Goal: Transaction & Acquisition: Purchase product/service

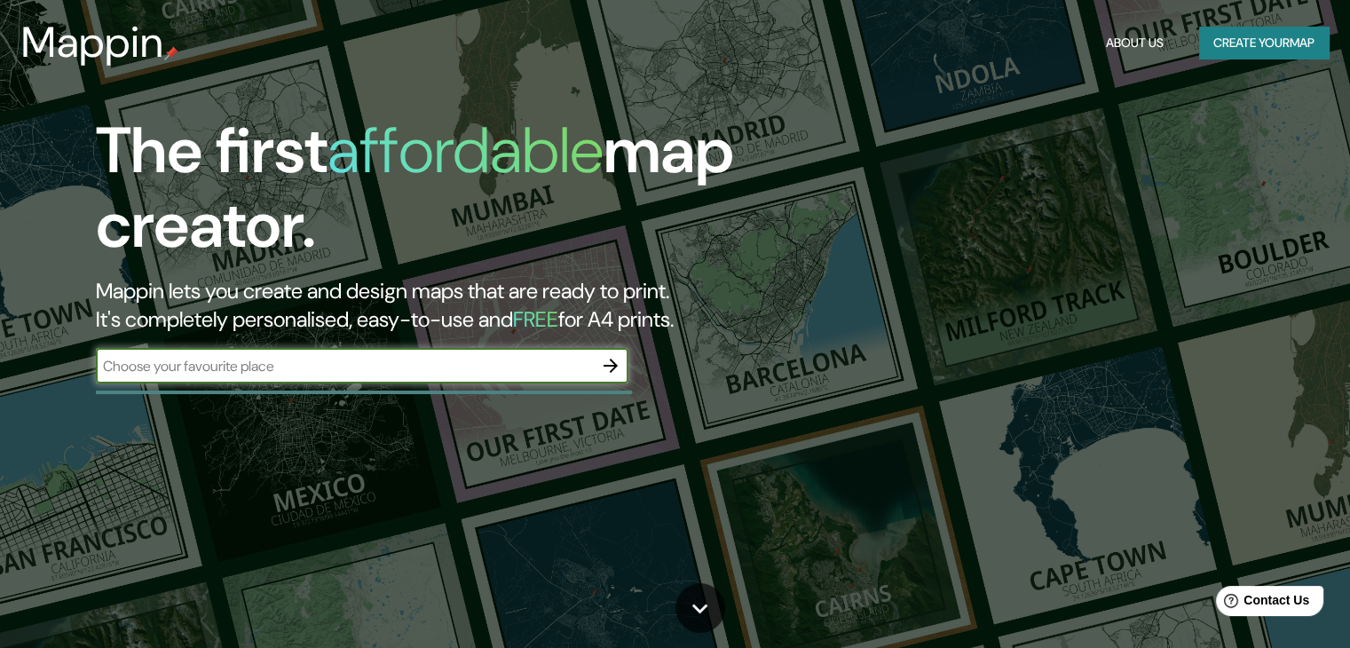
click at [424, 373] on input "text" at bounding box center [344, 366] width 497 height 20
click at [383, 368] on input "text" at bounding box center [344, 366] width 497 height 20
click at [328, 368] on input "text" at bounding box center [344, 366] width 497 height 20
type input "valparaiso"
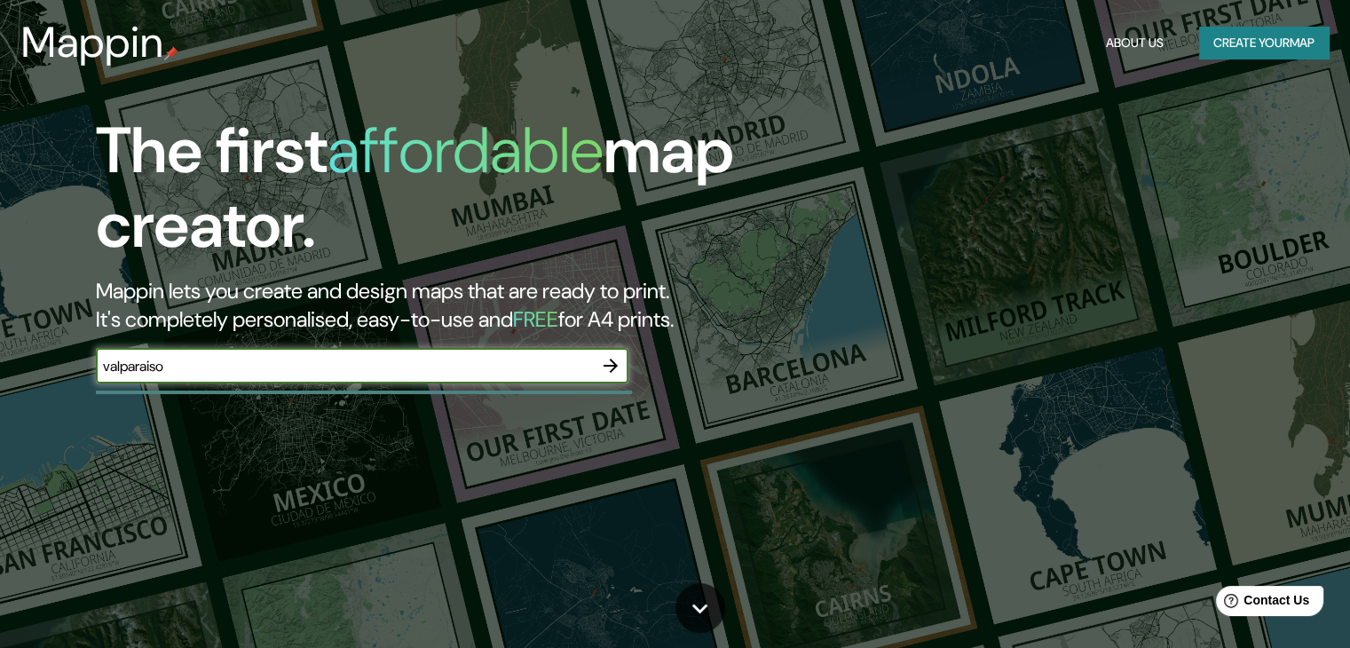
click at [1257, 51] on button "Create your map" at bounding box center [1264, 43] width 130 height 33
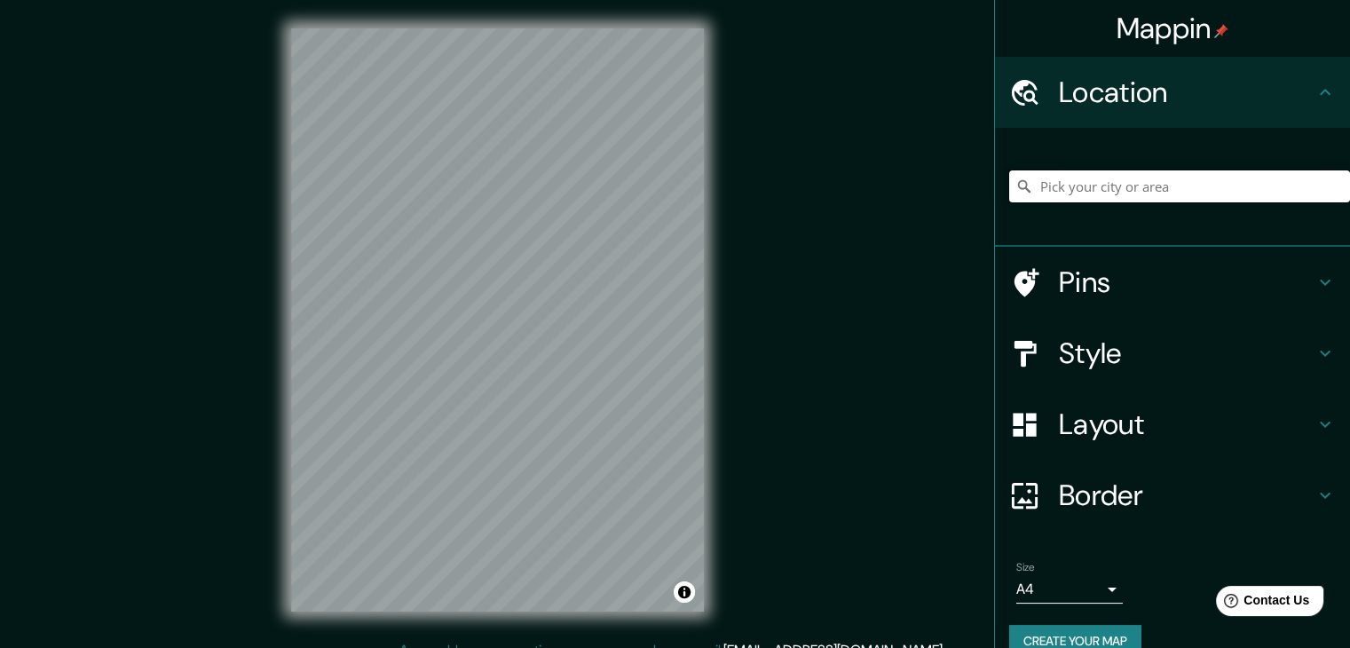
click at [1127, 190] on input "Pick your city or area" at bounding box center [1179, 186] width 341 height 32
click at [1280, 186] on input "Valparaíso, Región de Valparaíso, Chile" at bounding box center [1179, 186] width 341 height 32
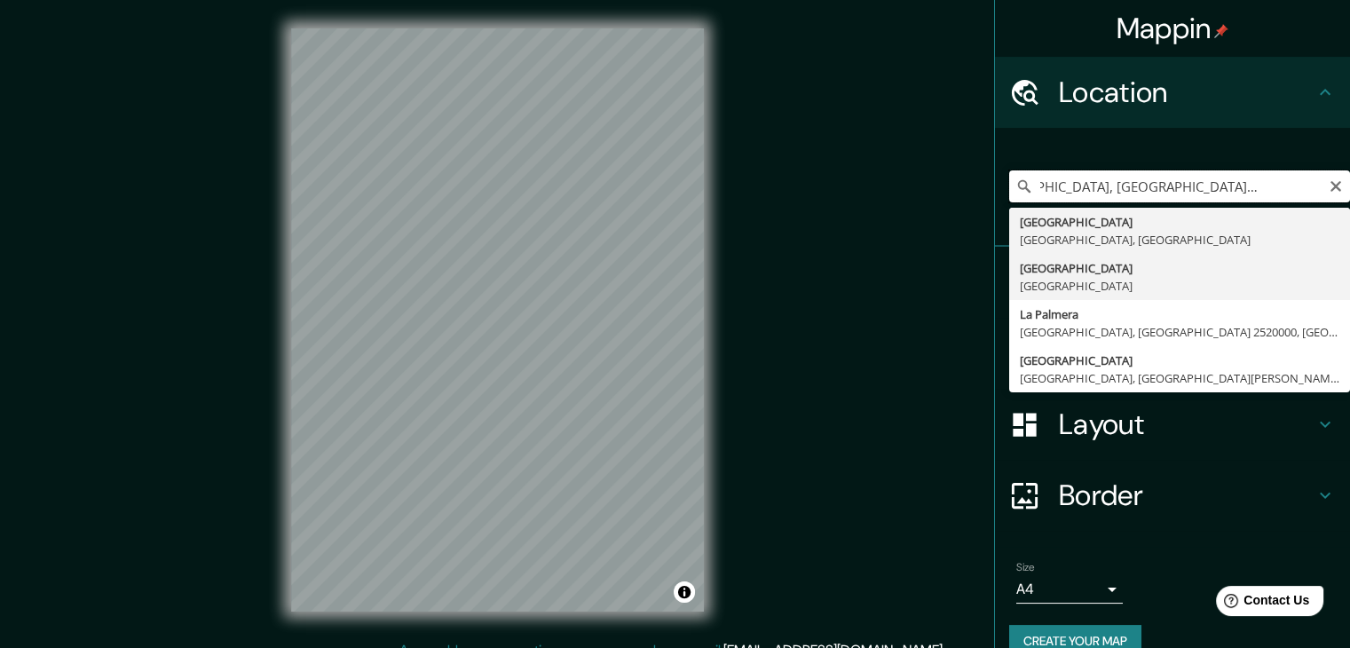
scroll to position [0, 57]
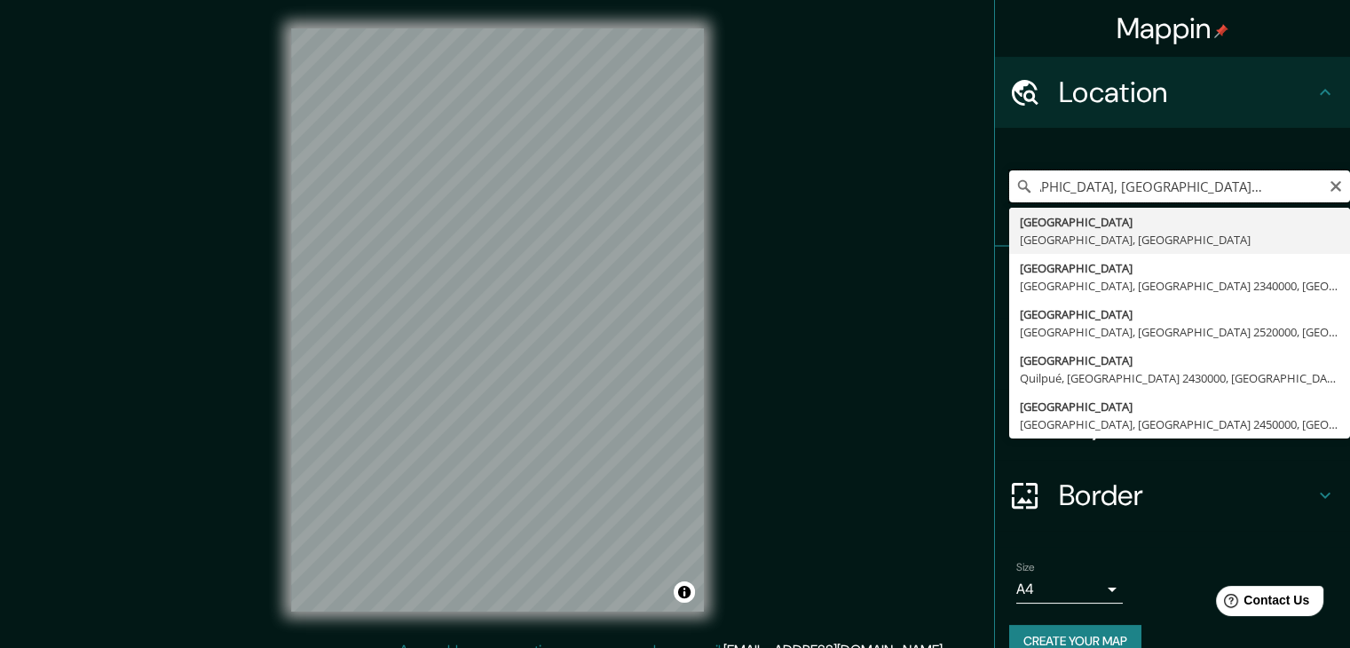
type input "Valparaíso, Región de Valparaíso, Chile"
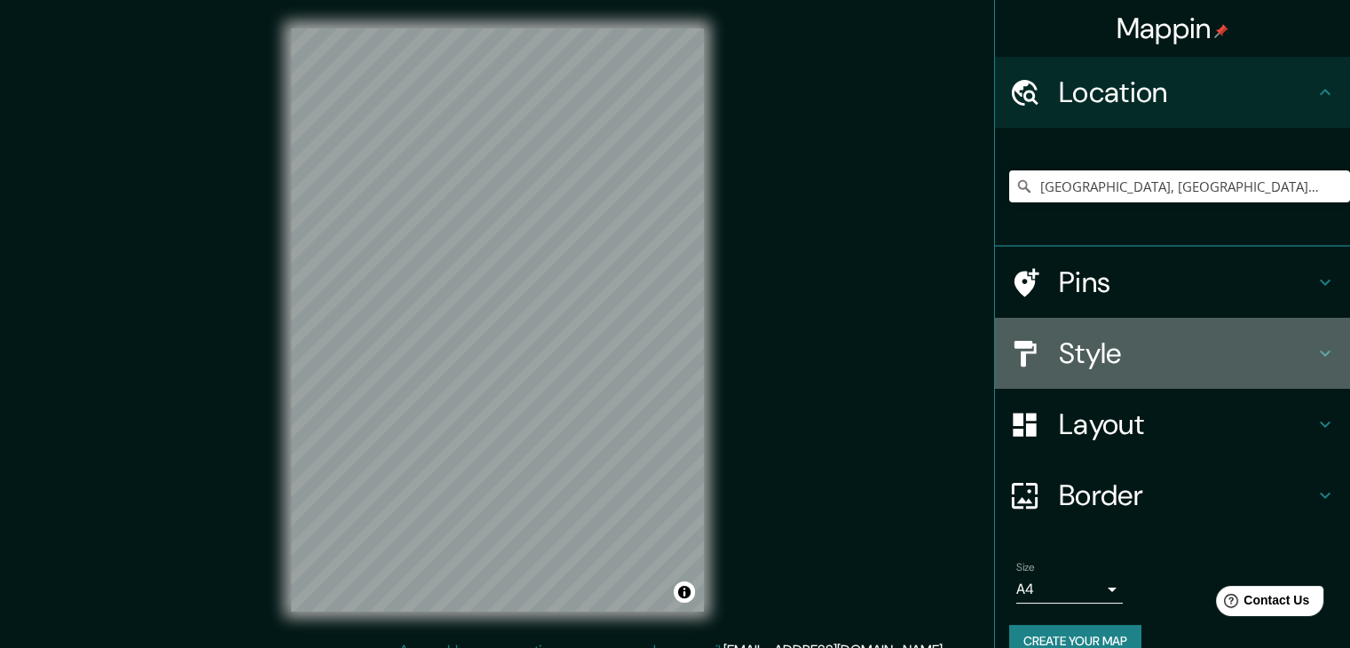
click at [1119, 350] on h4 "Style" at bounding box center [1187, 354] width 256 height 36
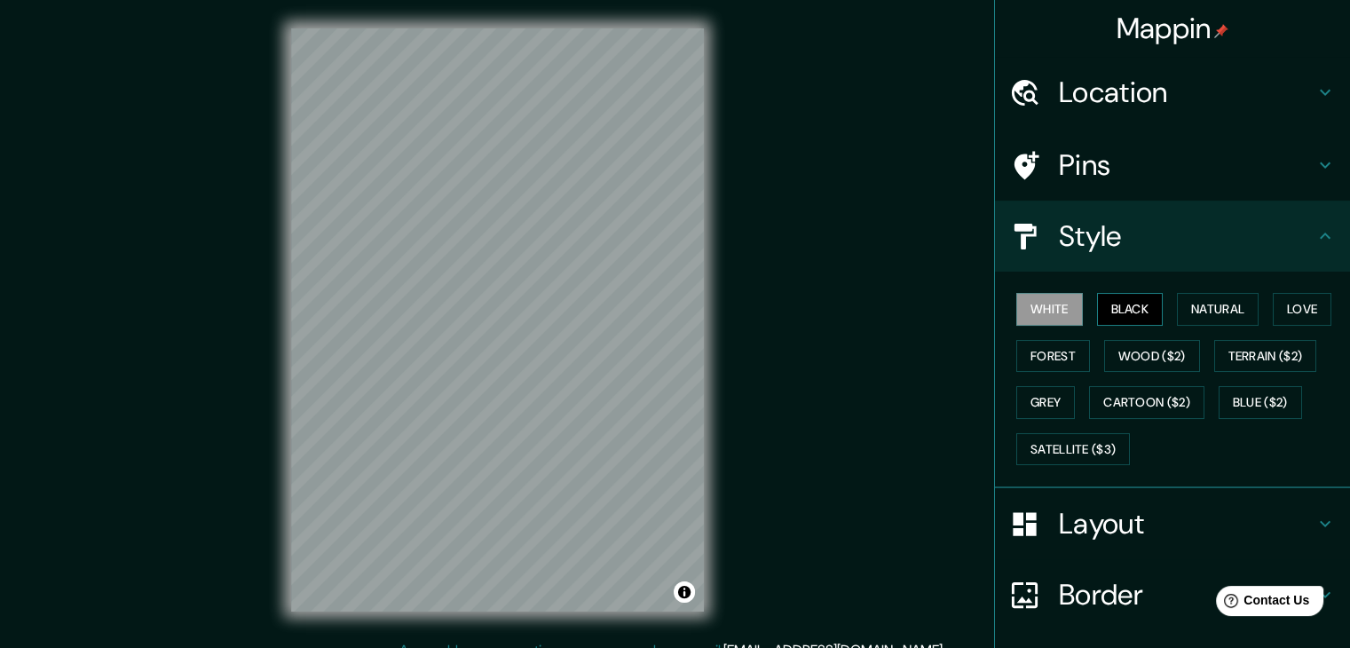
click at [1108, 320] on button "Black" at bounding box center [1130, 309] width 67 height 33
click at [1055, 317] on button "White" at bounding box center [1049, 309] width 67 height 33
click at [1212, 309] on button "Natural" at bounding box center [1218, 309] width 82 height 33
click at [1052, 318] on button "White" at bounding box center [1049, 309] width 67 height 33
click at [1142, 360] on button "Wood ($2)" at bounding box center [1152, 356] width 96 height 33
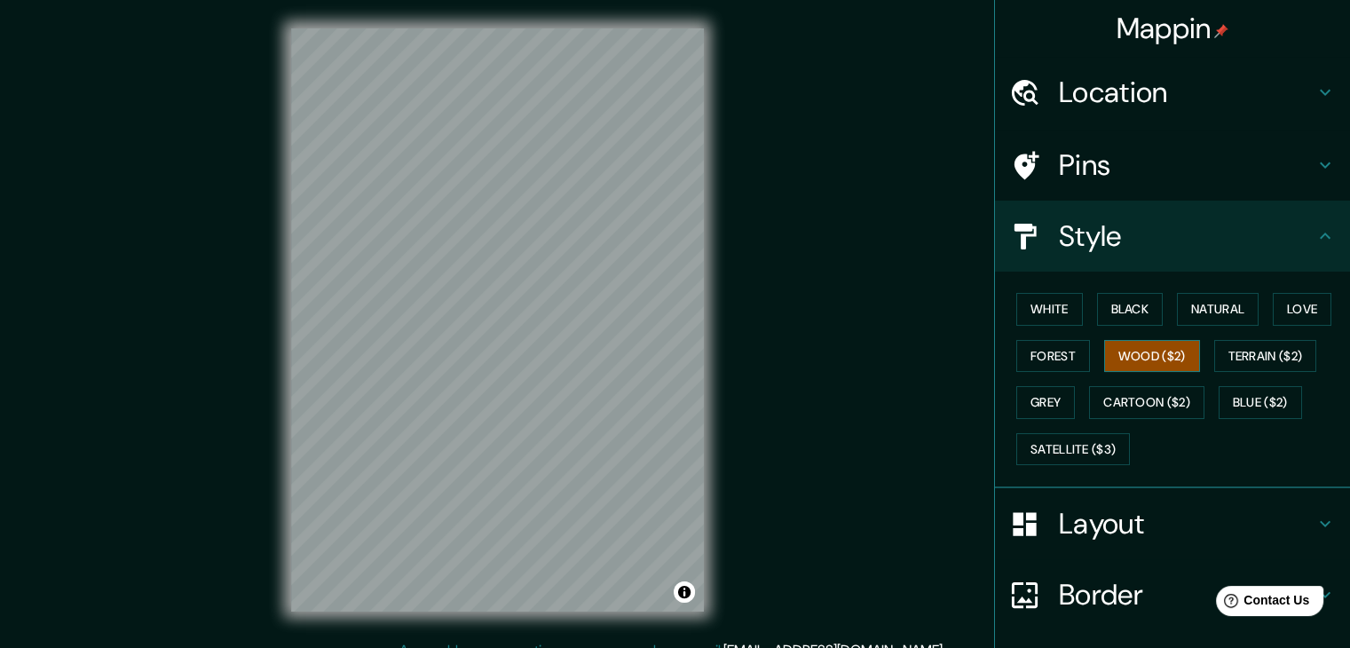
click at [1142, 360] on button "Wood ($2)" at bounding box center [1152, 356] width 96 height 33
click at [1031, 445] on button "Satellite ($3)" at bounding box center [1073, 449] width 114 height 33
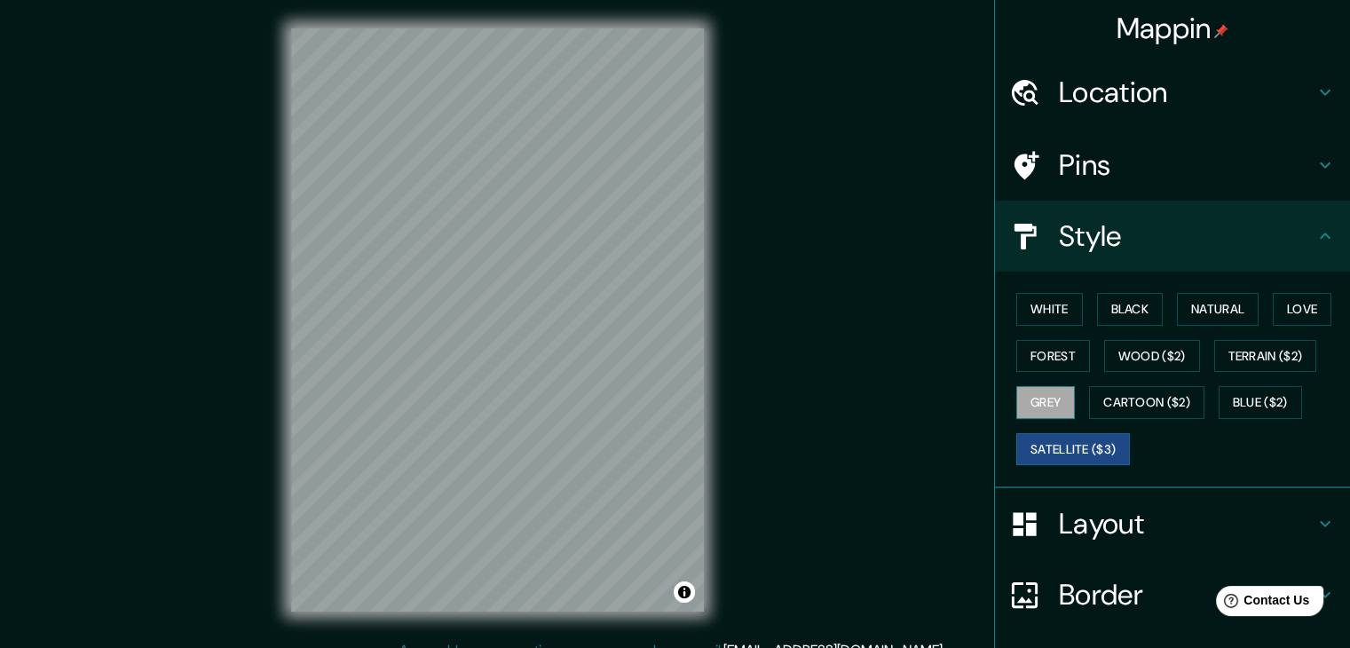
click at [1031, 409] on button "Grey" at bounding box center [1045, 402] width 59 height 33
click at [1120, 405] on button "Cartoon ($2)" at bounding box center [1146, 402] width 115 height 33
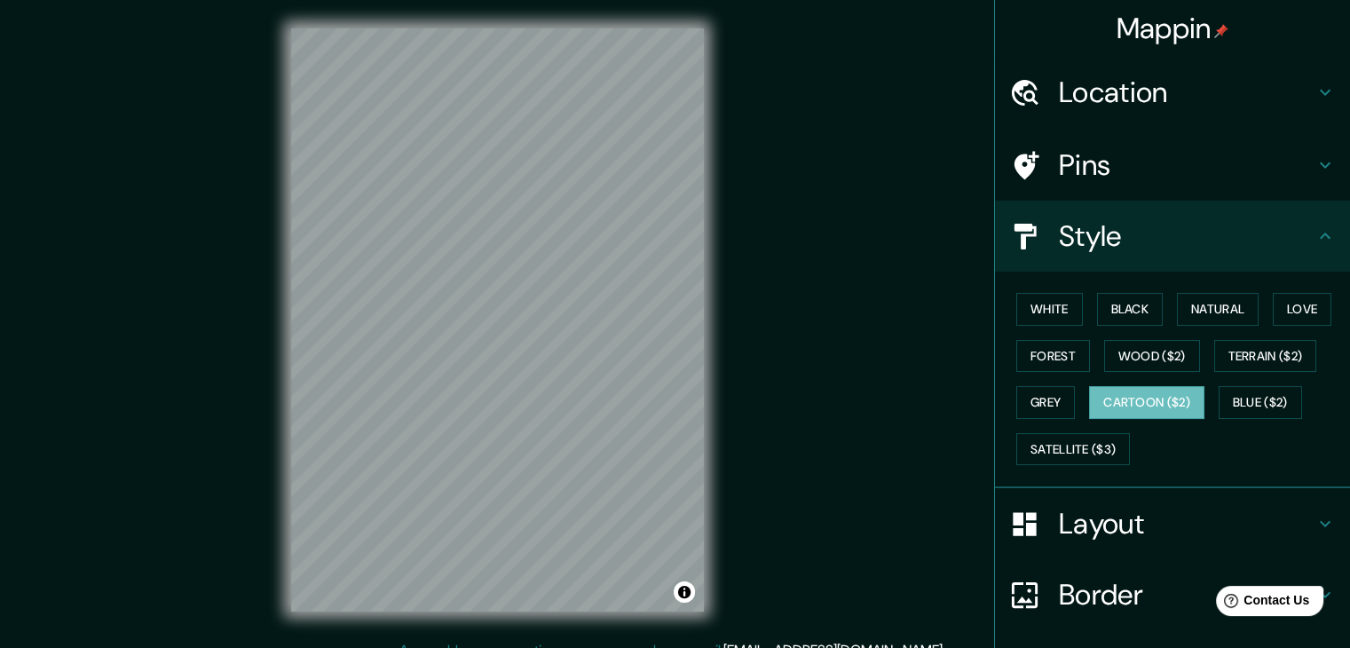
click at [1031, 328] on div "White Black Natural Love Forest Wood ($2) Terrain ($2) Grey Cartoon ($2) Blue (…" at bounding box center [1179, 379] width 341 height 186
click at [1030, 320] on button "White" at bounding box center [1049, 309] width 67 height 33
click at [1090, 524] on h4 "Layout" at bounding box center [1187, 524] width 256 height 36
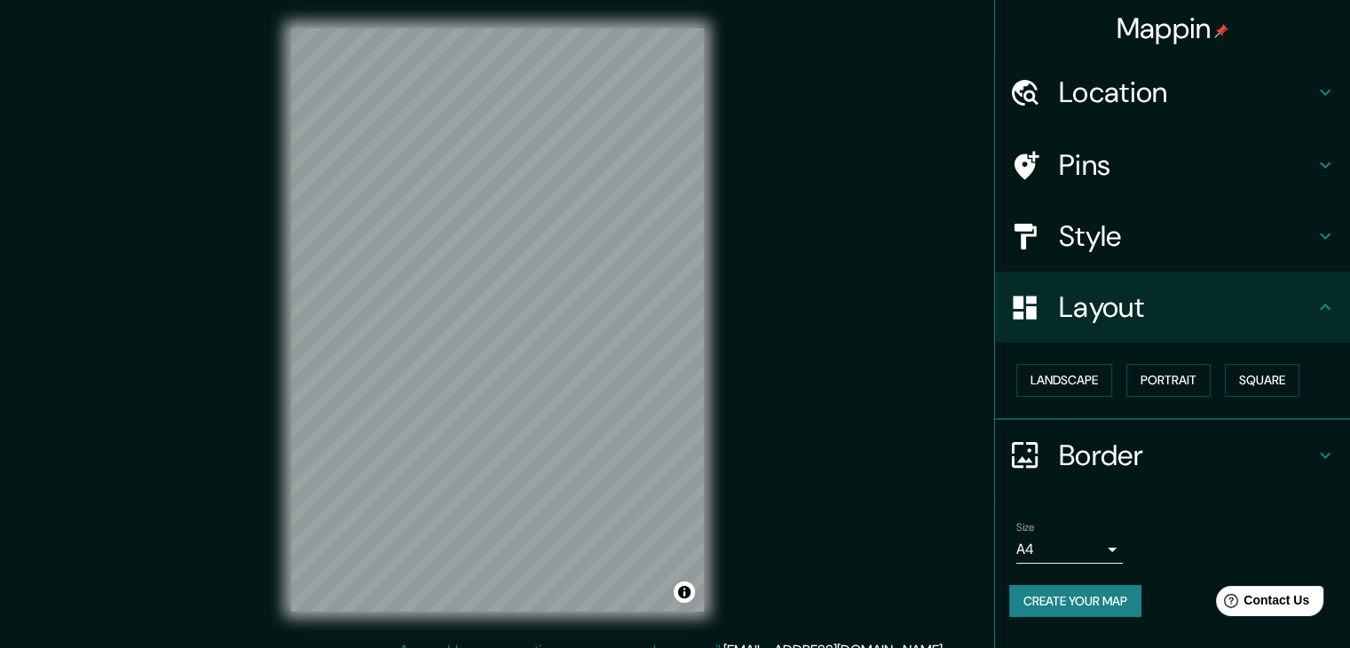
click at [1095, 553] on body "Mappin Location Valparaíso, Región de Valparaíso, Chile Valparaíso Región de Va…" at bounding box center [675, 324] width 1350 height 648
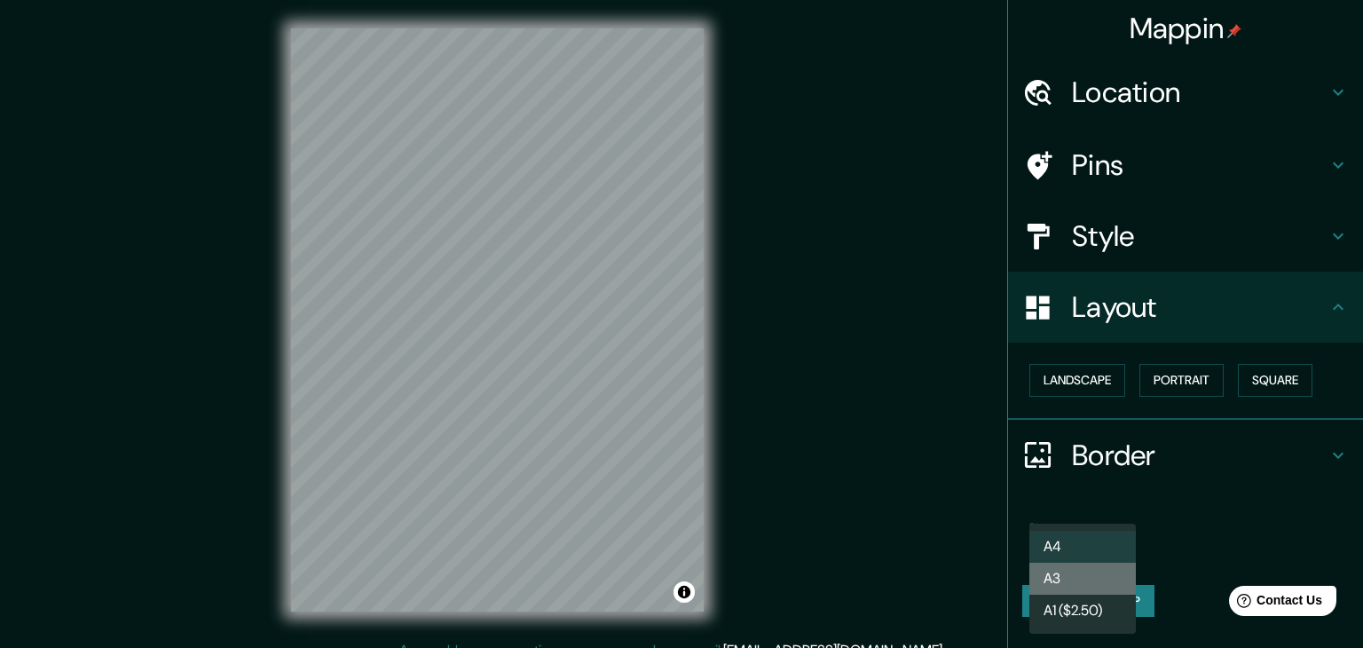
click at [1073, 575] on li "A3" at bounding box center [1083, 579] width 107 height 32
type input "a4"
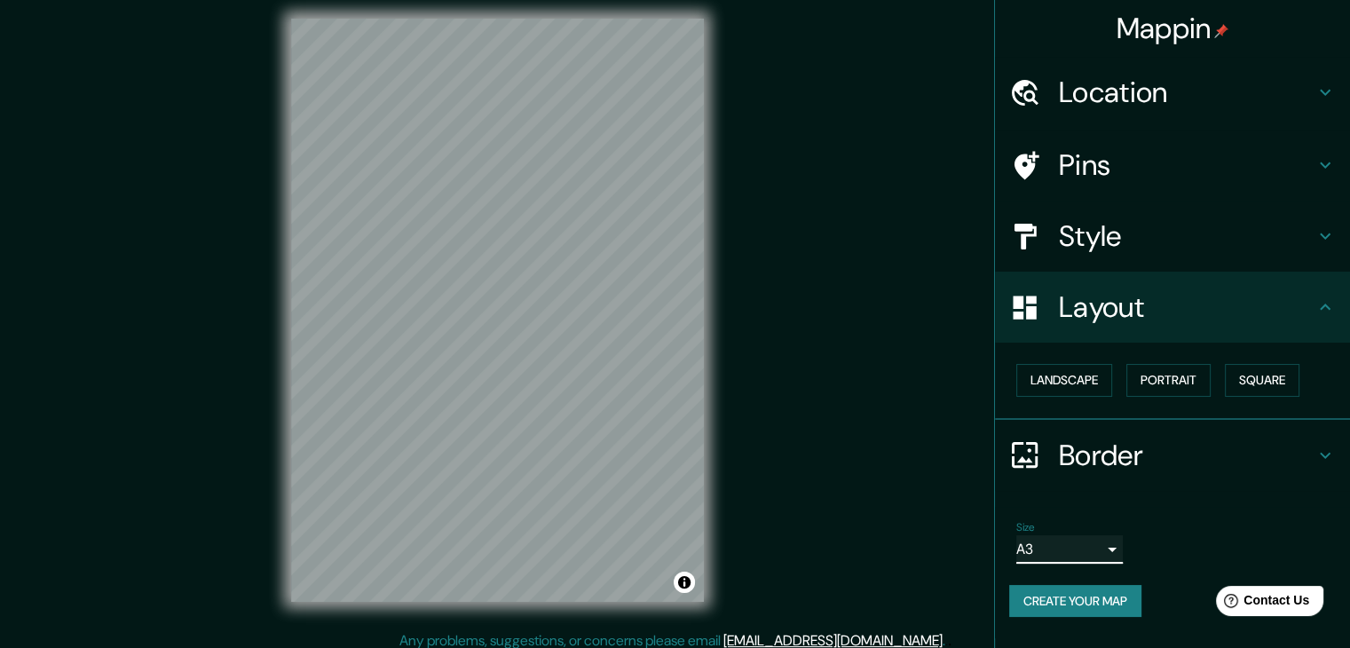
scroll to position [20, 0]
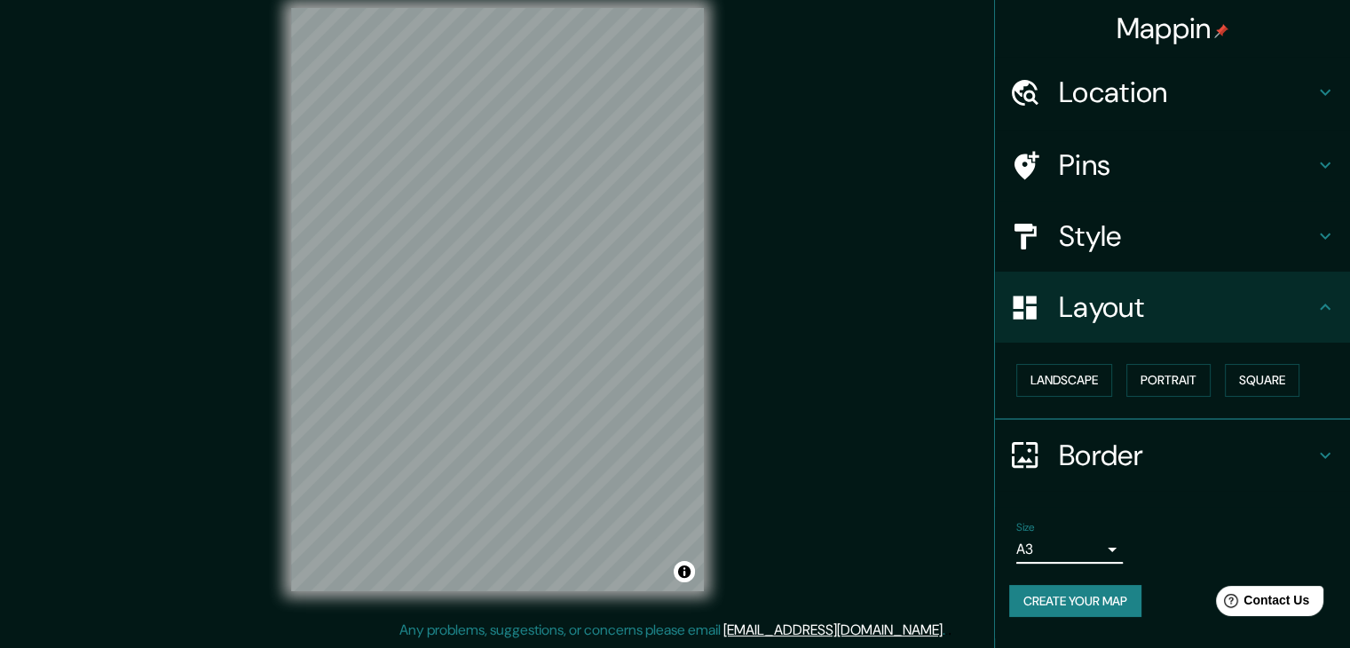
click at [1056, 106] on div at bounding box center [1034, 92] width 50 height 31
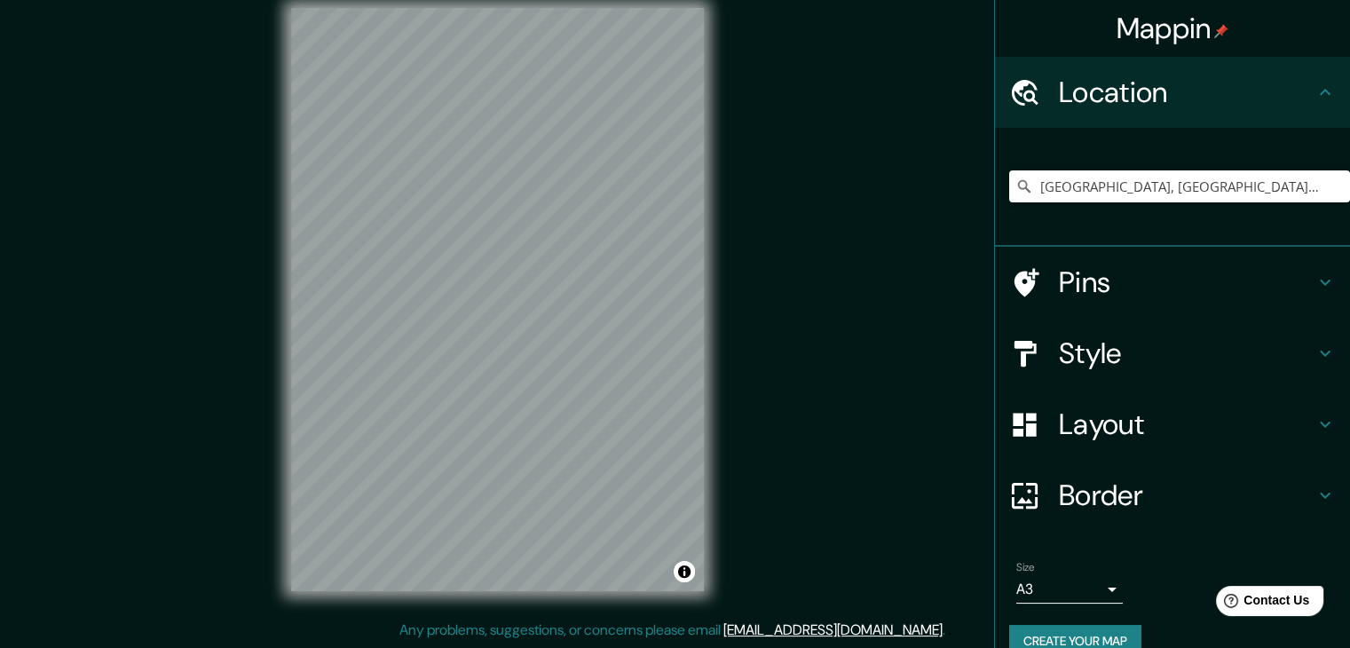
click at [1097, 284] on h4 "Pins" at bounding box center [1187, 283] width 256 height 36
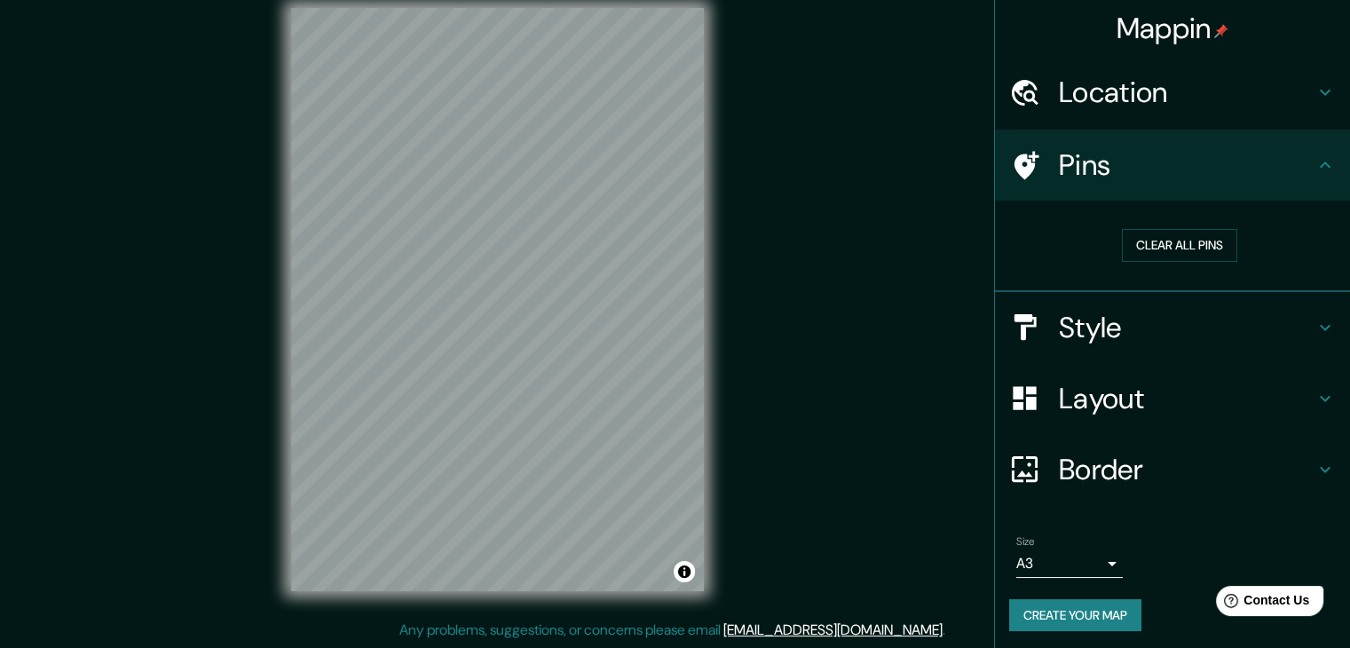
click at [1111, 318] on h4 "Style" at bounding box center [1187, 328] width 256 height 36
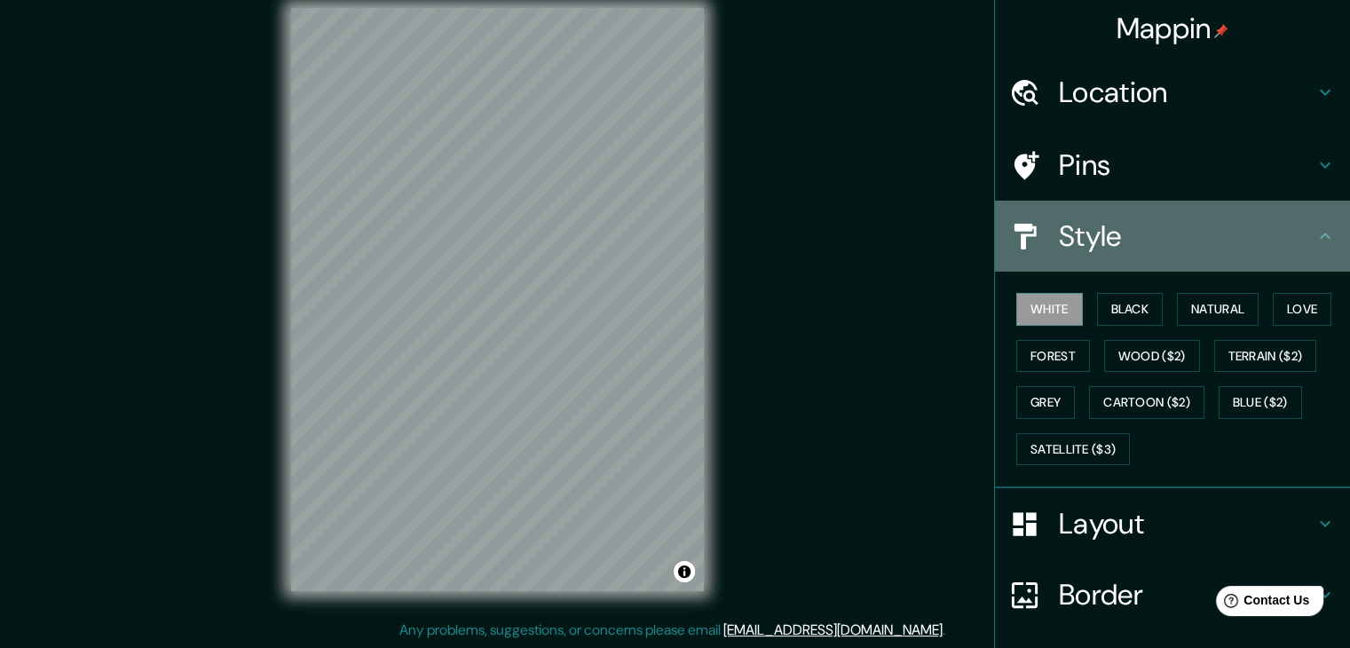
click at [1082, 249] on h4 "Style" at bounding box center [1187, 236] width 256 height 36
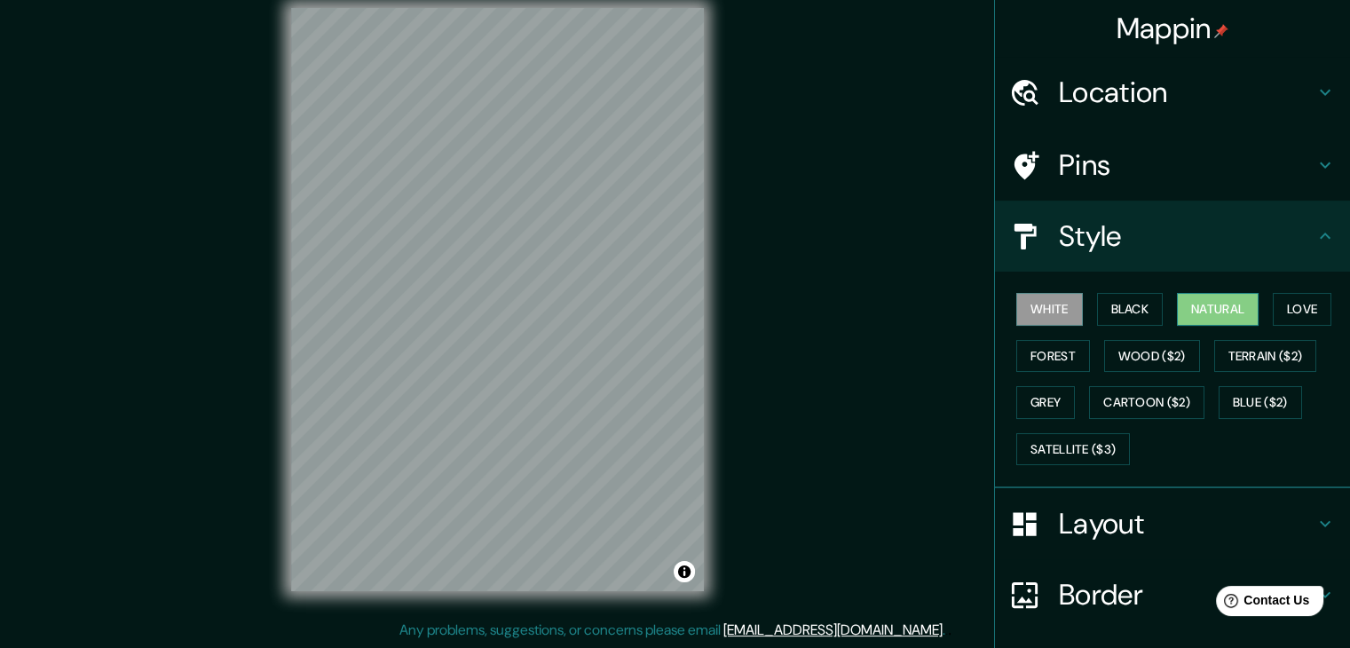
click at [1196, 307] on button "Natural" at bounding box center [1218, 309] width 82 height 33
click at [1273, 305] on button "Love" at bounding box center [1302, 309] width 59 height 33
click at [1182, 310] on button "Natural" at bounding box center [1218, 309] width 82 height 33
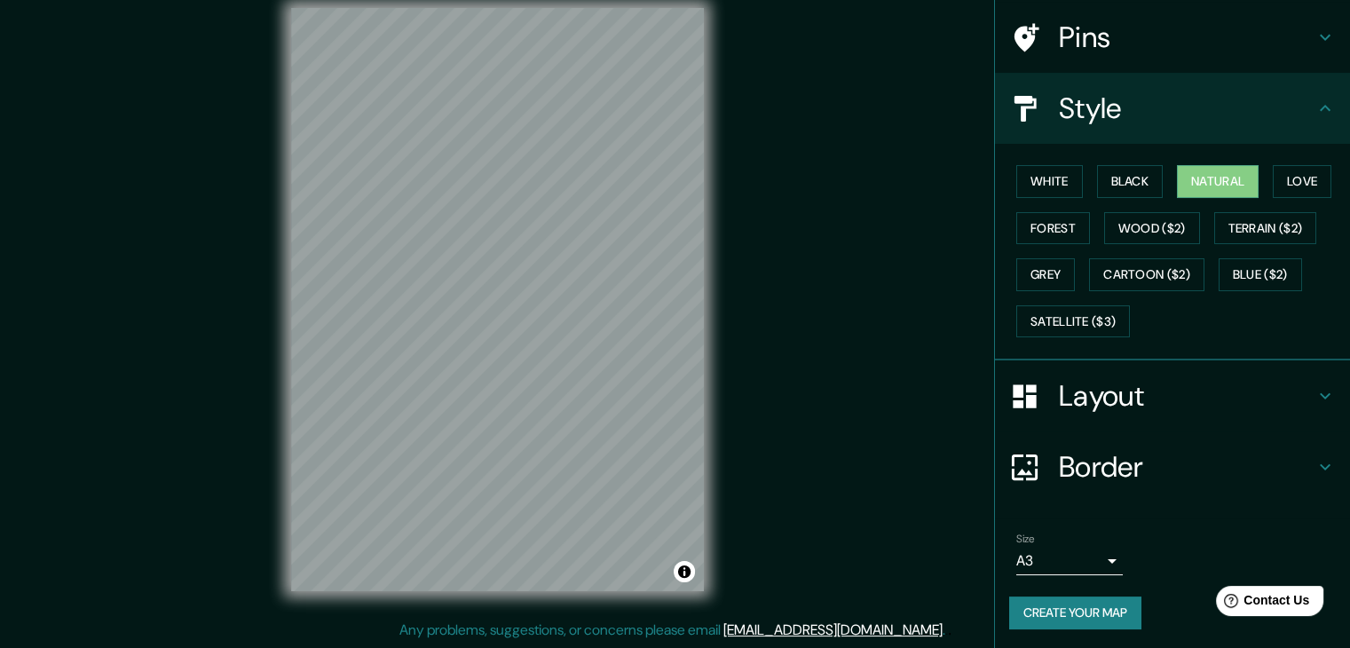
click at [1103, 470] on h4 "Border" at bounding box center [1187, 467] width 256 height 36
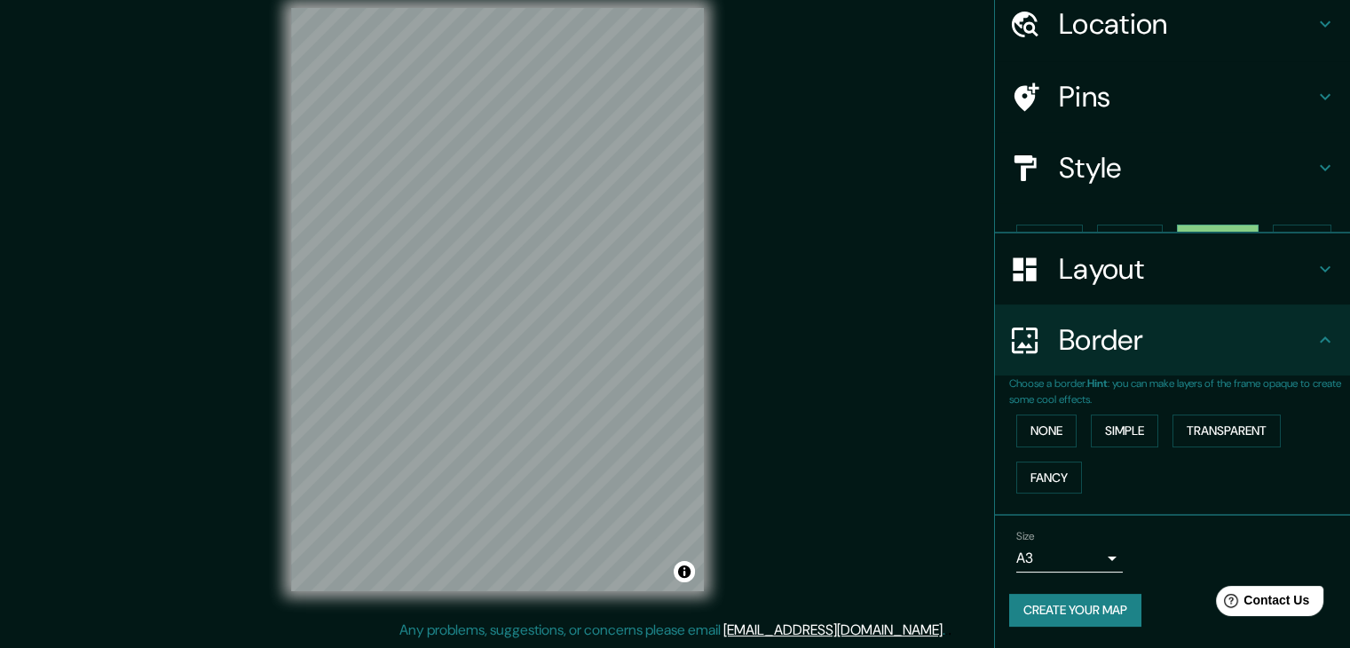
scroll to position [37, 0]
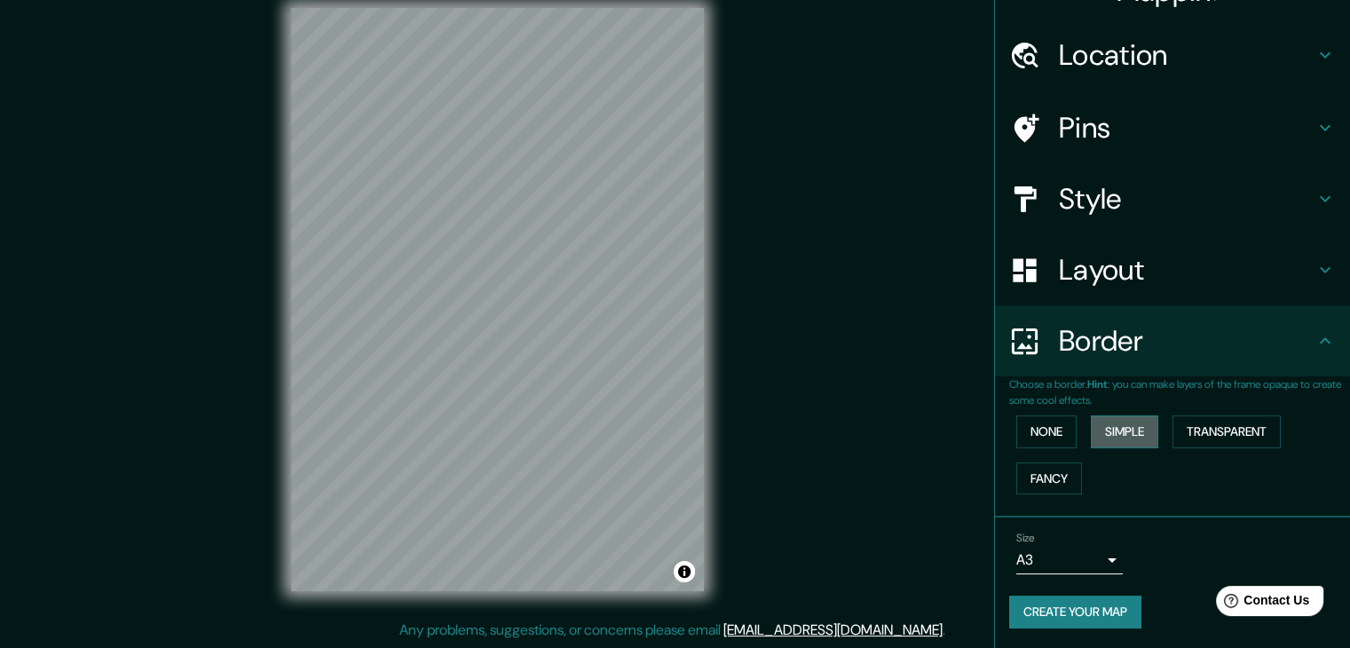
click at [1096, 436] on button "Simple" at bounding box center [1124, 431] width 67 height 33
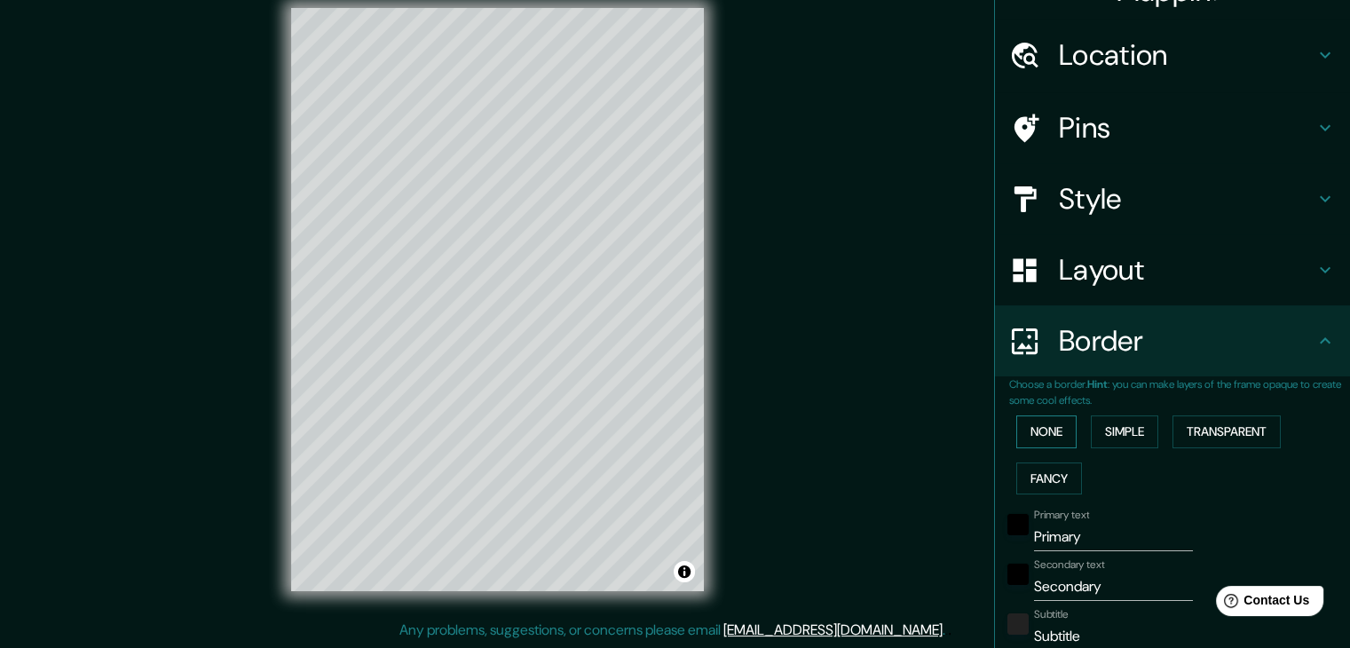
click at [1030, 437] on button "None" at bounding box center [1046, 431] width 60 height 33
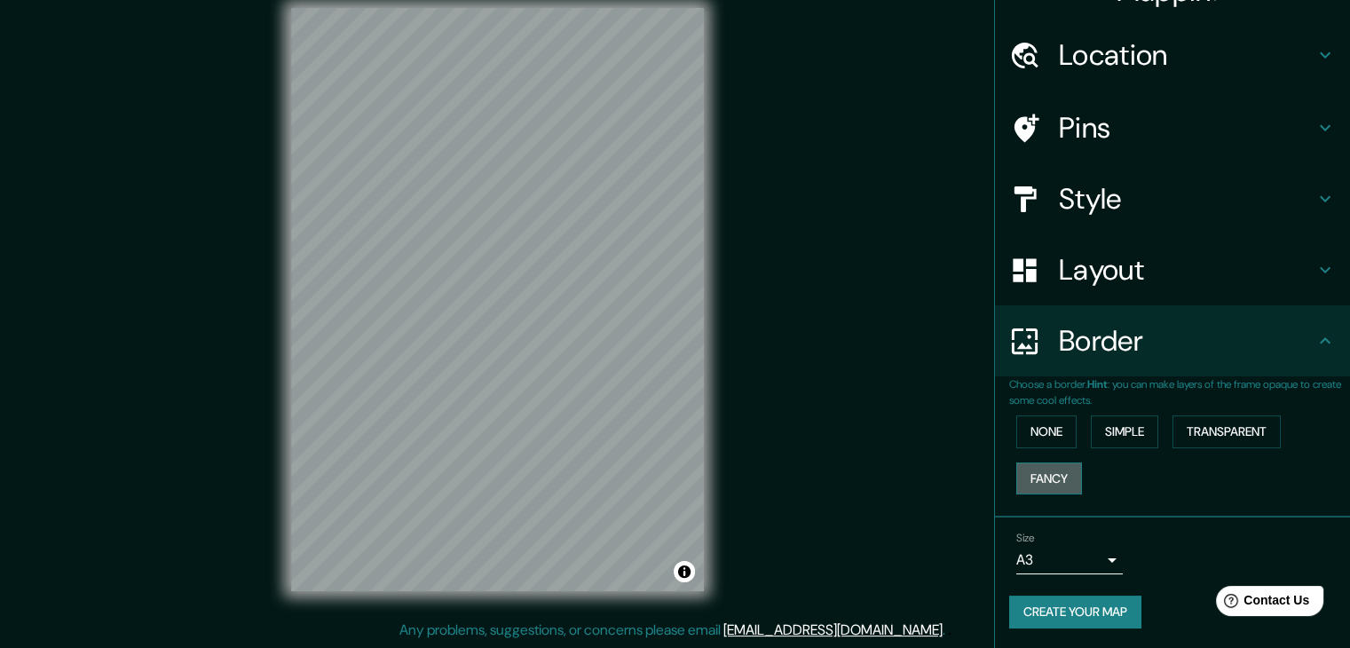
click at [1054, 470] on button "Fancy" at bounding box center [1049, 478] width 66 height 33
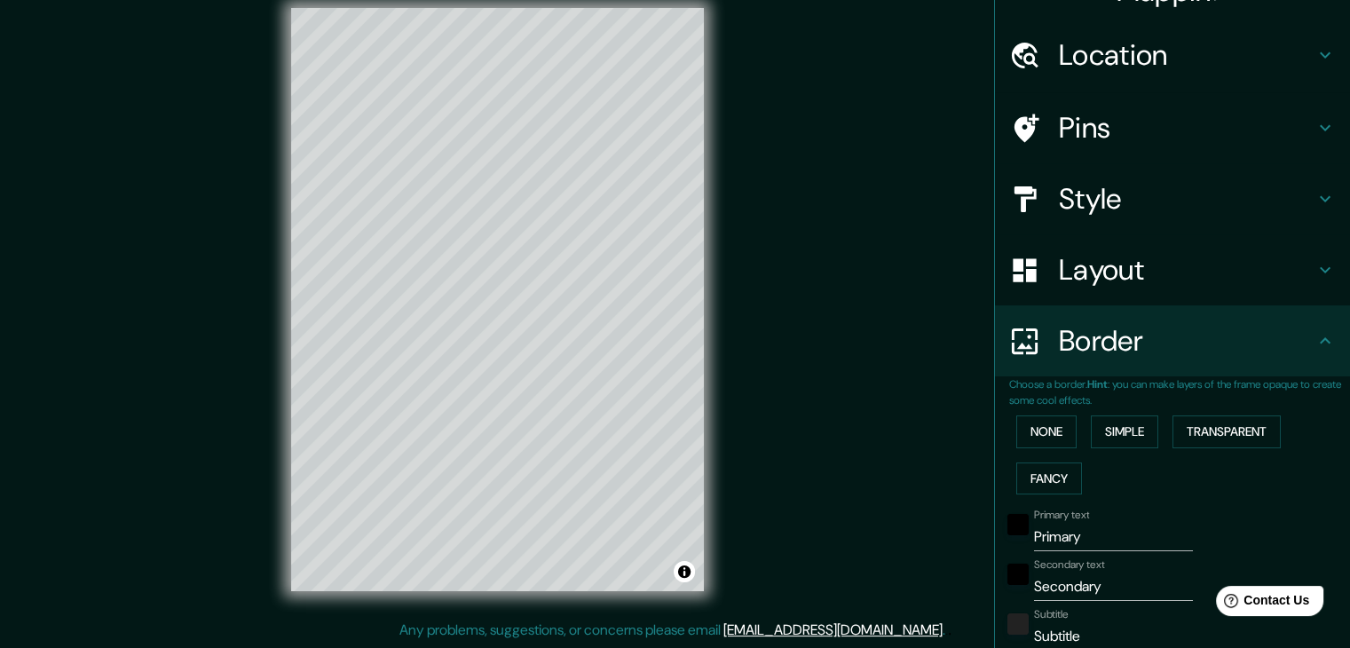
drag, startPoint x: 1054, startPoint y: 470, endPoint x: 1075, endPoint y: 459, distance: 23.8
click at [1055, 470] on button "Fancy" at bounding box center [1049, 478] width 66 height 33
type input "37"
type input "19"
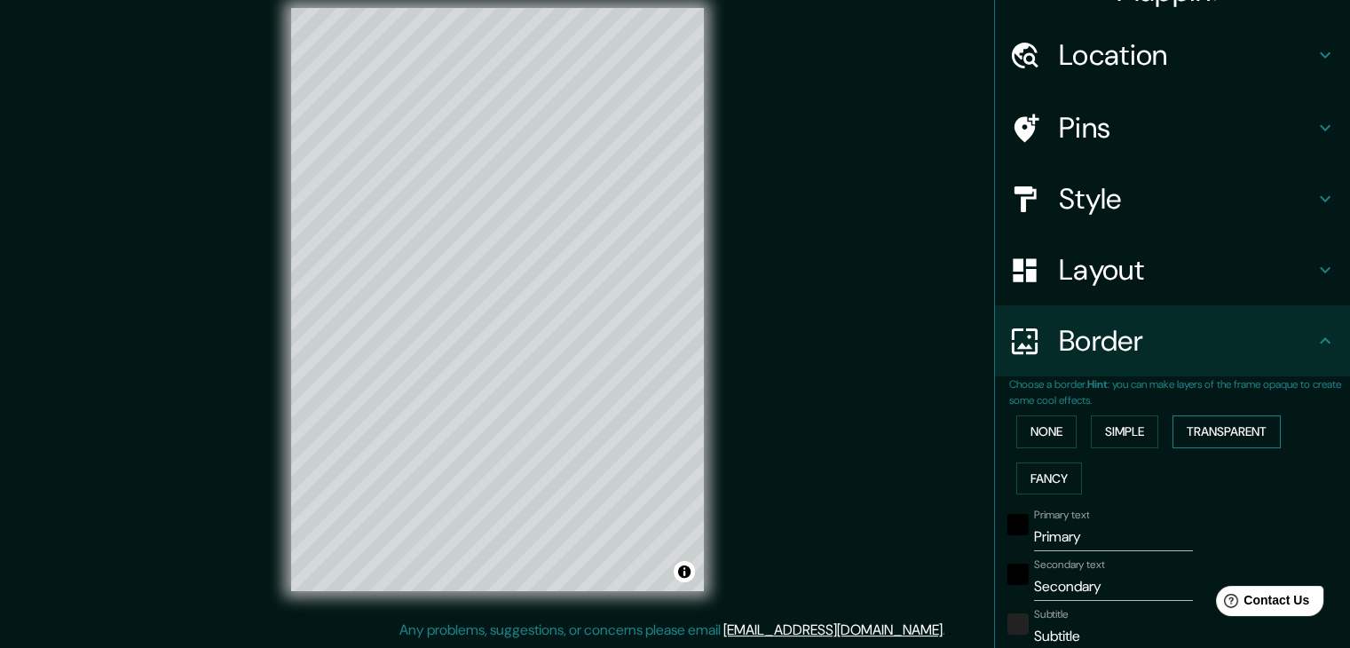
click at [1182, 431] on button "Transparent" at bounding box center [1227, 431] width 108 height 33
click at [1049, 439] on button "None" at bounding box center [1046, 431] width 60 height 33
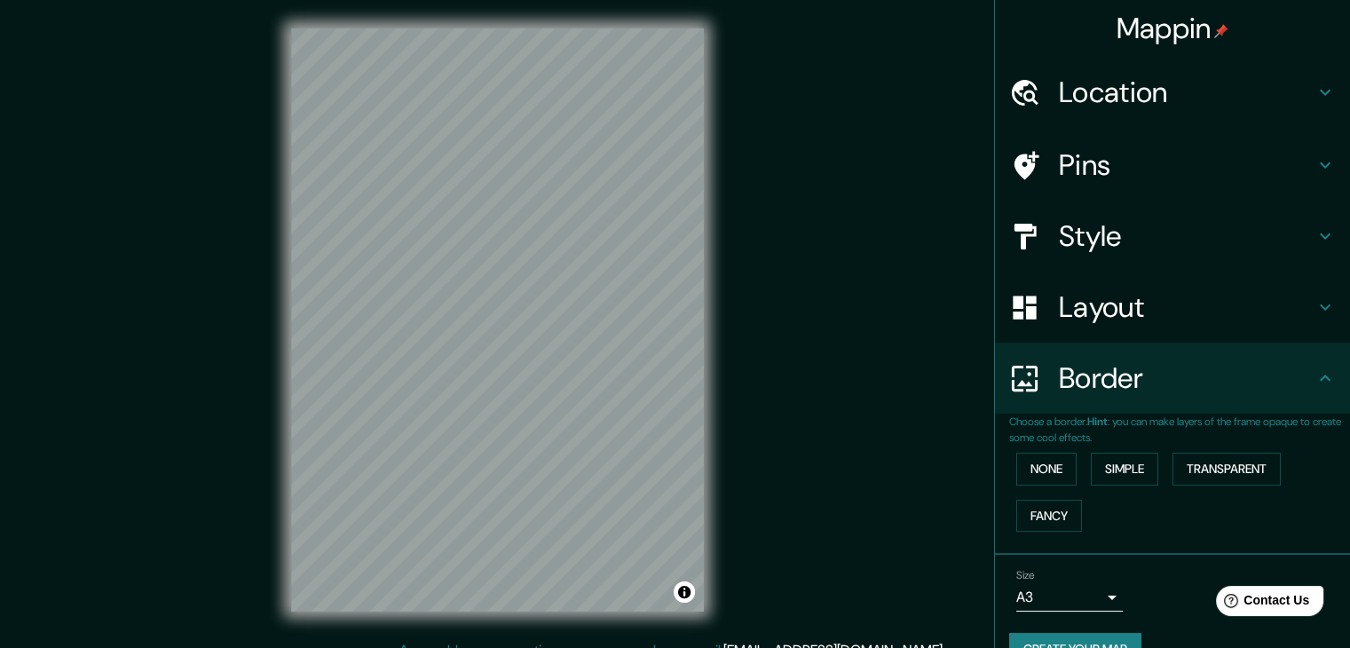
scroll to position [0, 0]
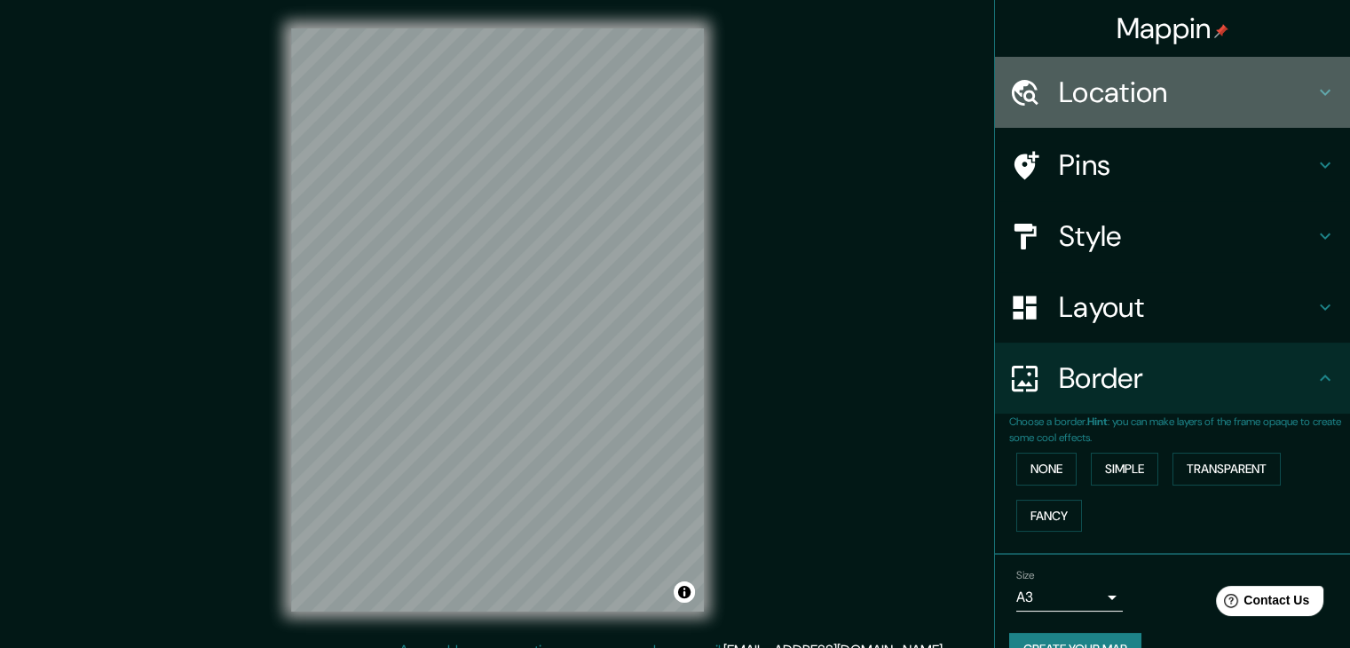
click at [1013, 108] on div "Location" at bounding box center [1172, 92] width 355 height 71
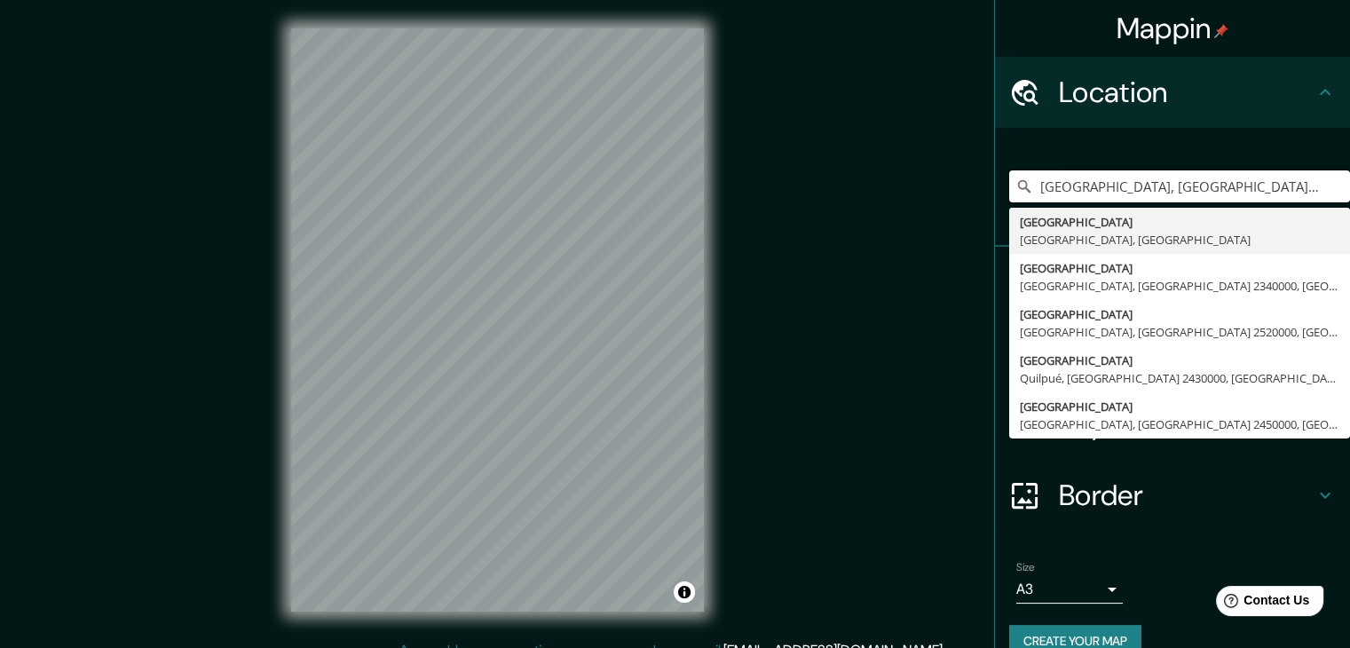
drag, startPoint x: 1027, startPoint y: 185, endPoint x: 1353, endPoint y: 201, distance: 326.2
click at [1350, 201] on html "Mappin Location Valparaíso, Región de Valparaíso, Chile Valparaíso Región de Va…" at bounding box center [675, 324] width 1350 height 648
paste input "https://maps.app.goo.gl/s4bLhMT1EYeSsodd6"
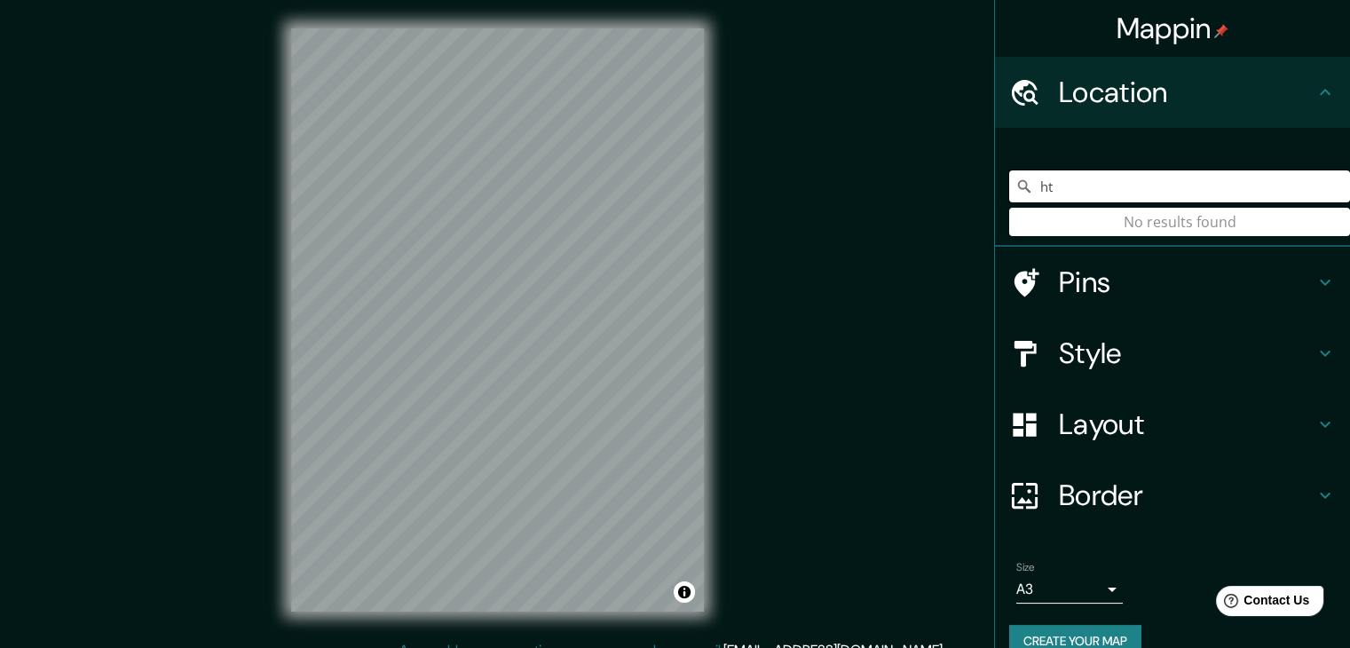
type input "h"
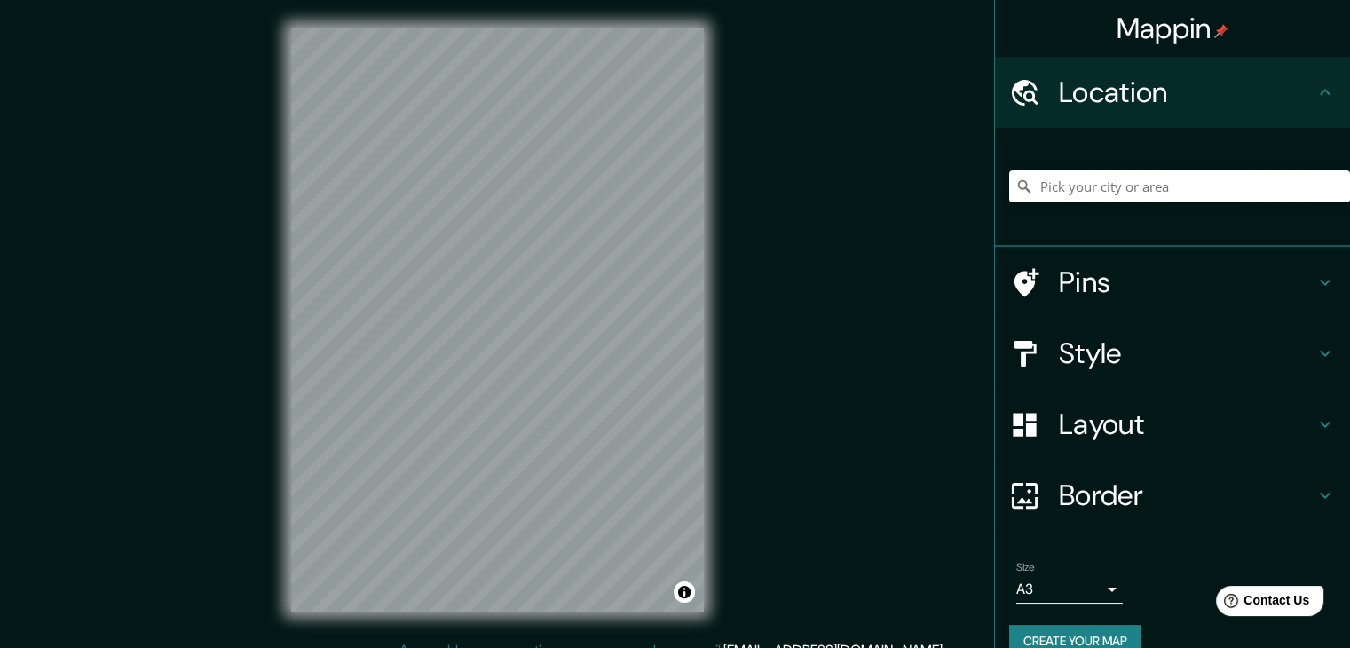
click at [1023, 184] on input "Pick your city or area" at bounding box center [1179, 186] width 341 height 32
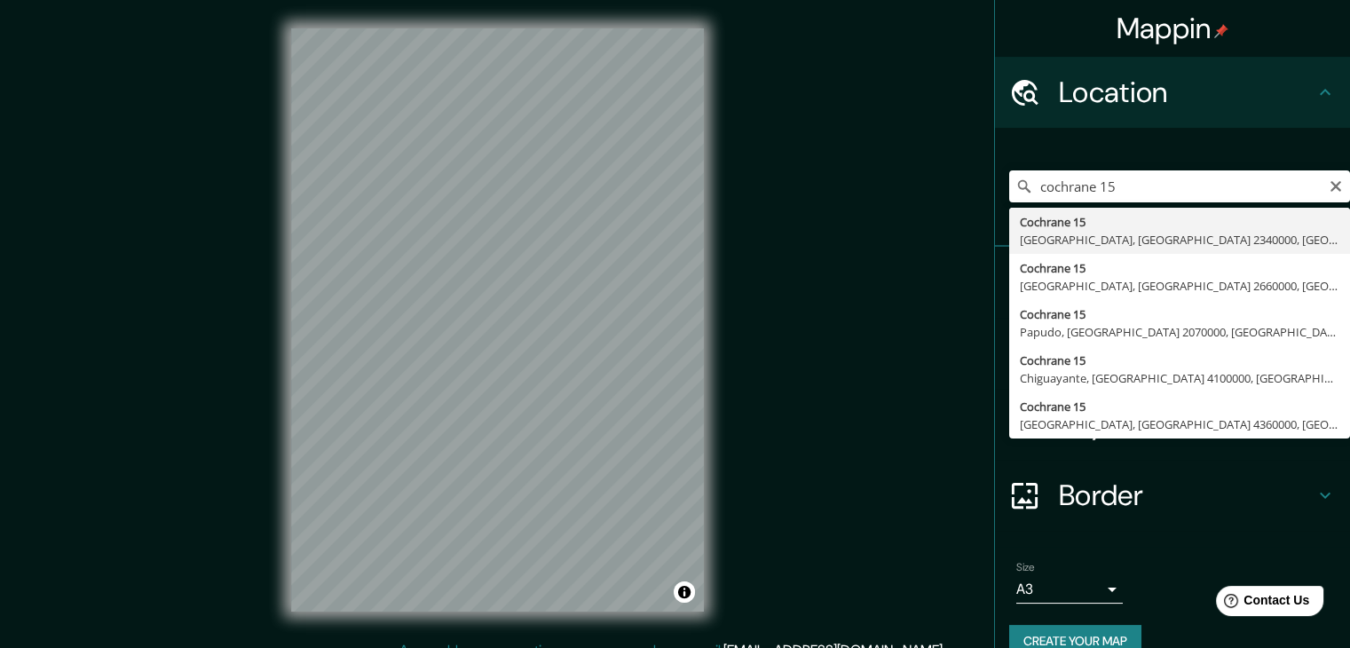
type input "[PERSON_NAME][STREET_ADDRESS]"
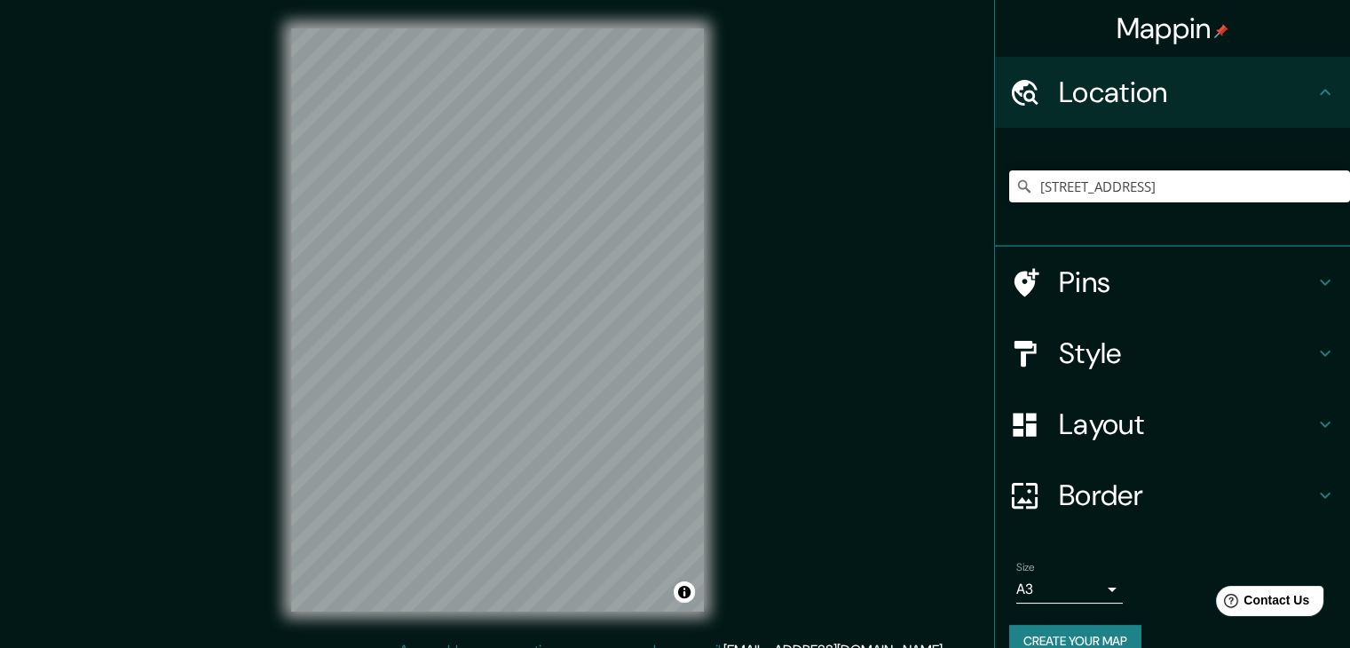
click at [1026, 579] on body "Mappin Location Cochrane 15, Valparaíso, Región de Valparaíso 2340000, Chile Pi…" at bounding box center [675, 324] width 1350 height 648
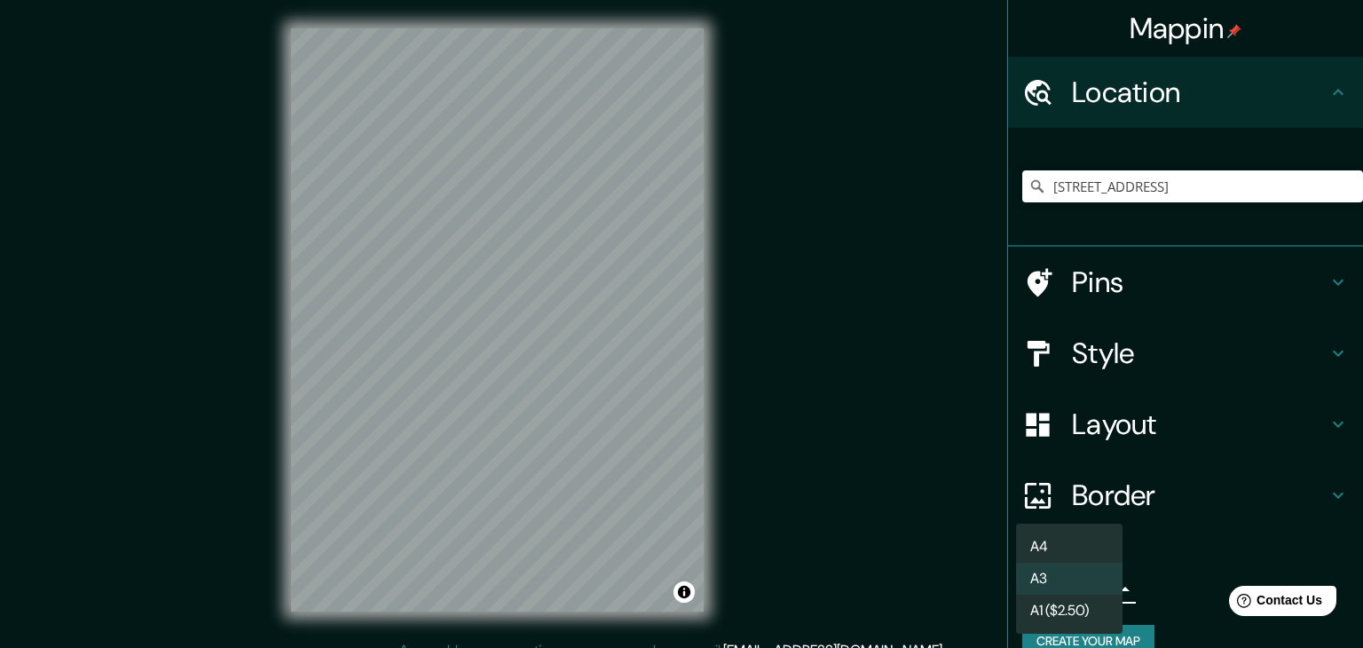
click at [1050, 601] on li "A1 ($2.50)" at bounding box center [1069, 611] width 107 height 32
click at [1052, 597] on body "Mappin Location Cochrane 15, Valparaíso, Región de Valparaíso 2340000, Chile Pi…" at bounding box center [681, 324] width 1363 height 648
click at [1055, 589] on li "A3" at bounding box center [1069, 579] width 107 height 32
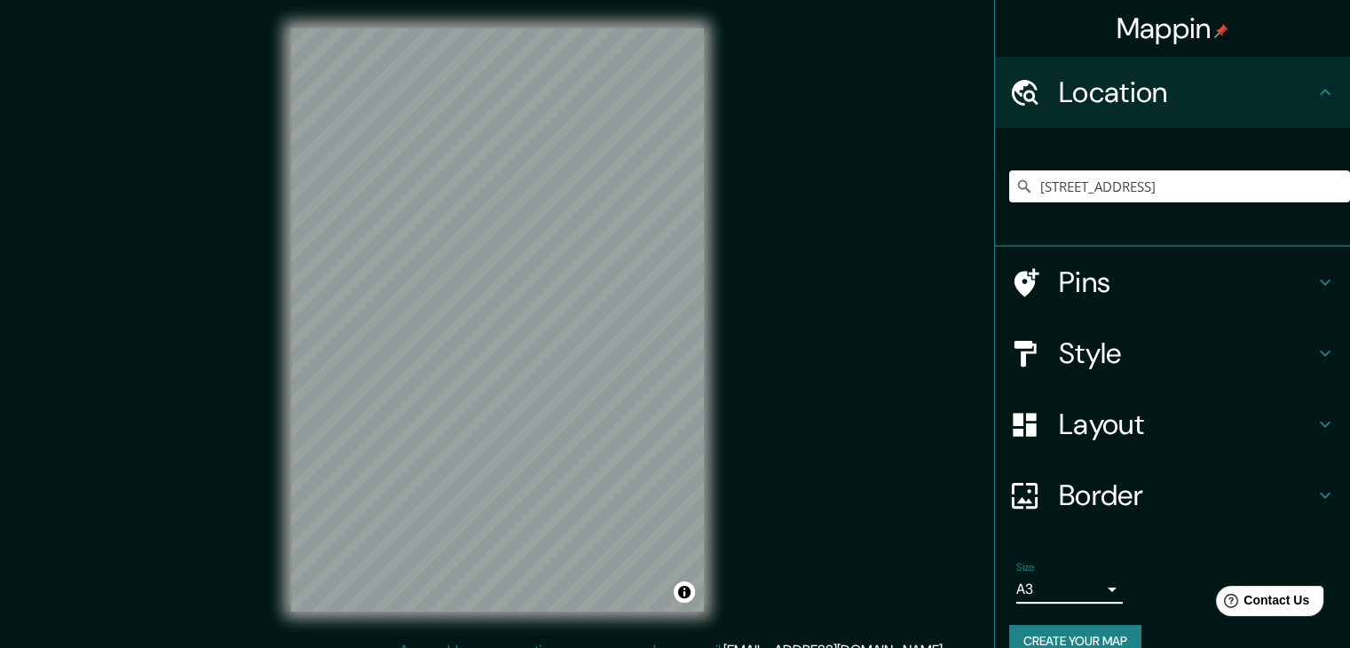
click at [1147, 355] on h4 "Style" at bounding box center [1187, 354] width 256 height 36
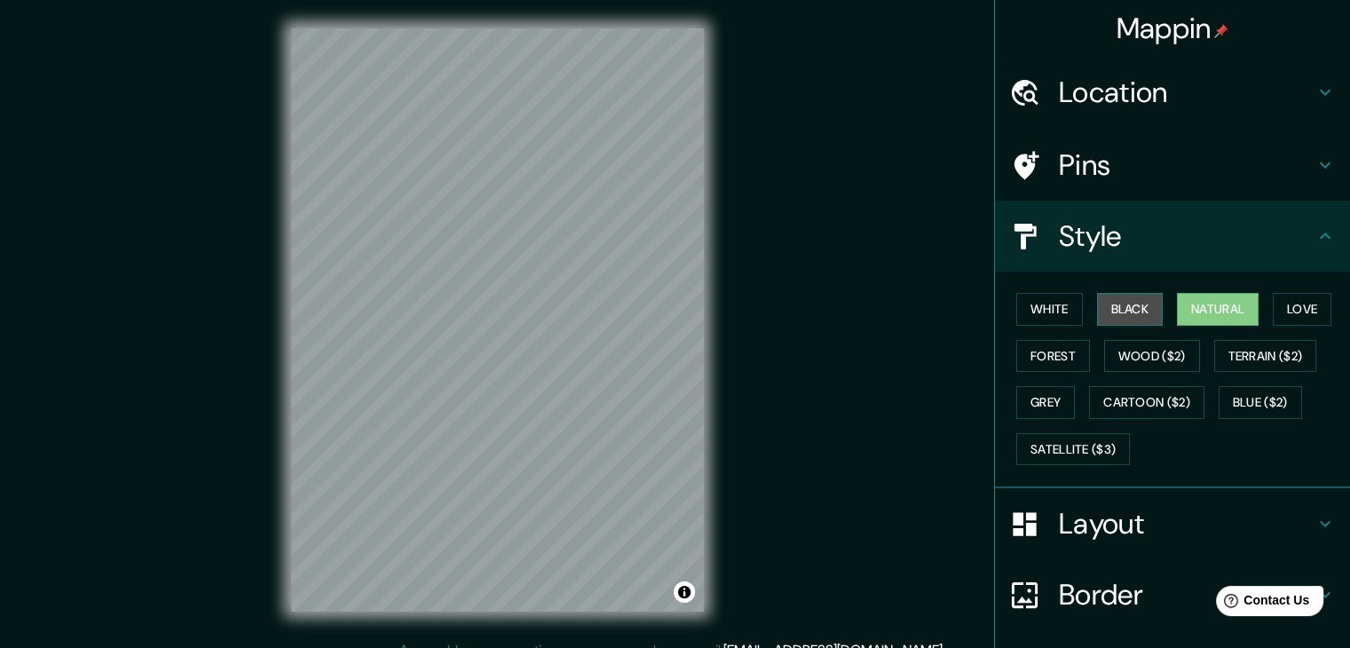
click at [1119, 320] on button "Black" at bounding box center [1130, 309] width 67 height 33
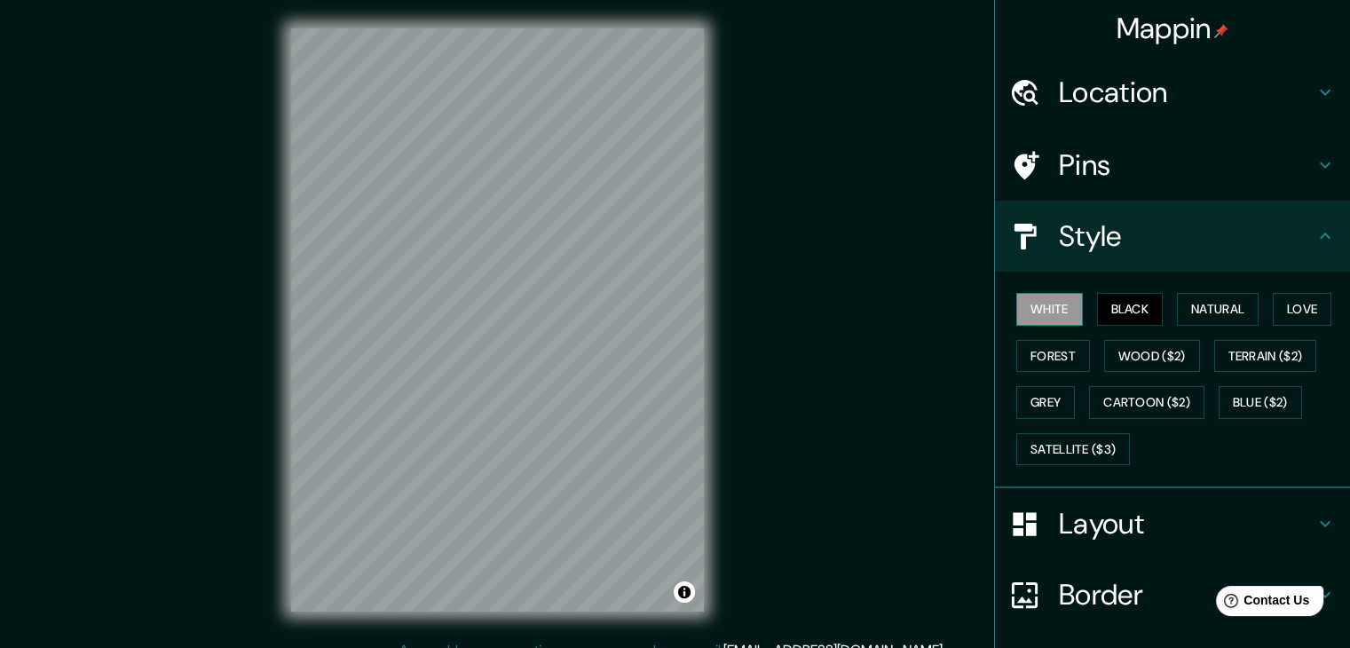
click at [1057, 312] on button "White" at bounding box center [1049, 309] width 67 height 33
click at [1135, 304] on button "Black" at bounding box center [1130, 309] width 67 height 33
drag, startPoint x: 789, startPoint y: 300, endPoint x: 800, endPoint y: 166, distance: 134.5
click at [800, 166] on div "Mappin Location Cochrane 15, Valparaíso, Región de Valparaíso 2340000, Chile Pi…" at bounding box center [675, 334] width 1350 height 668
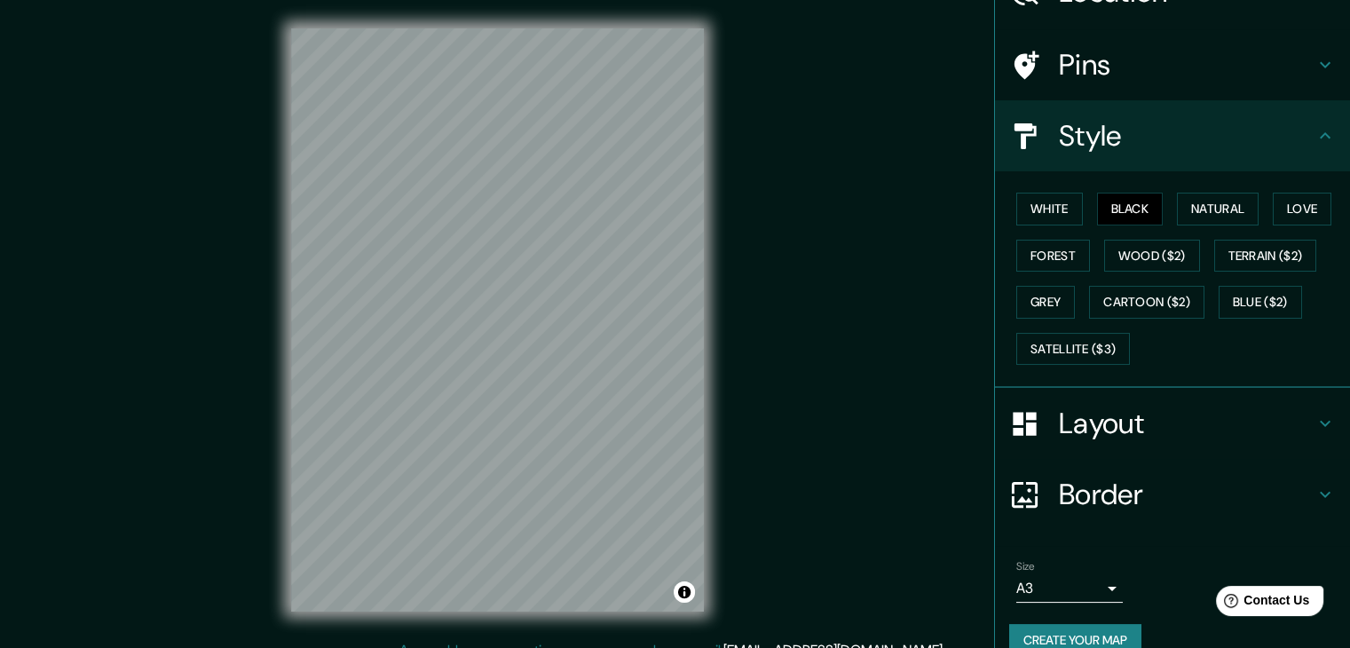
scroll to position [128, 0]
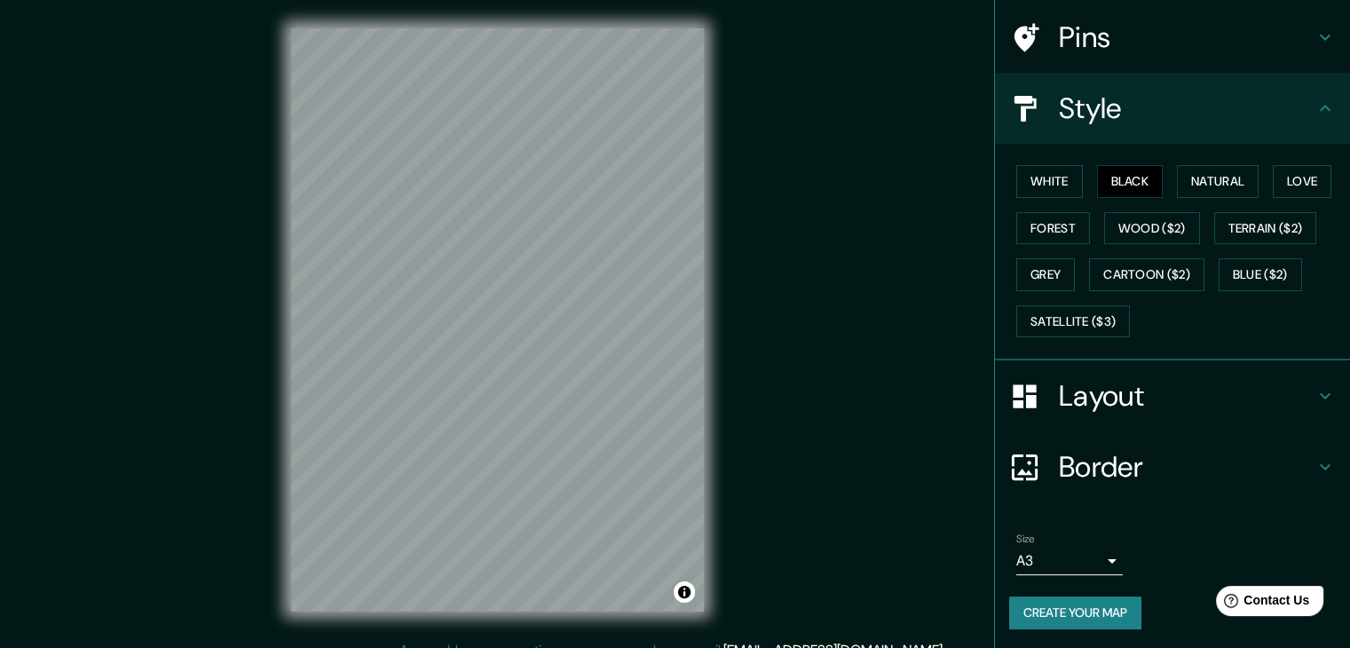
click at [1109, 477] on h4 "Border" at bounding box center [1187, 467] width 256 height 36
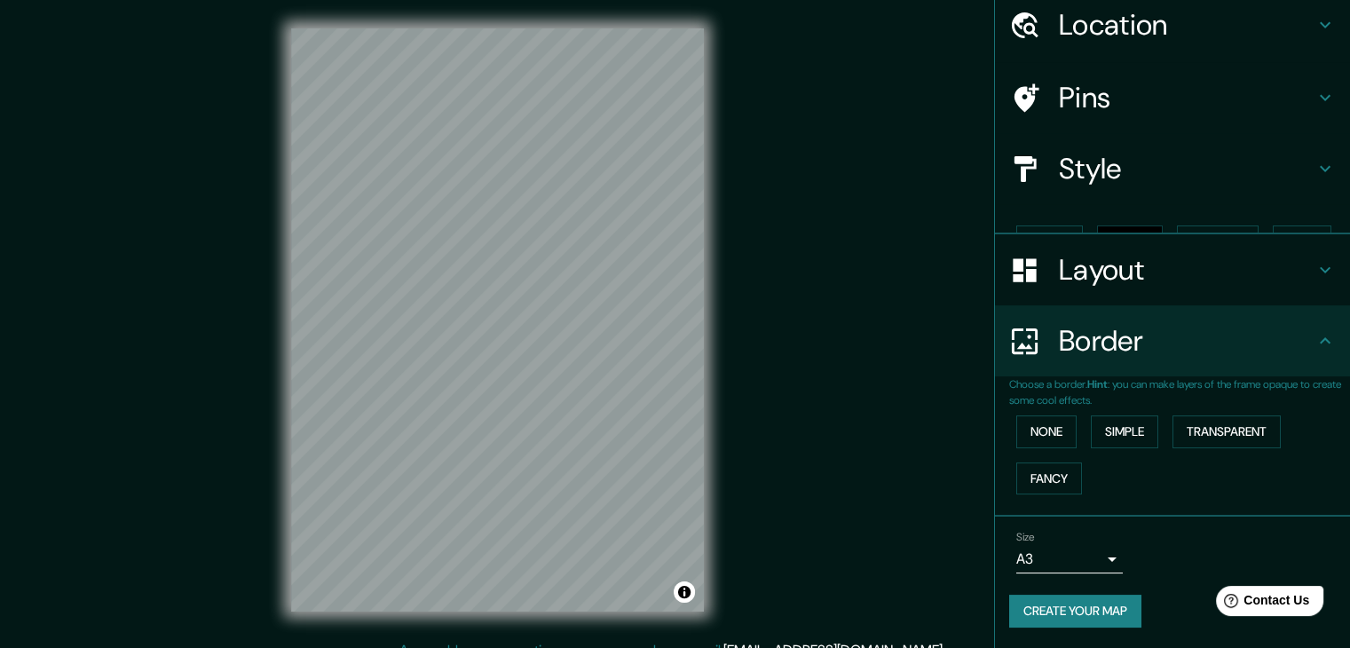
scroll to position [37, 0]
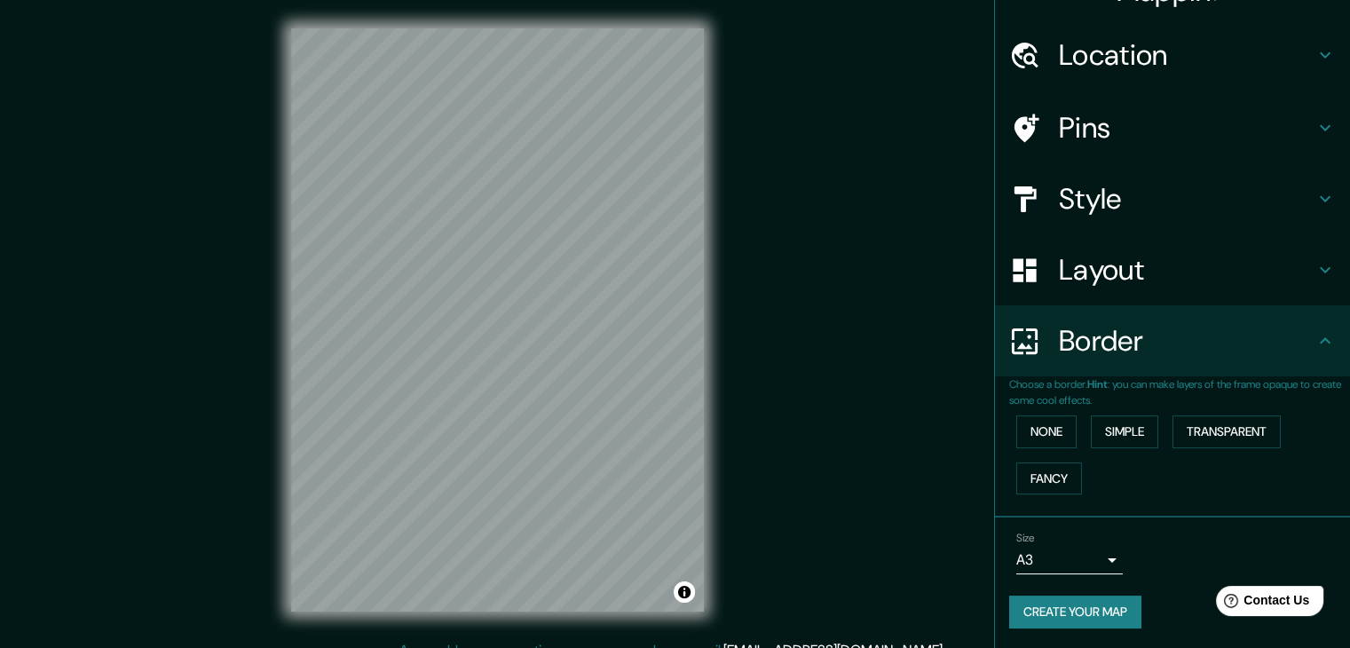
click at [1136, 338] on h4 "Border" at bounding box center [1187, 341] width 256 height 36
click at [1274, 358] on div "Border" at bounding box center [1172, 340] width 355 height 71
click at [1321, 350] on icon at bounding box center [1325, 340] width 21 height 21
click at [1120, 254] on div "Layout" at bounding box center [1172, 269] width 355 height 71
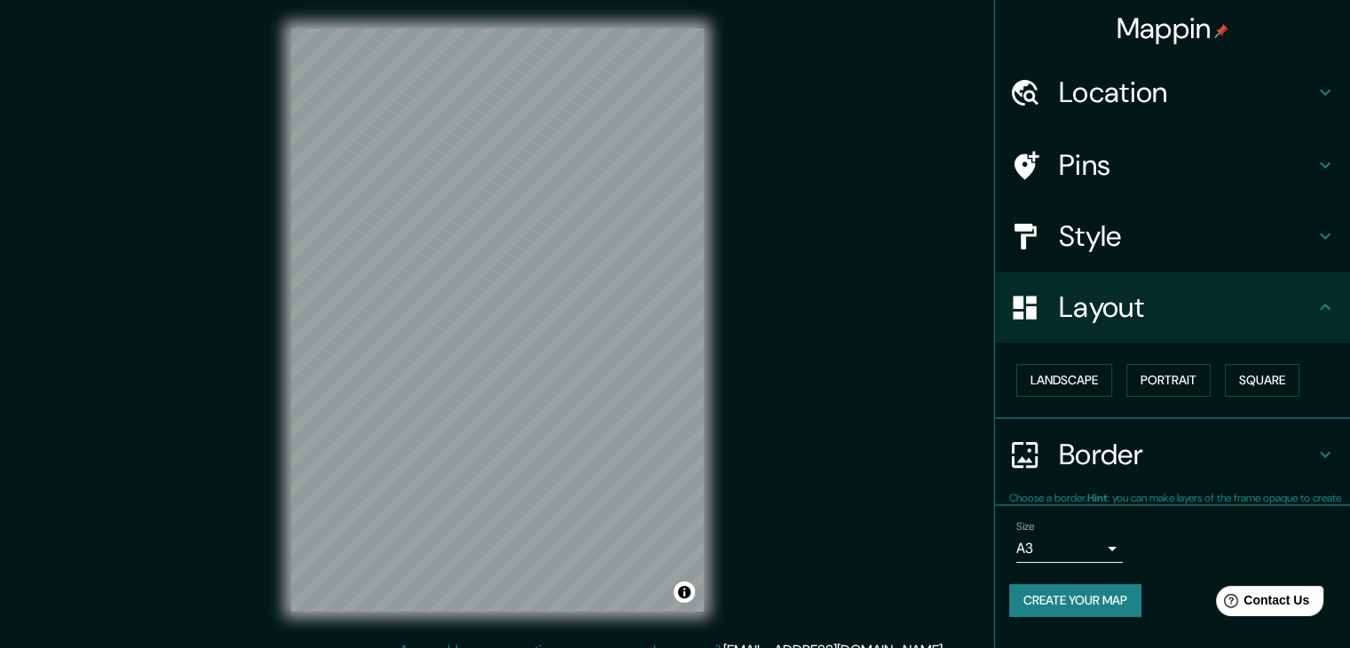
scroll to position [0, 0]
click at [1071, 380] on button "Landscape" at bounding box center [1064, 380] width 96 height 33
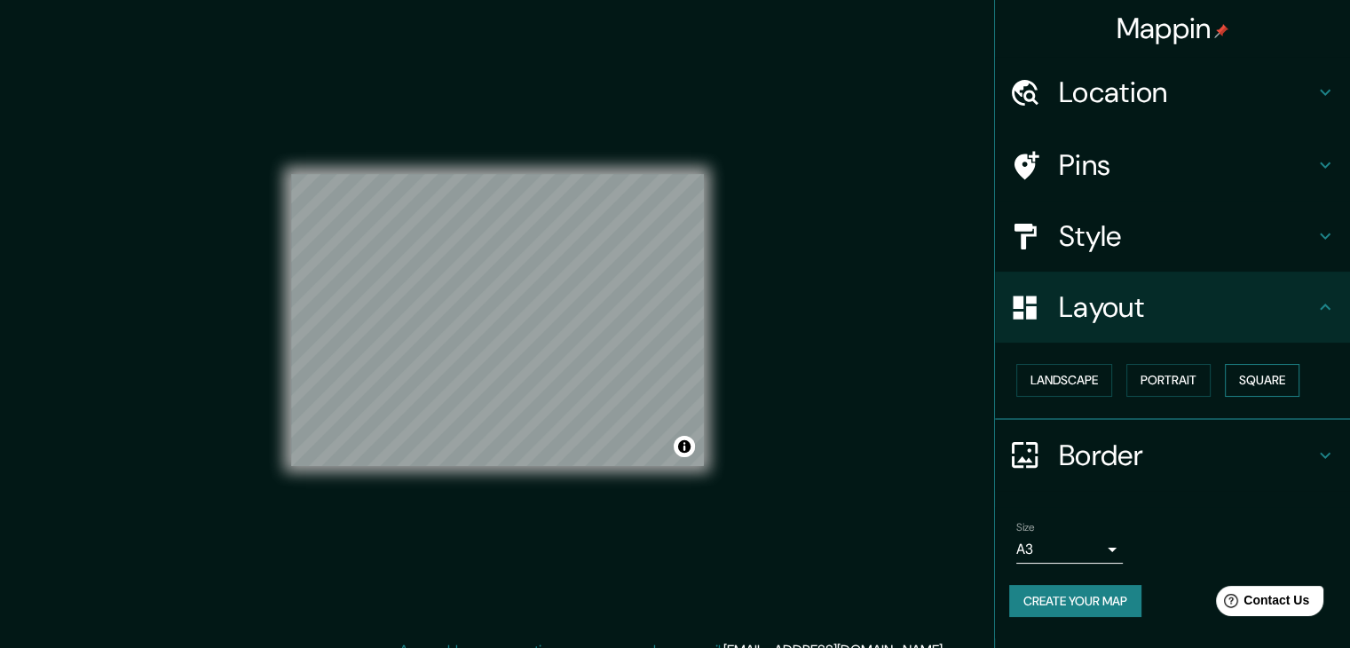
click at [1248, 381] on button "Square" at bounding box center [1262, 380] width 75 height 33
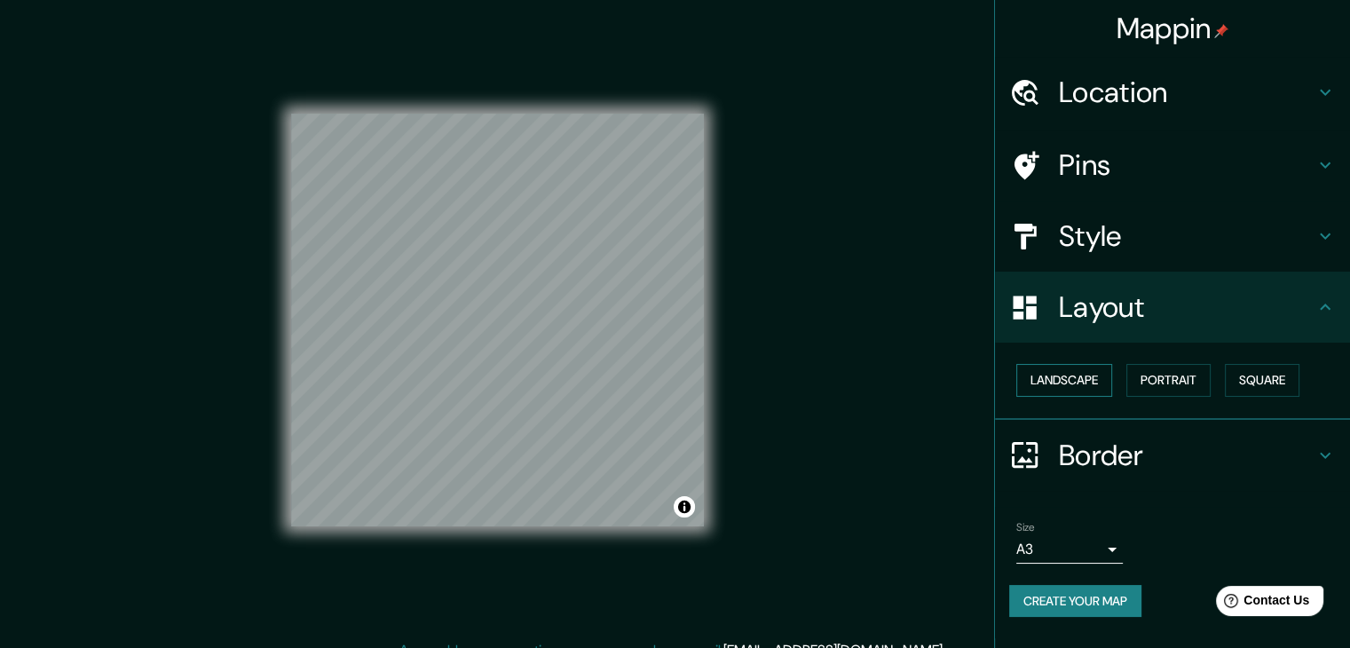
click at [1088, 384] on button "Landscape" at bounding box center [1064, 380] width 96 height 33
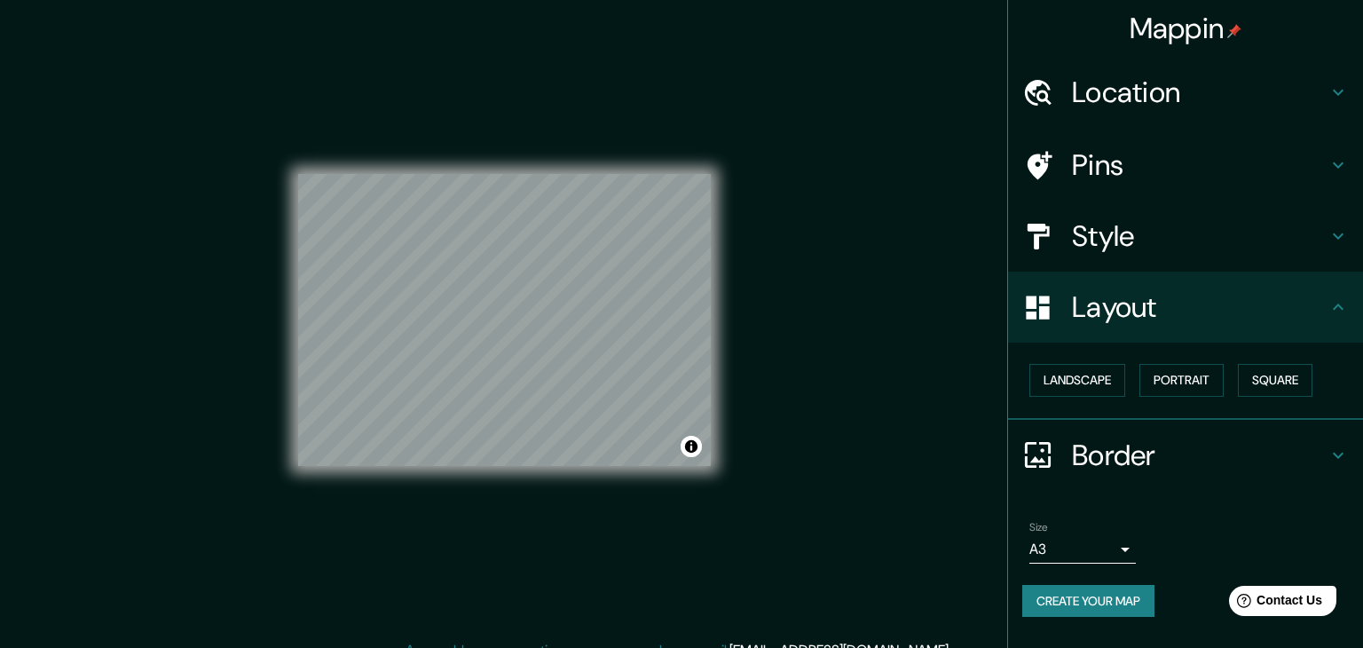
click at [1047, 536] on body "Mappin Location Cochrane 15, Valparaíso, Región de Valparaíso 2340000, Chile Pi…" at bounding box center [681, 324] width 1363 height 648
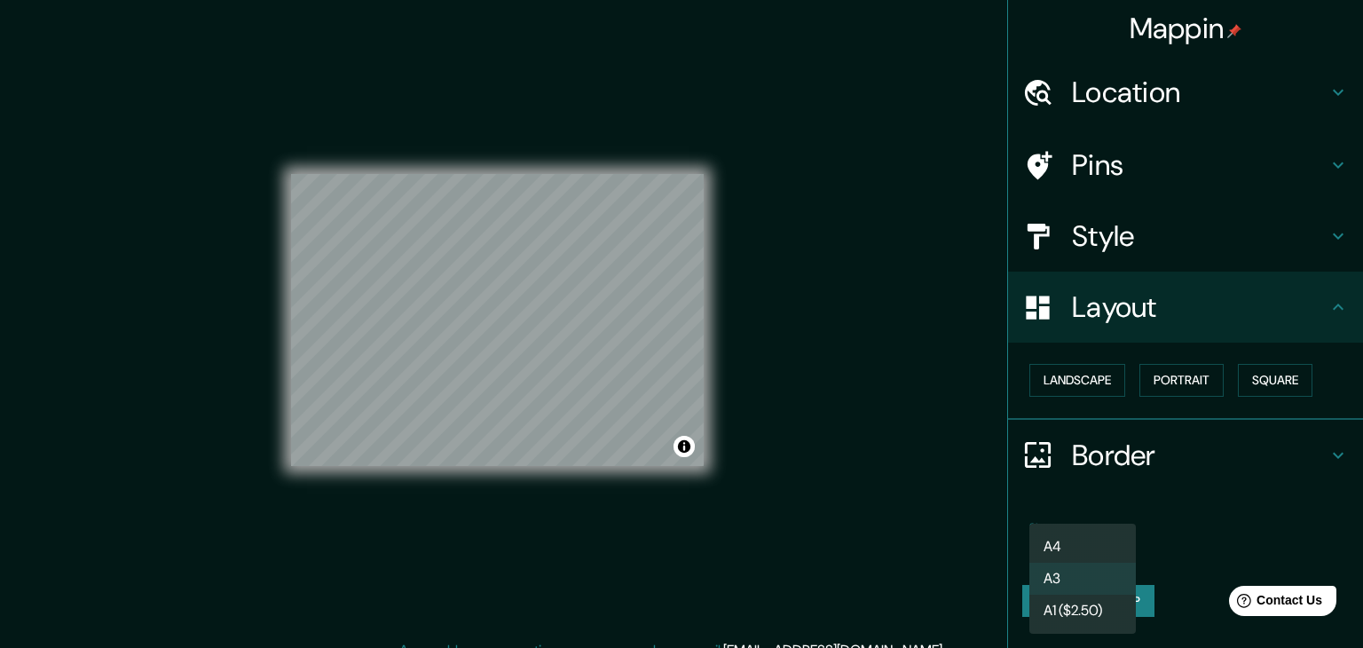
click at [1058, 547] on li "A4" at bounding box center [1083, 547] width 107 height 32
type input "single"
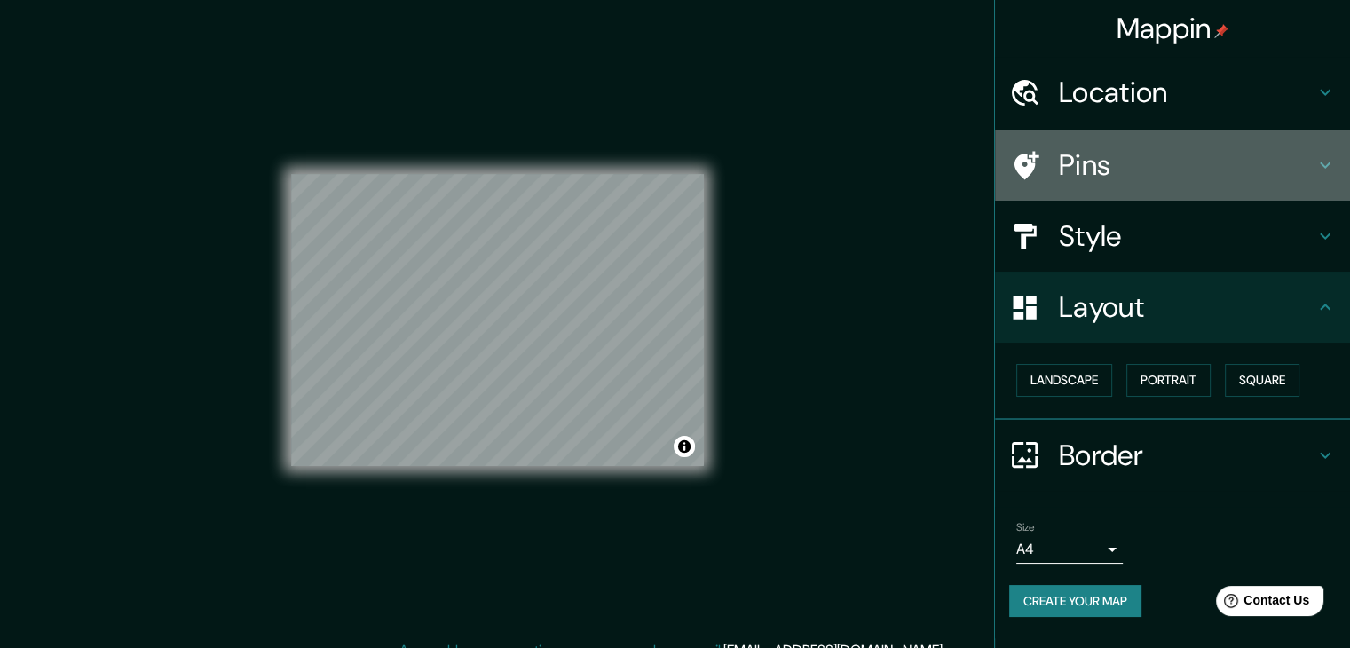
click at [1062, 174] on h4 "Pins" at bounding box center [1187, 165] width 256 height 36
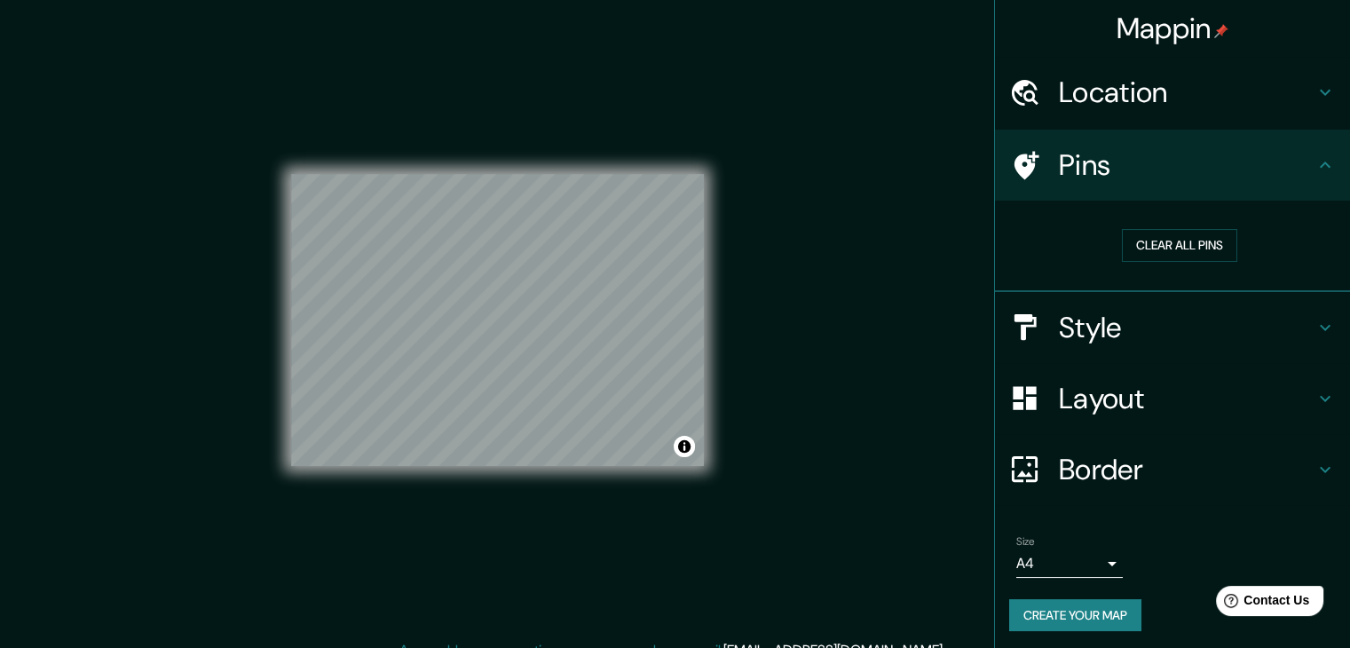
click at [1108, 316] on h4 "Style" at bounding box center [1187, 328] width 256 height 36
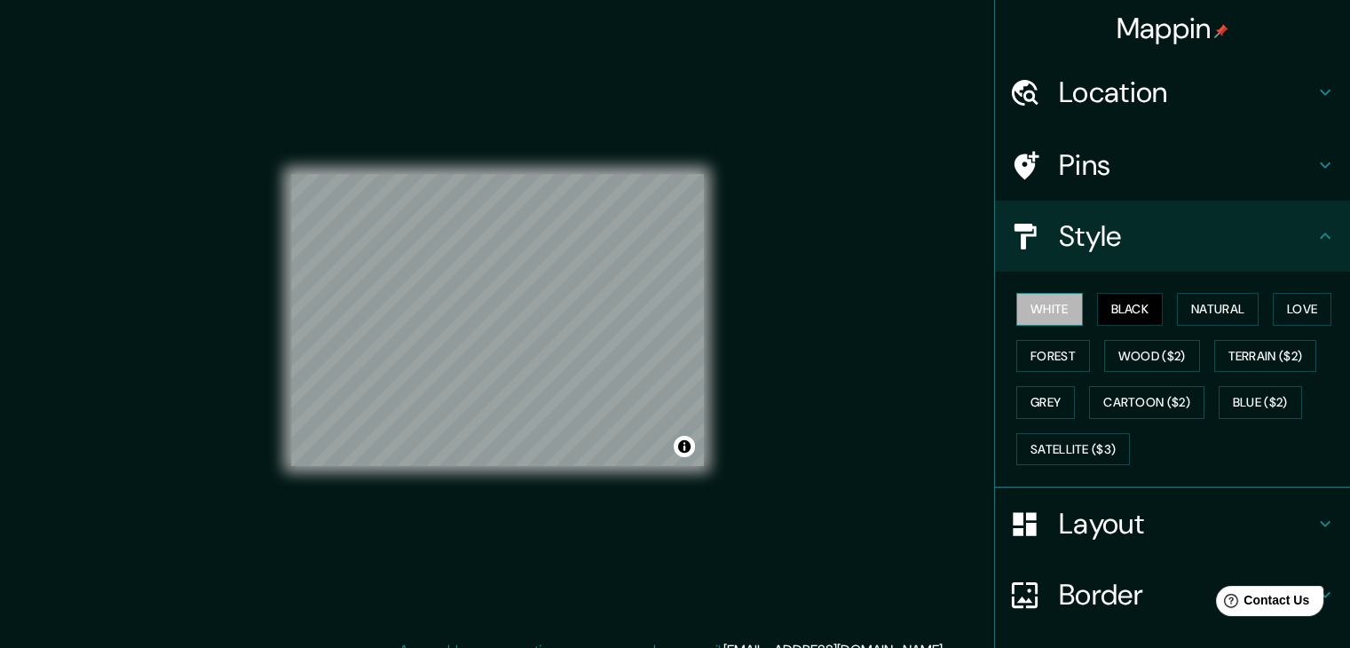
click at [1040, 316] on button "White" at bounding box center [1049, 309] width 67 height 33
click at [1103, 307] on button "Black" at bounding box center [1130, 309] width 67 height 33
click at [827, 315] on div "Mappin Location Cochrane 15, Valparaíso, Región de Valparaíso 2340000, Chile Pi…" at bounding box center [675, 334] width 1350 height 668
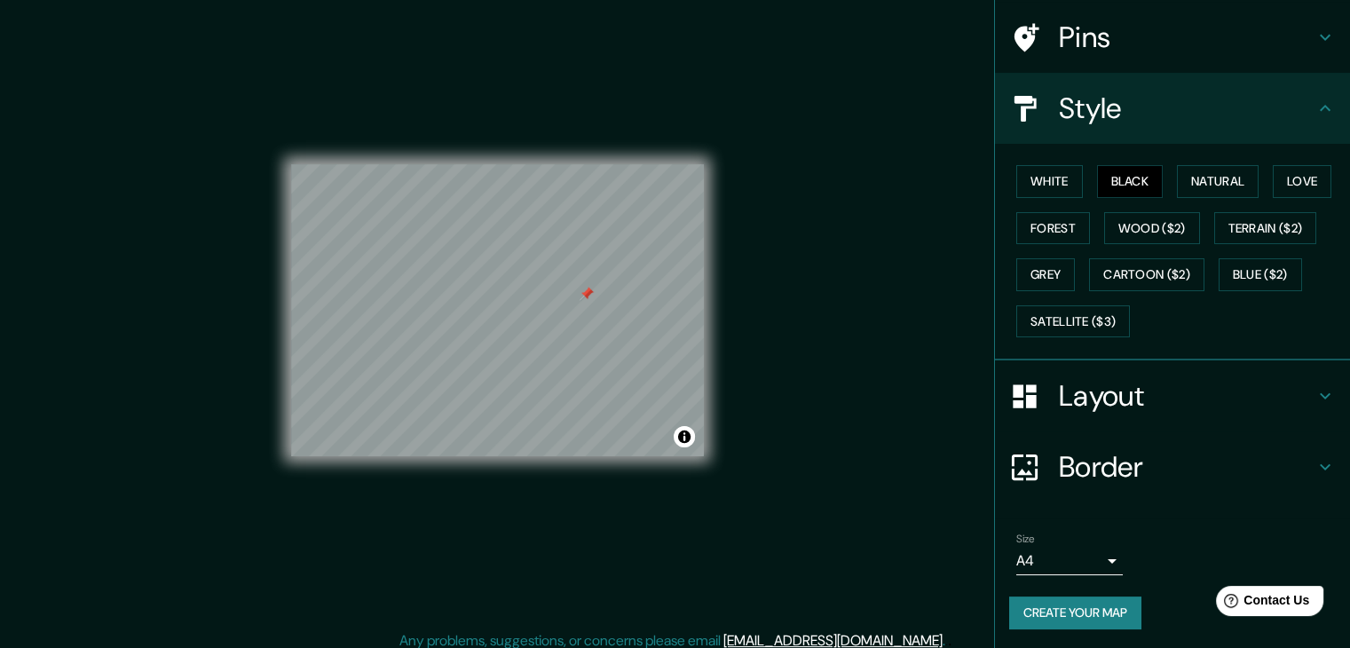
scroll to position [20, 0]
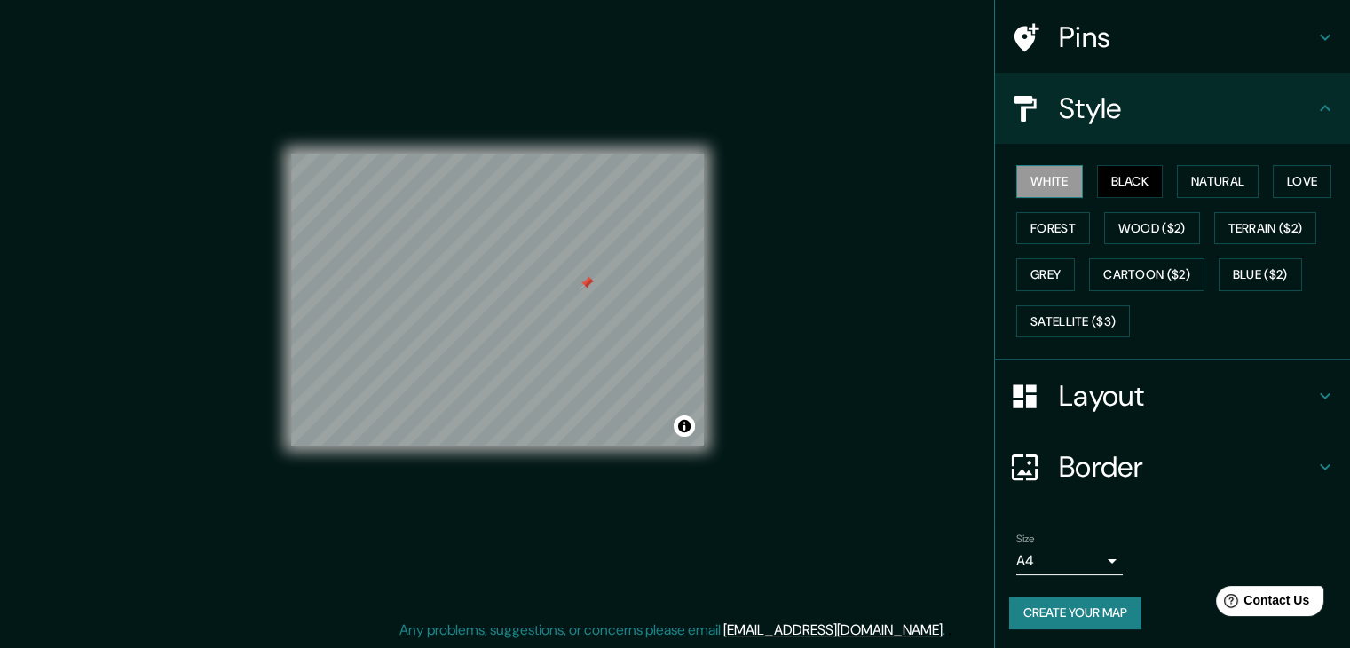
click at [1041, 180] on button "White" at bounding box center [1049, 181] width 67 height 33
click at [1141, 171] on button "Black" at bounding box center [1130, 181] width 67 height 33
click at [1030, 626] on div "Size A4 single Create your map" at bounding box center [1172, 585] width 327 height 118
click at [1027, 621] on button "Create your map" at bounding box center [1075, 613] width 132 height 33
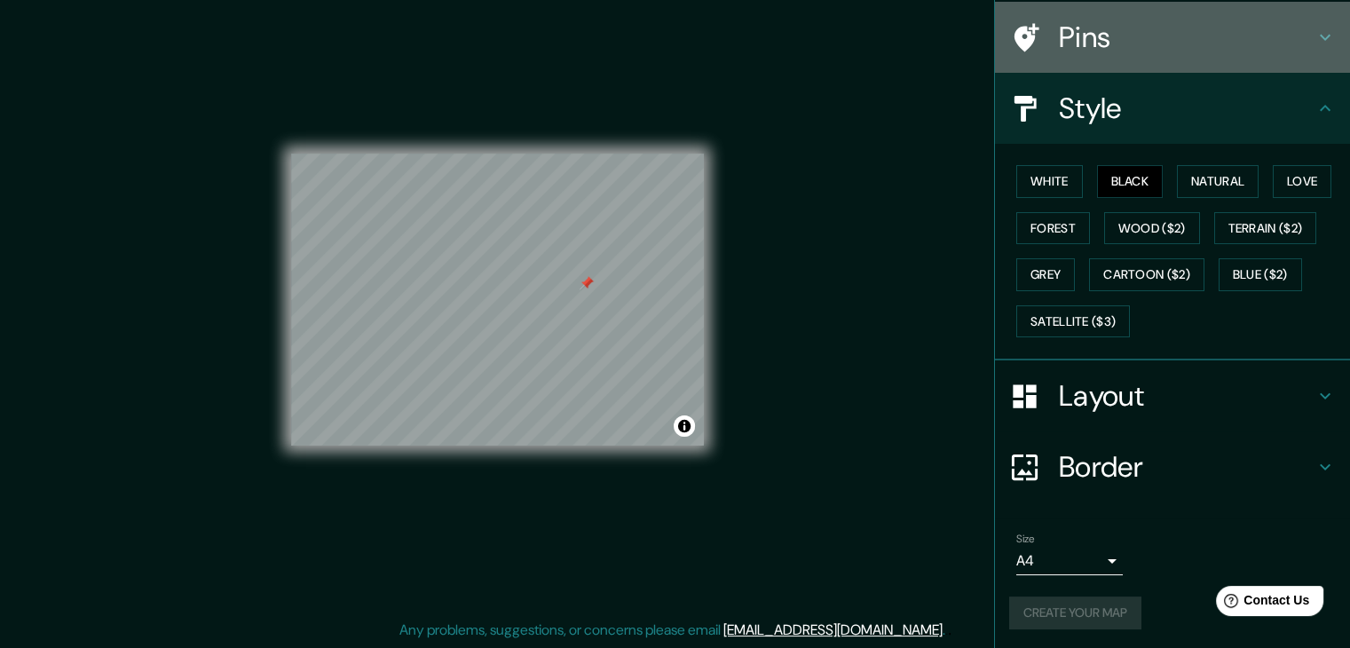
click at [1086, 31] on h4 "Pins" at bounding box center [1187, 38] width 256 height 36
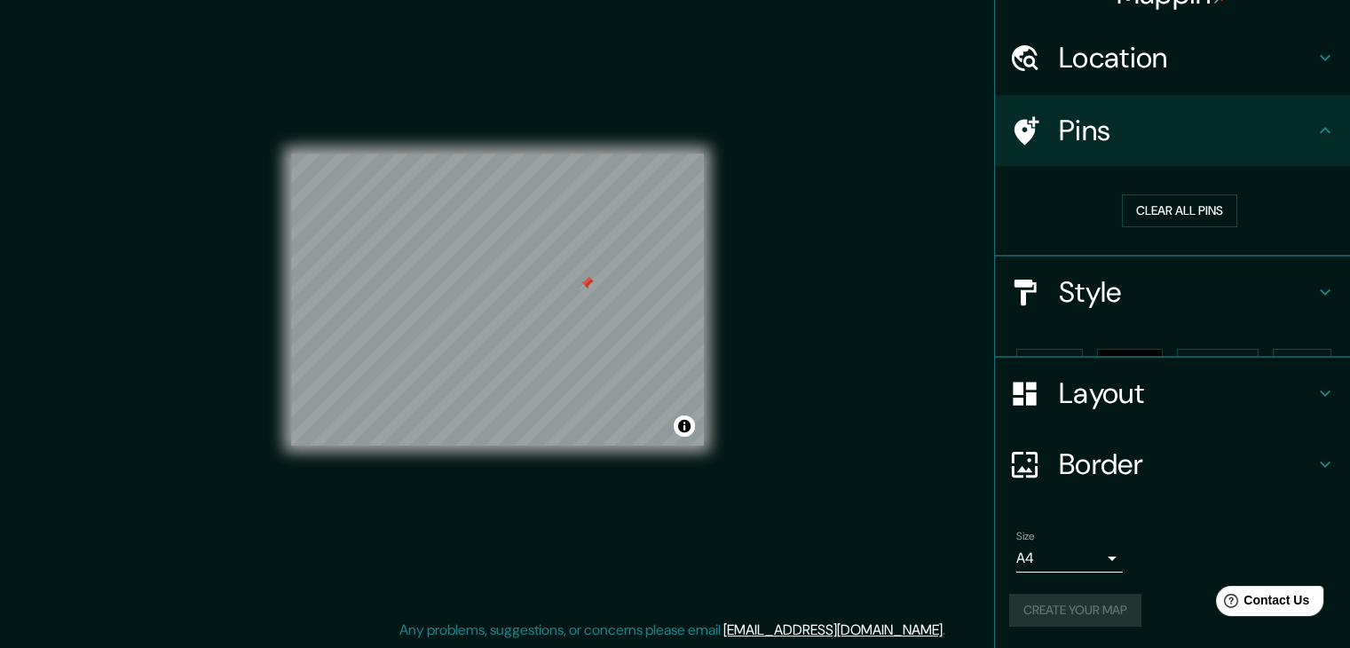
scroll to position [4, 0]
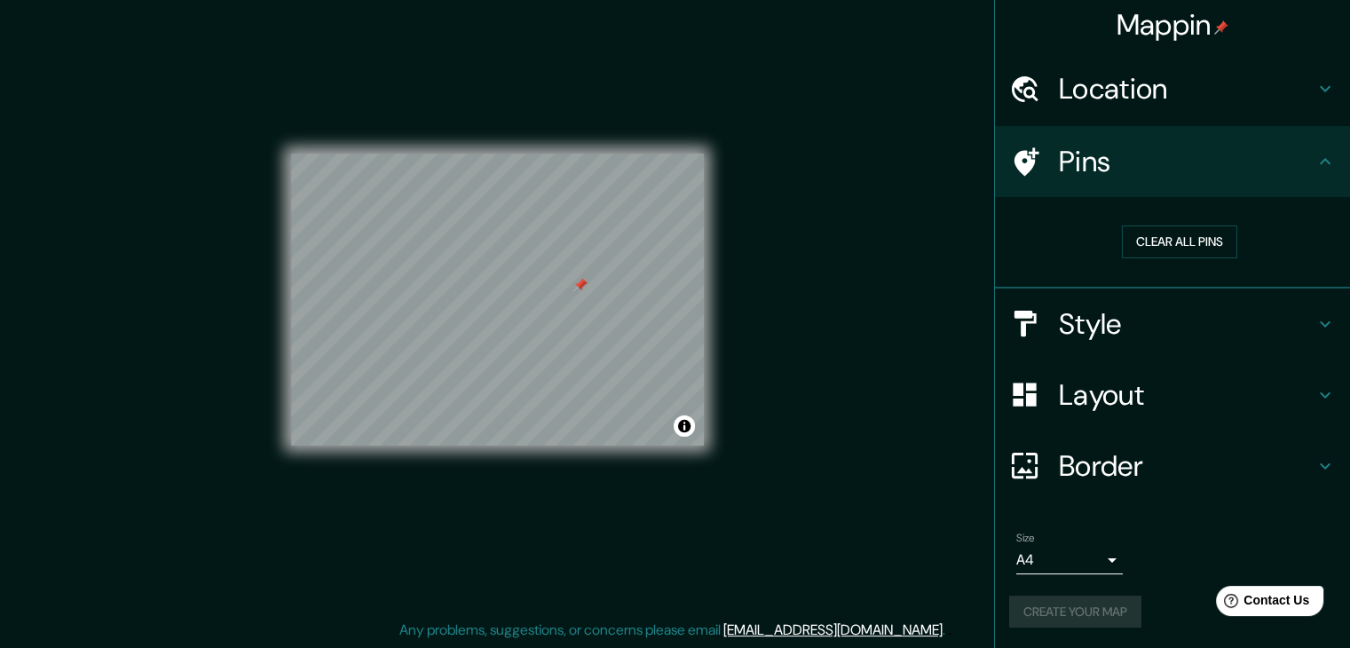
click at [578, 286] on div at bounding box center [580, 285] width 14 height 14
drag, startPoint x: 621, startPoint y: 281, endPoint x: 1166, endPoint y: 253, distance: 545.8
click at [1166, 253] on button "Clear all pins" at bounding box center [1179, 241] width 115 height 33
click at [1039, 622] on button "Create your map" at bounding box center [1075, 612] width 132 height 33
click at [1026, 617] on button "Create your map" at bounding box center [1075, 612] width 132 height 33
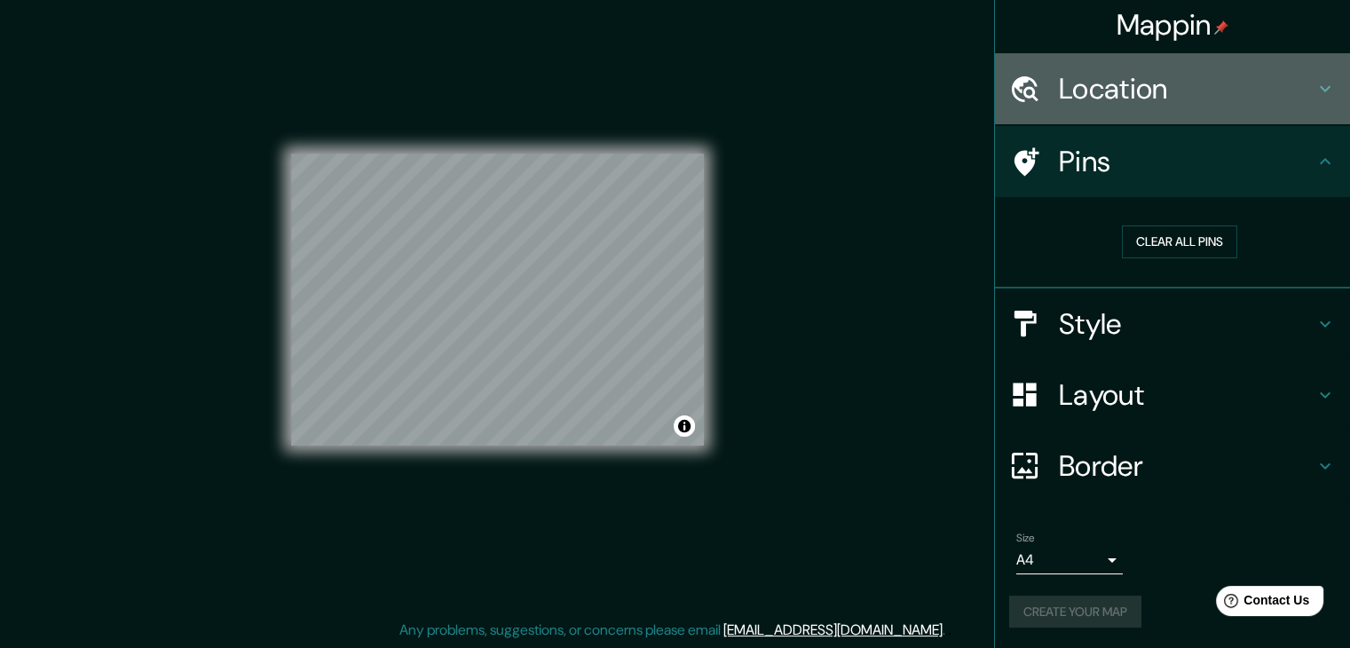
click at [1144, 99] on h4 "Location" at bounding box center [1187, 89] width 256 height 36
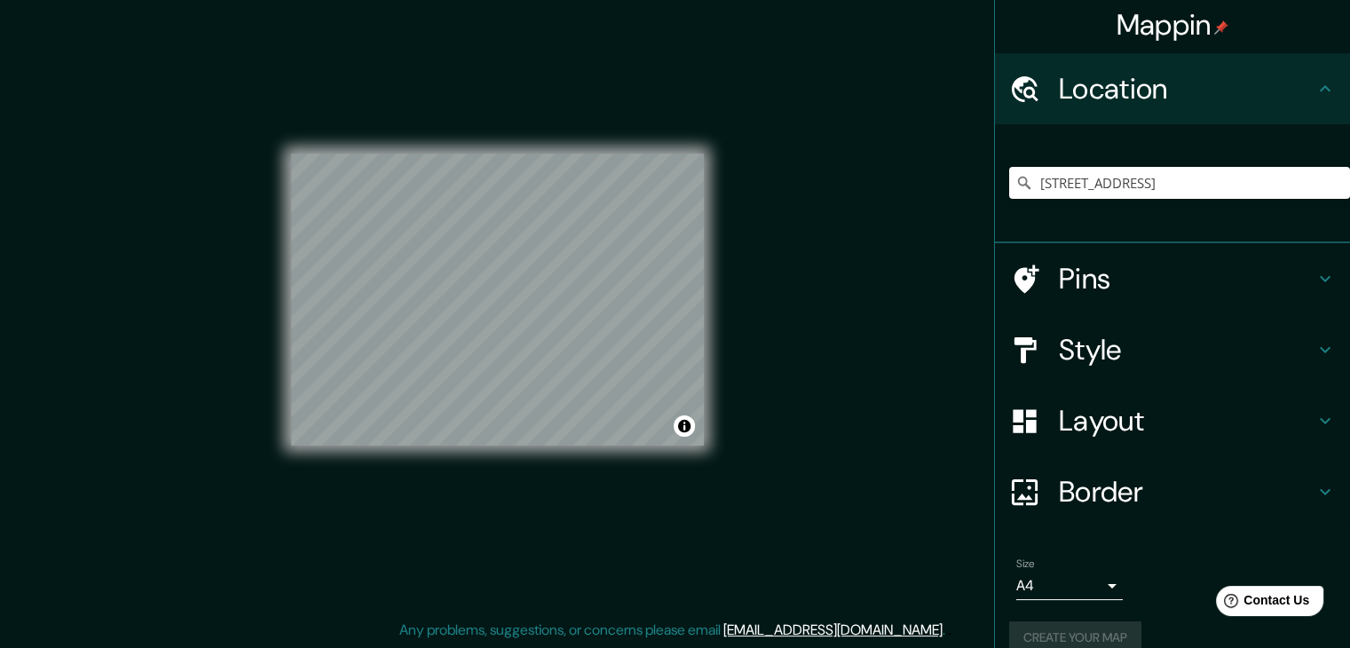
click at [1144, 99] on h4 "Location" at bounding box center [1187, 89] width 256 height 36
click at [1121, 91] on h4 "Location" at bounding box center [1187, 89] width 256 height 36
click at [1122, 91] on h4 "Location" at bounding box center [1187, 89] width 256 height 36
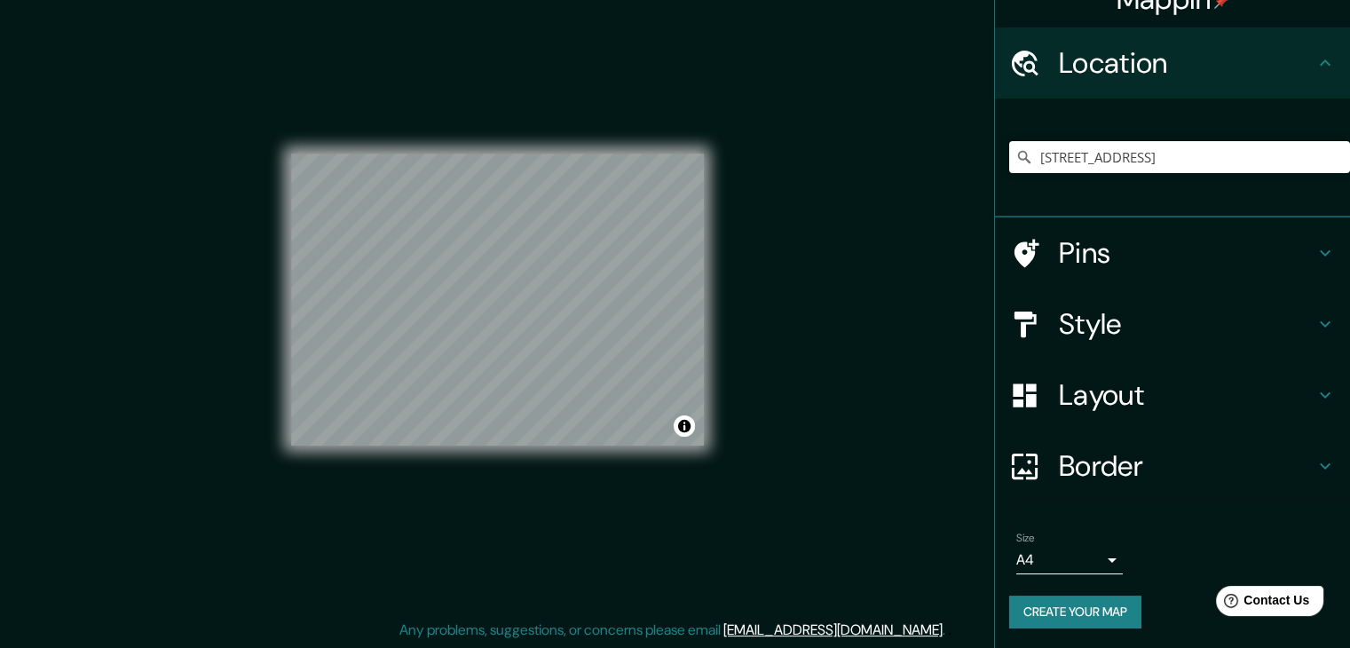
scroll to position [30, 0]
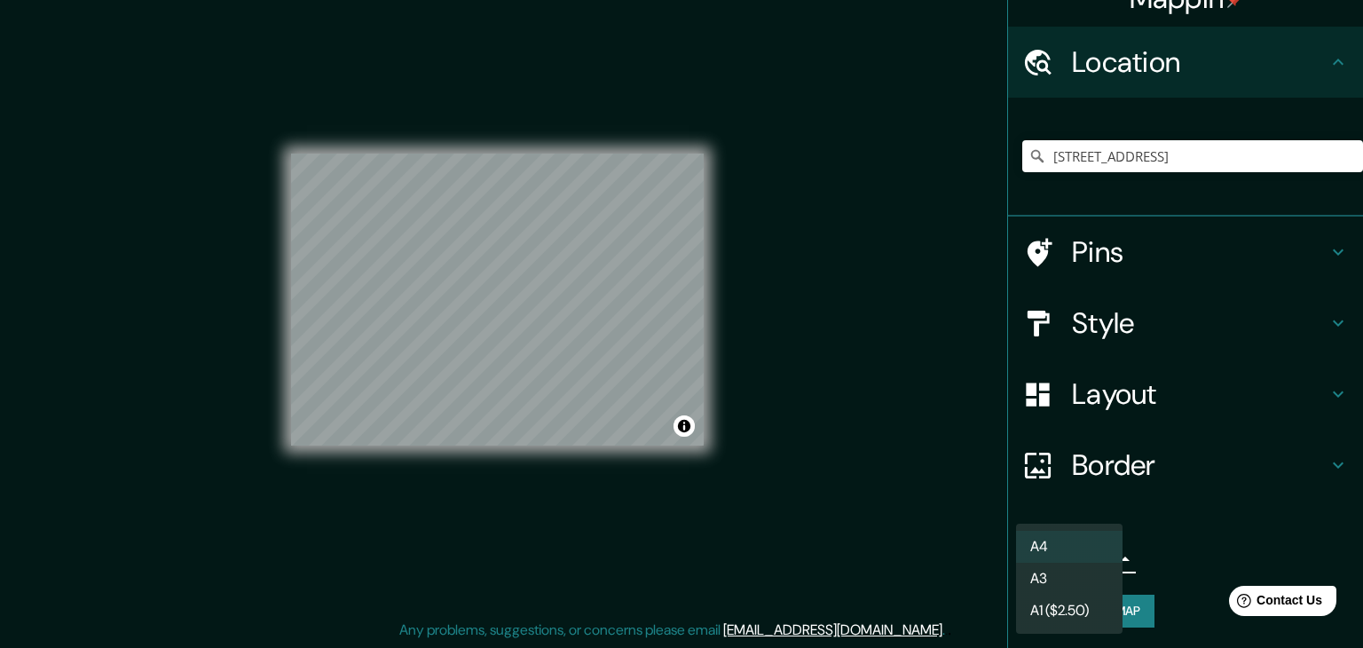
click at [1072, 555] on body "Mappin Location Cochrane 15, Valparaíso, Región de Valparaíso 2340000, Chile Pi…" at bounding box center [681, 304] width 1363 height 648
click at [1071, 549] on li "A4" at bounding box center [1069, 547] width 107 height 32
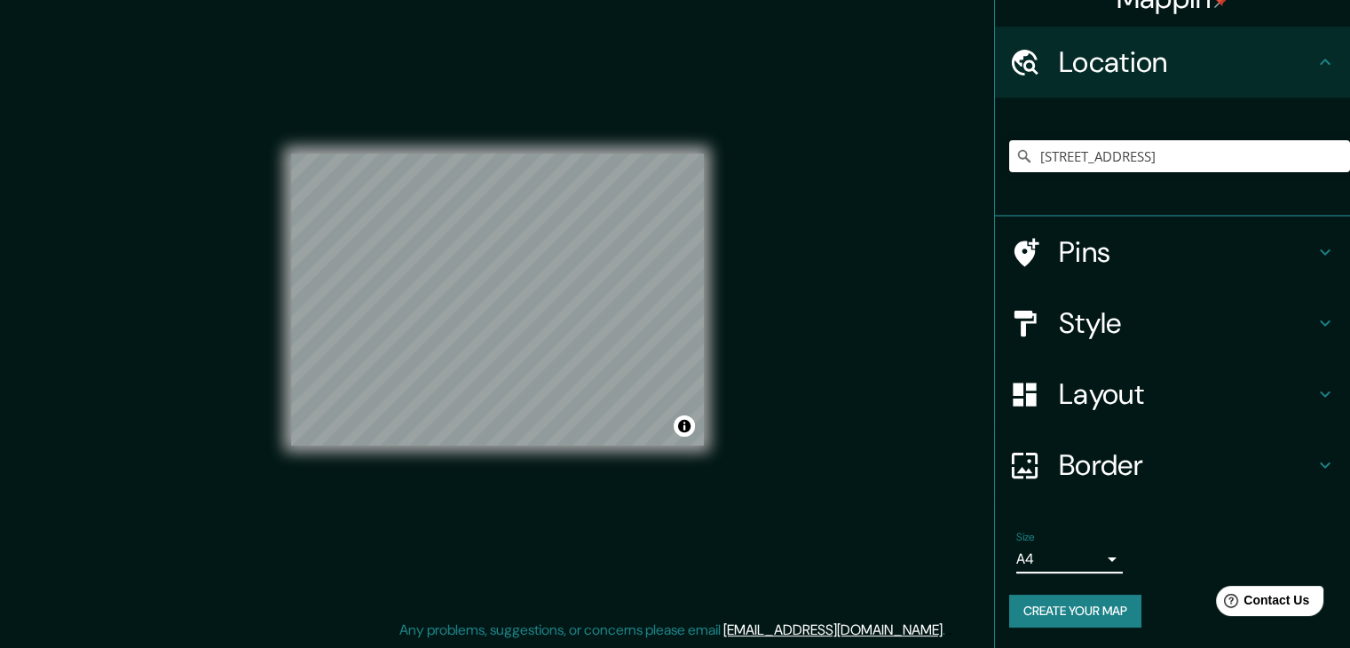
click at [1075, 486] on div "Border" at bounding box center [1172, 465] width 355 height 71
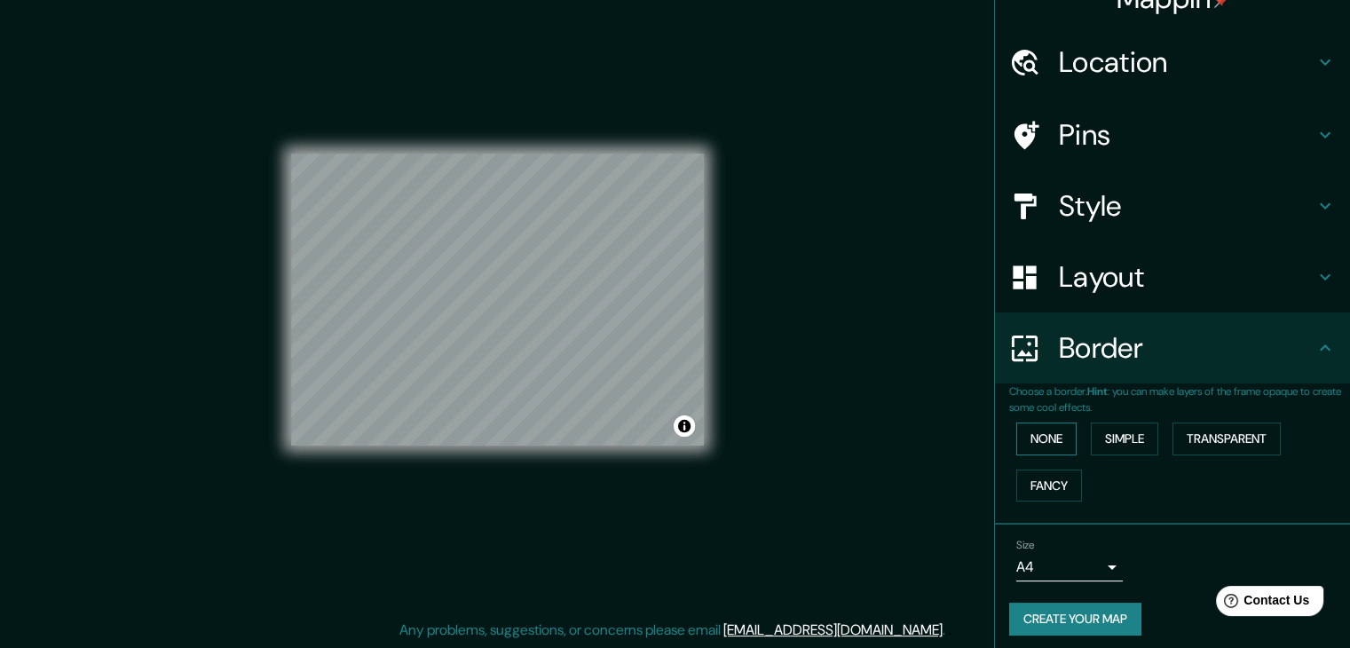
click at [1019, 433] on button "None" at bounding box center [1046, 439] width 60 height 33
click at [1091, 431] on button "Simple" at bounding box center [1124, 439] width 67 height 33
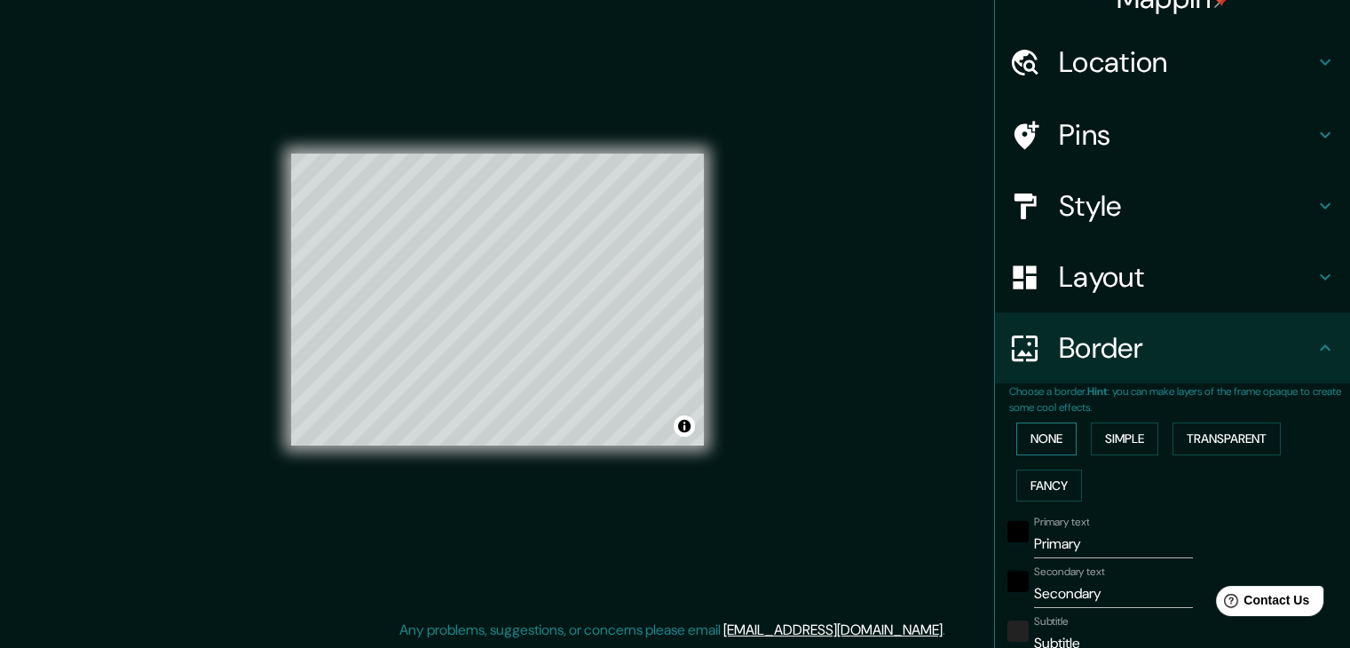
click at [1016, 440] on button "None" at bounding box center [1046, 439] width 60 height 33
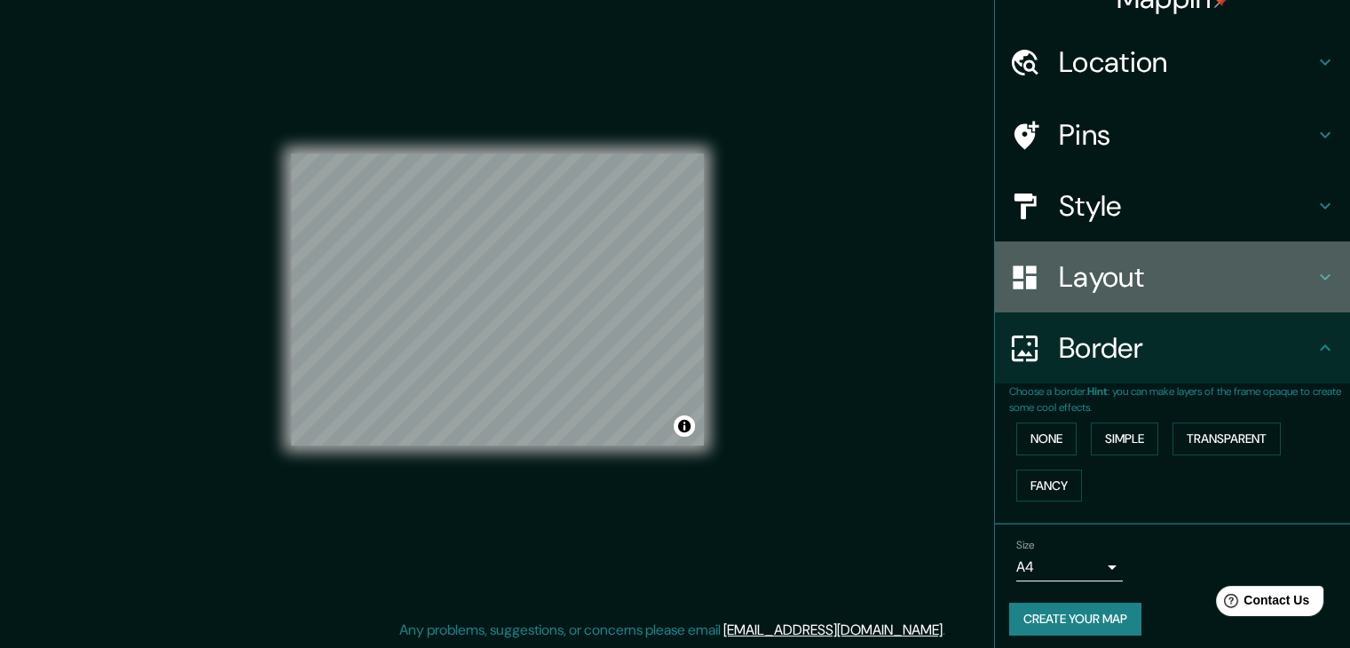
click at [1087, 295] on div "Layout" at bounding box center [1172, 276] width 355 height 71
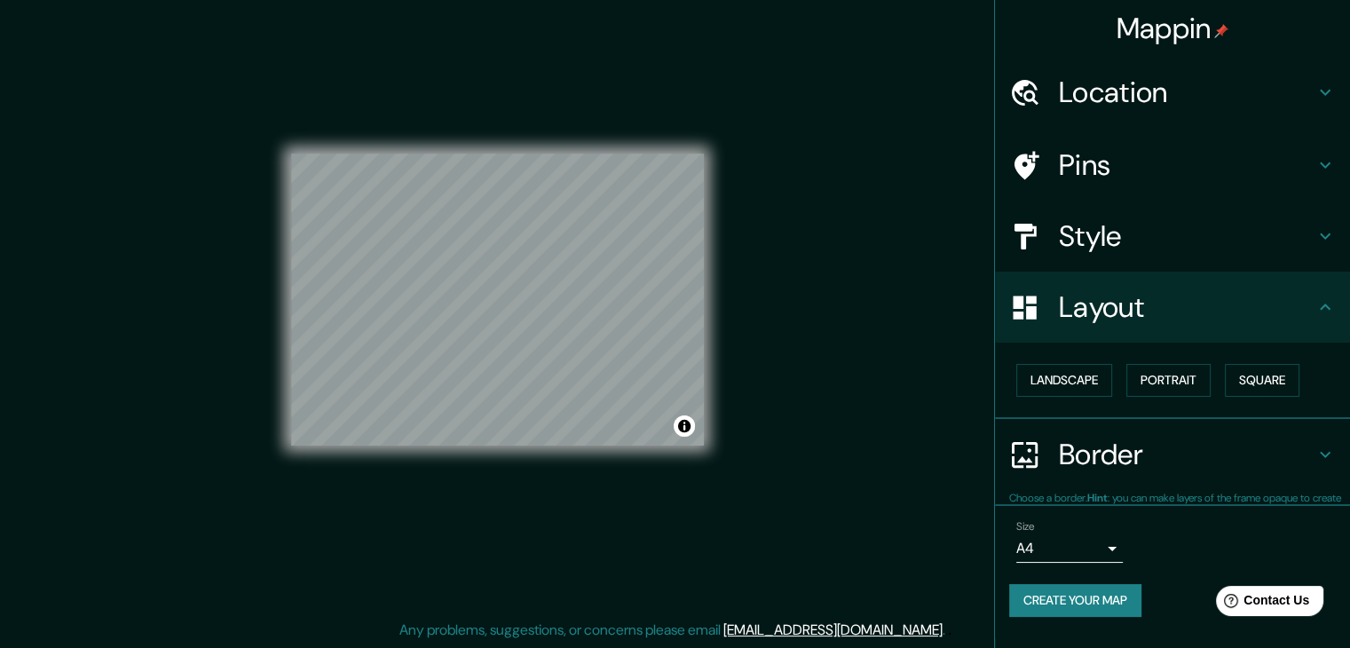
scroll to position [0, 0]
click at [1097, 378] on button "Landscape" at bounding box center [1064, 380] width 96 height 33
click at [1105, 267] on div "Style" at bounding box center [1172, 236] width 355 height 71
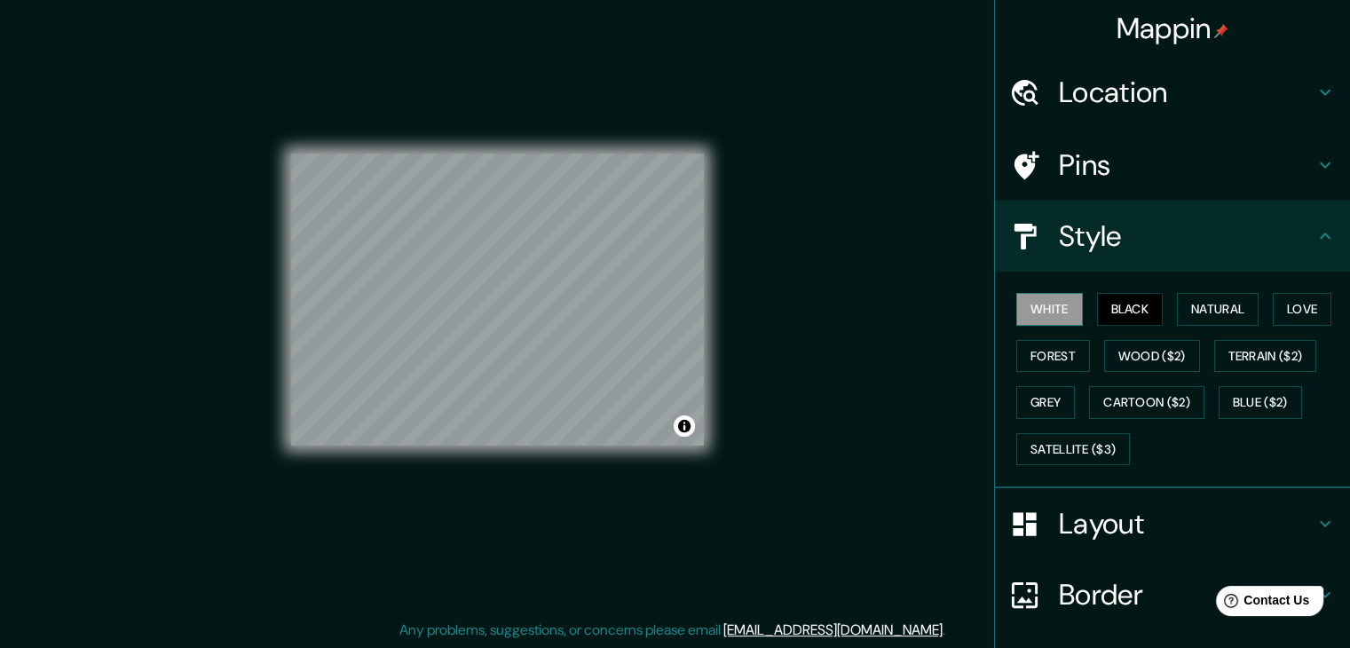
click at [1041, 306] on button "White" at bounding box center [1049, 309] width 67 height 33
click at [1106, 305] on button "Black" at bounding box center [1130, 309] width 67 height 33
click at [1064, 309] on button "White" at bounding box center [1049, 309] width 67 height 33
click at [1104, 308] on button "Black" at bounding box center [1130, 309] width 67 height 33
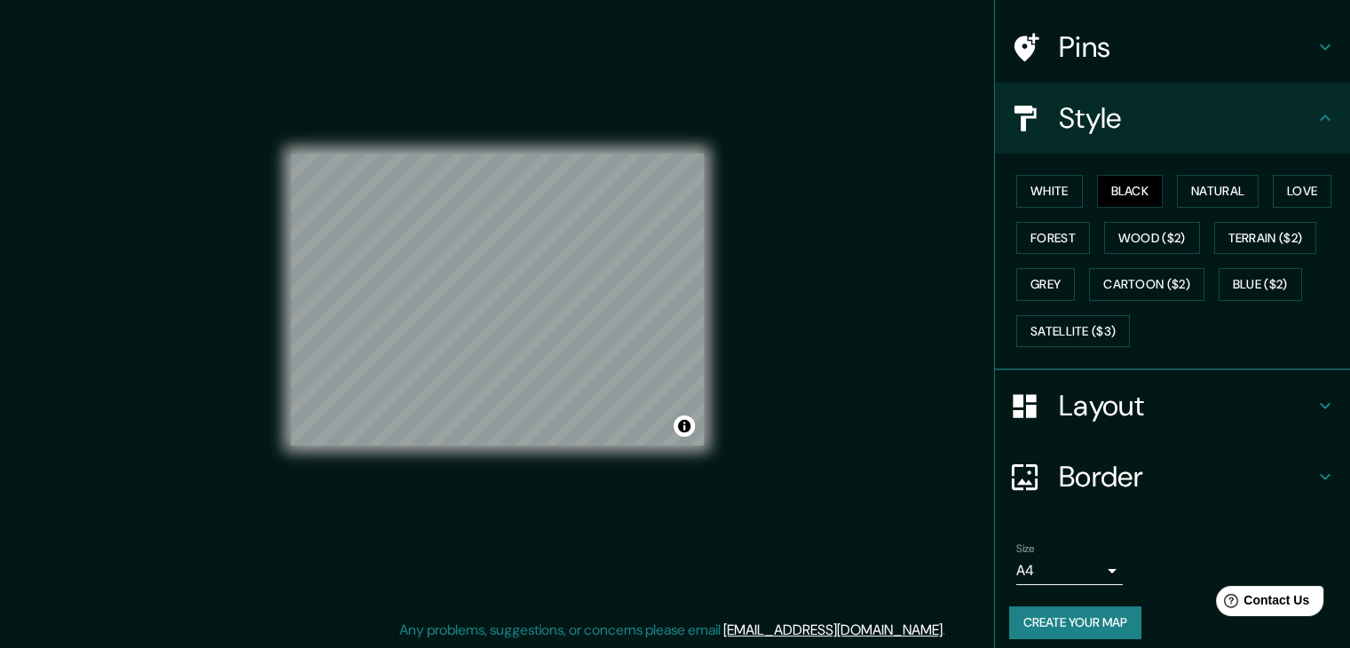
scroll to position [128, 0]
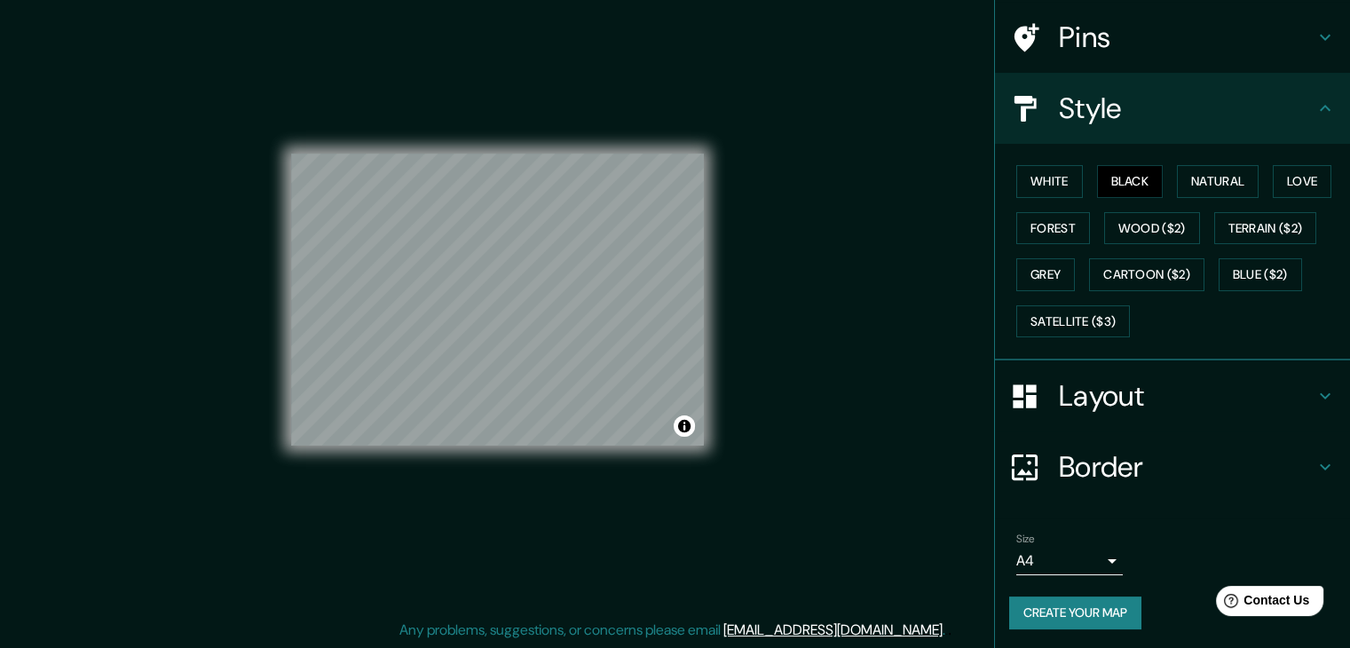
click at [1058, 607] on button "Create your map" at bounding box center [1075, 613] width 132 height 33
click at [1058, 607] on div "Create your map" at bounding box center [1172, 613] width 327 height 33
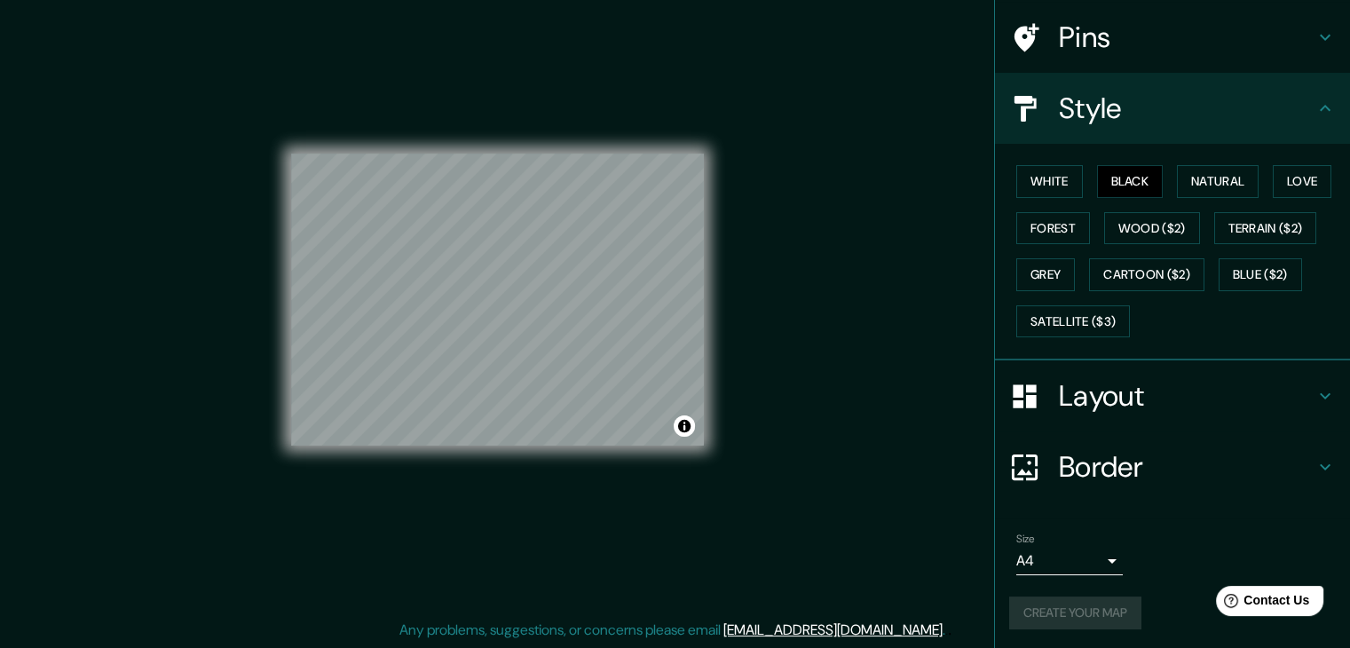
click at [1058, 607] on div "Create your map" at bounding box center [1172, 613] width 327 height 33
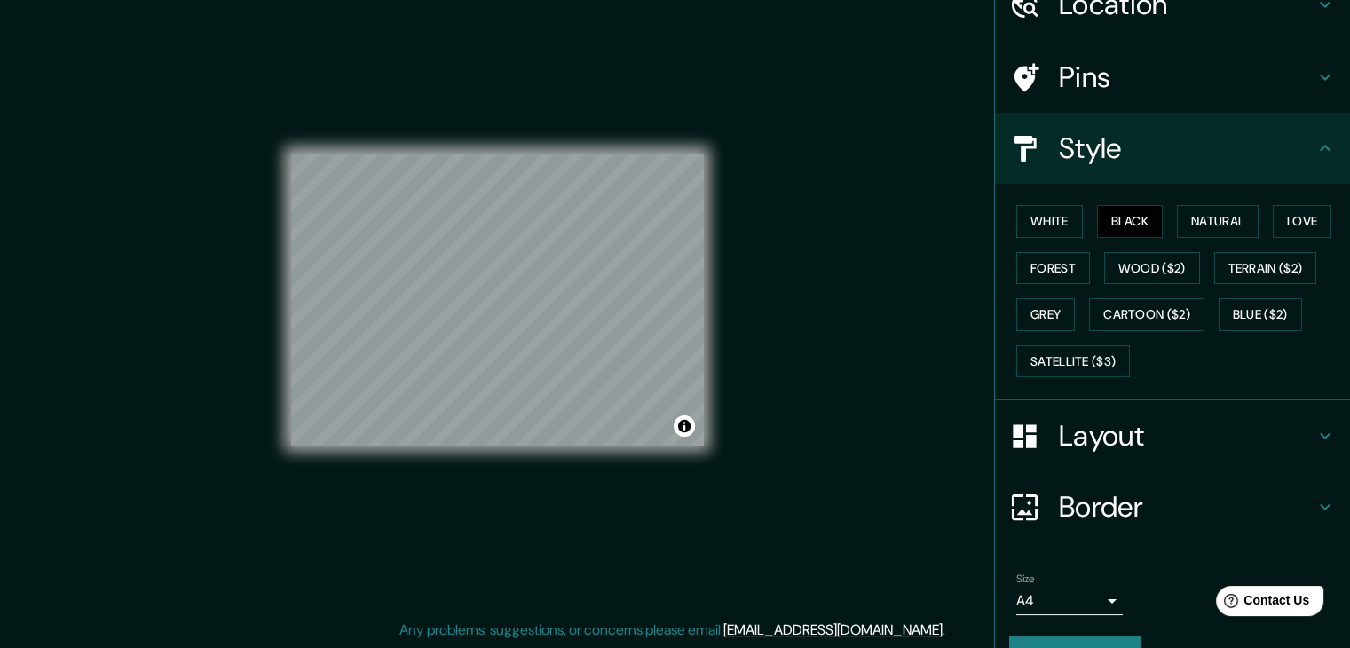
scroll to position [0, 0]
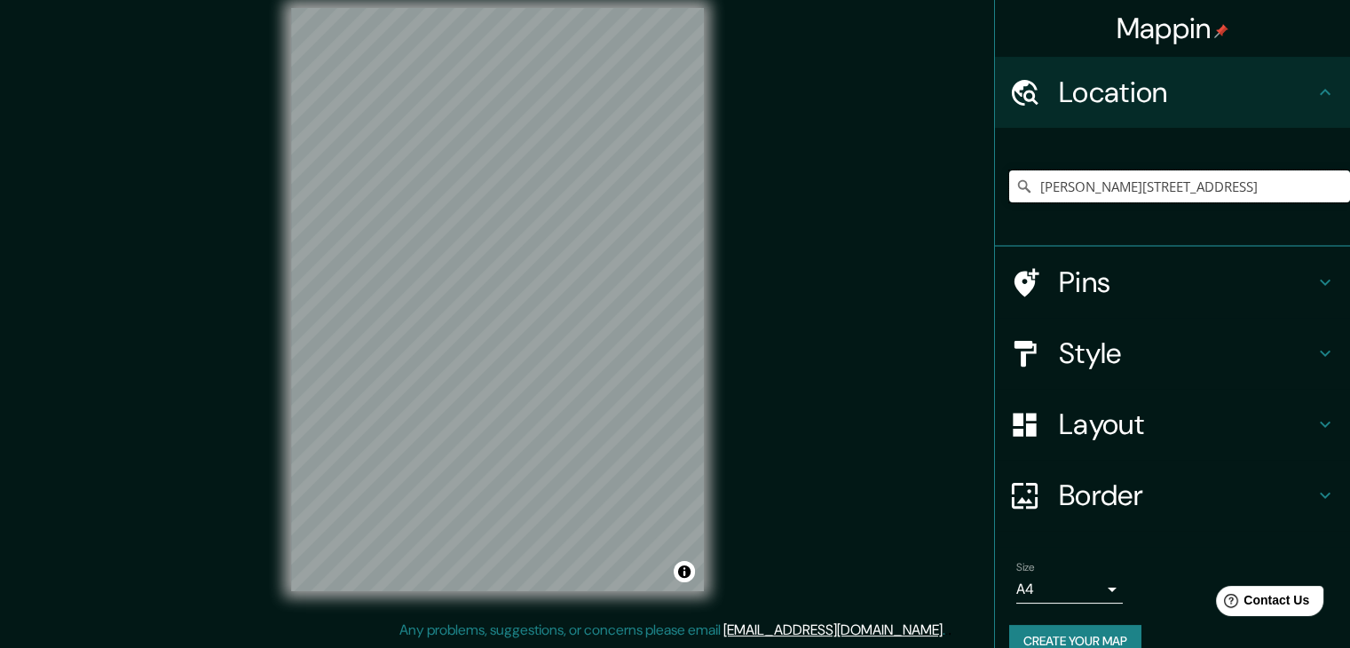
click at [1306, 189] on input "[STREET_ADDRESS]" at bounding box center [1179, 186] width 341 height 32
click at [1018, 186] on icon at bounding box center [1024, 186] width 12 height 12
click at [1087, 195] on input "[STREET_ADDRESS]" at bounding box center [1179, 186] width 341 height 32
click at [1041, 200] on input "[STREET_ADDRESS]" at bounding box center [1179, 186] width 341 height 32
click at [1308, 178] on input "[PERSON_NAME][STREET_ADDRESS]" at bounding box center [1179, 186] width 341 height 32
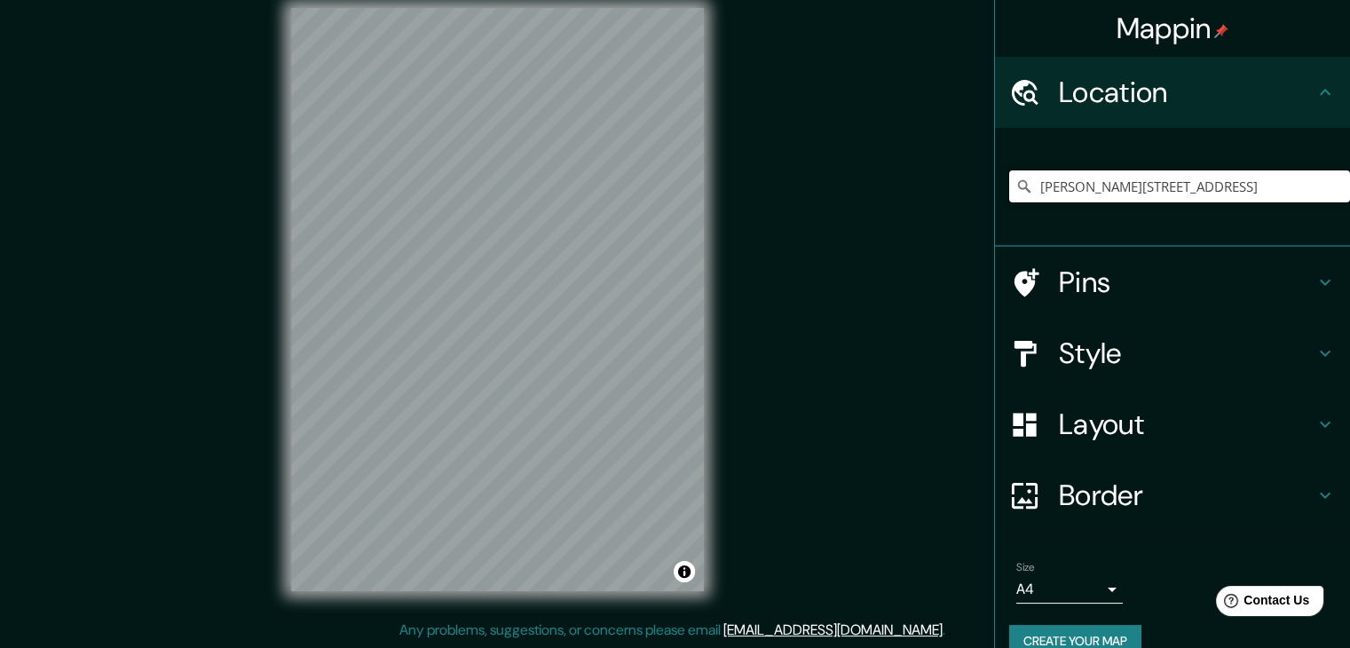
drag, startPoint x: 1310, startPoint y: 185, endPoint x: 1318, endPoint y: 193, distance: 11.3
click at [1314, 188] on input "[PERSON_NAME][STREET_ADDRESS]" at bounding box center [1179, 186] width 341 height 32
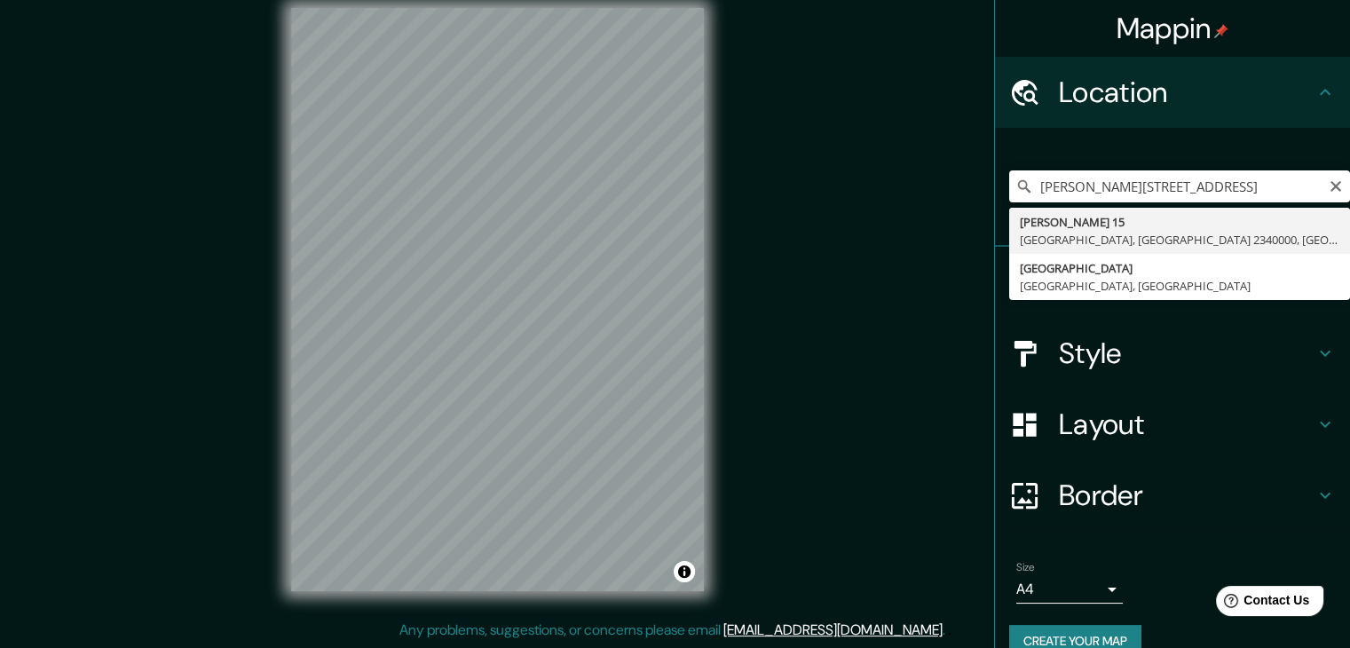
type input "[PERSON_NAME][STREET_ADDRESS]"
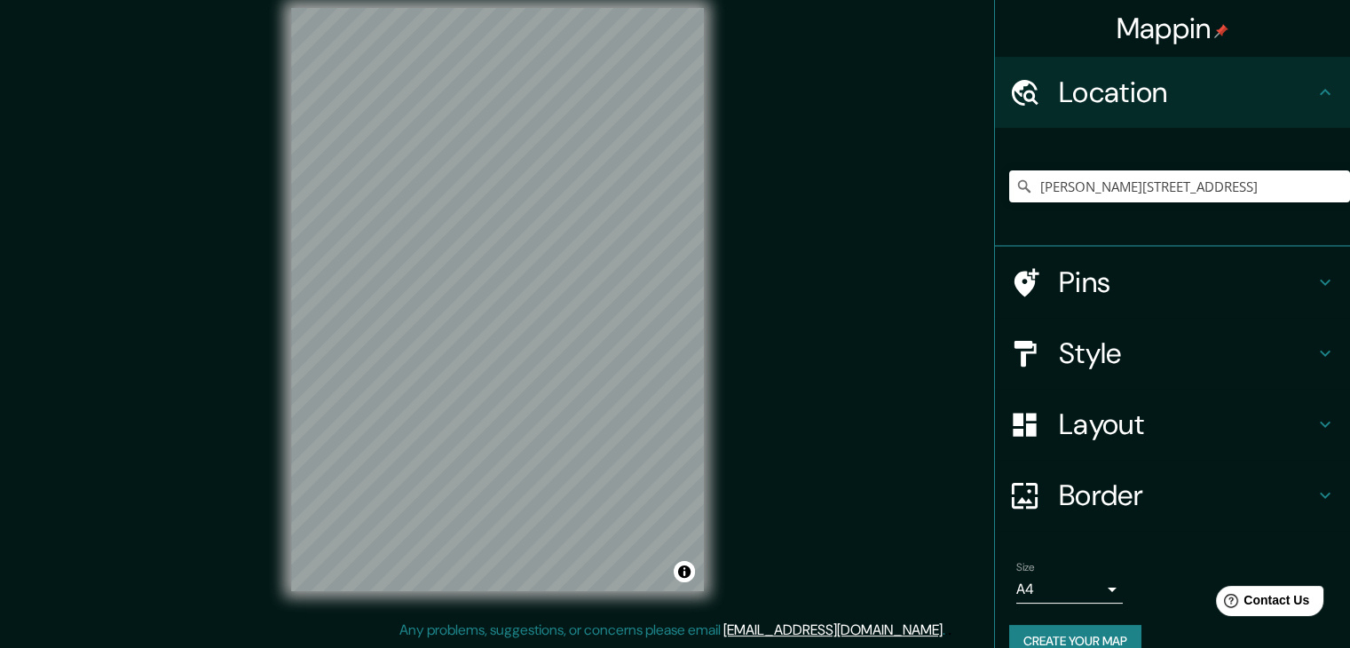
click at [1069, 427] on h4 "Layout" at bounding box center [1187, 425] width 256 height 36
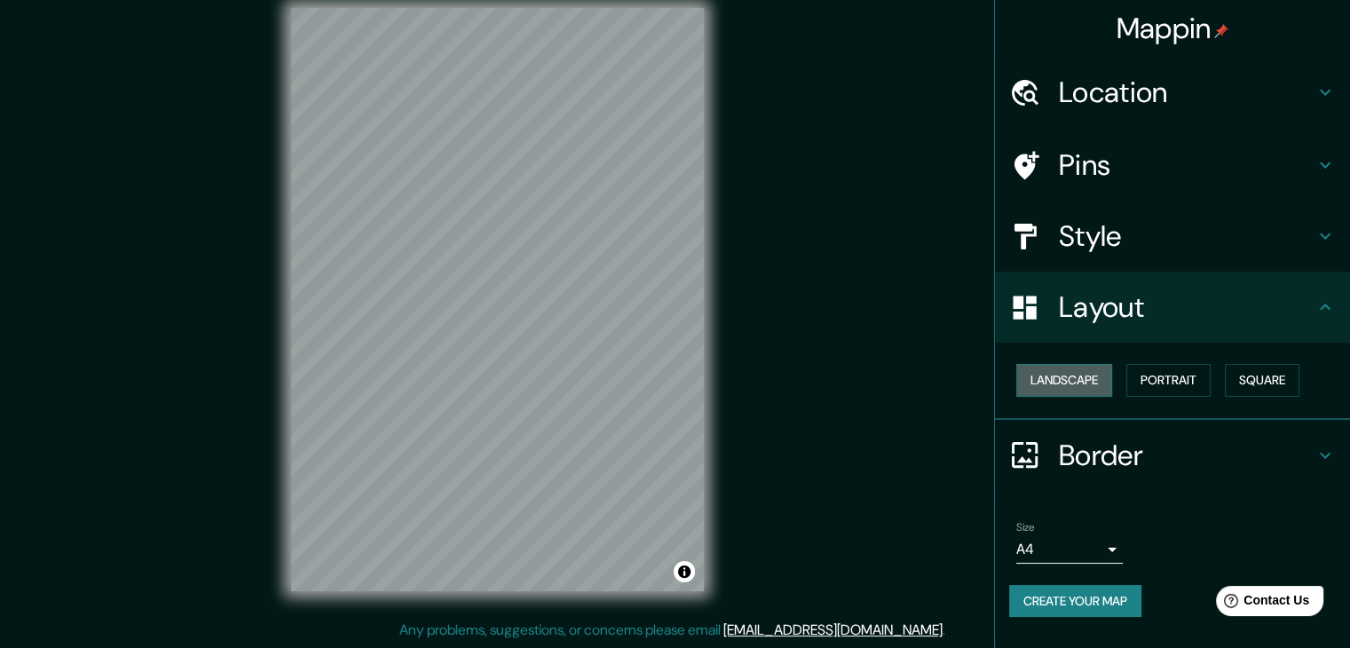
click at [1063, 383] on button "Landscape" at bounding box center [1064, 380] width 96 height 33
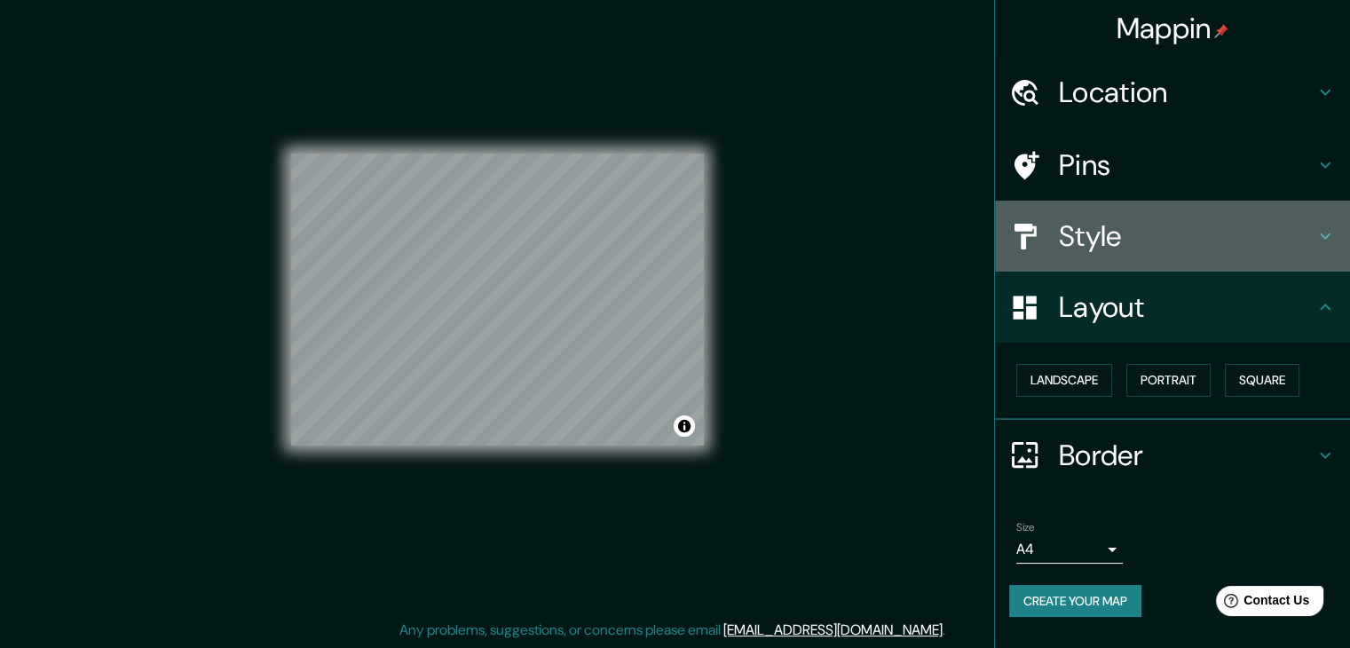
click at [1070, 239] on h4 "Style" at bounding box center [1187, 236] width 256 height 36
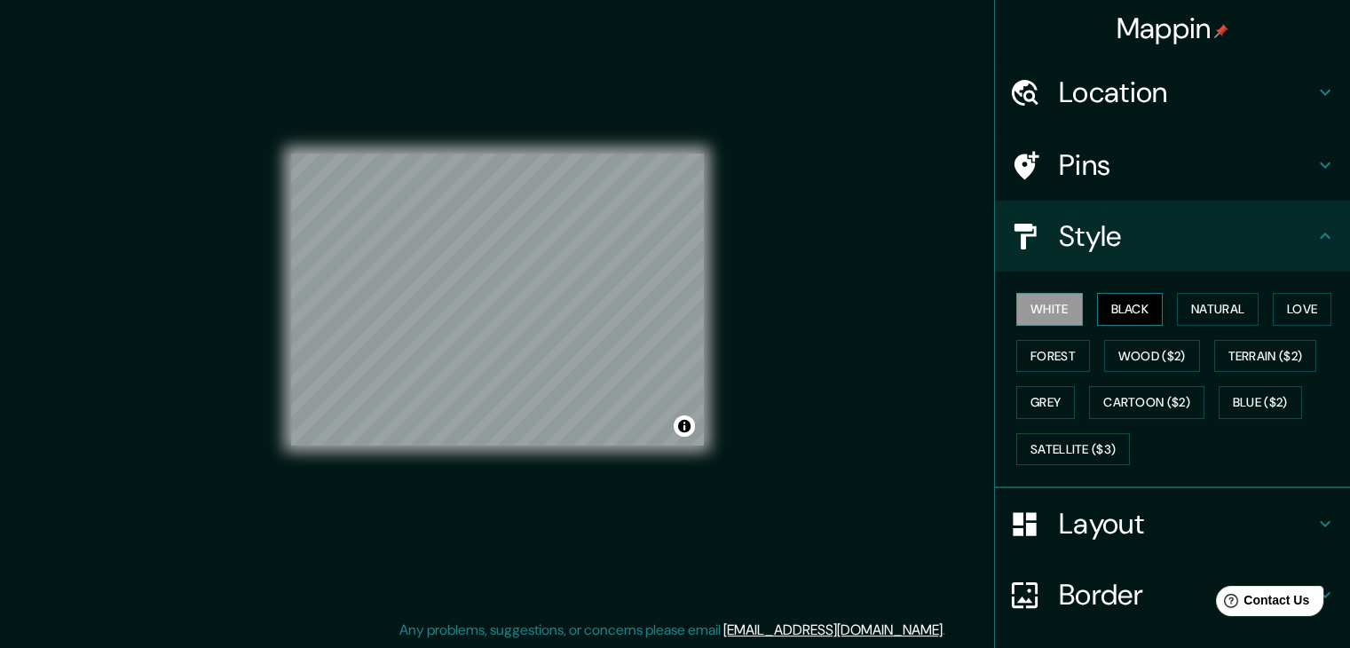
drag, startPoint x: 1108, startPoint y: 281, endPoint x: 1109, endPoint y: 296, distance: 15.1
click at [1108, 282] on div "White Black Natural Love Forest Wood ($2) Terrain ($2) Grey Cartoon ($2) Blue (…" at bounding box center [1172, 380] width 355 height 217
click at [1109, 299] on button "Black" at bounding box center [1130, 309] width 67 height 33
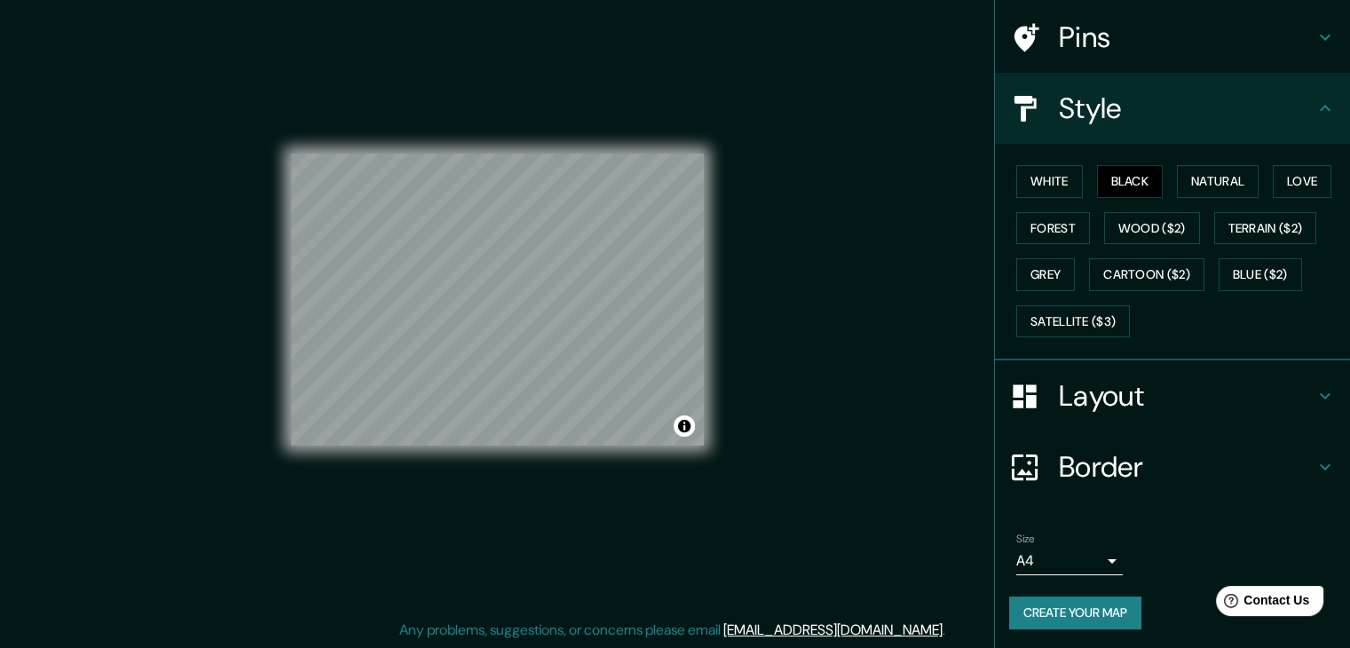
click at [1122, 399] on h4 "Layout" at bounding box center [1187, 396] width 256 height 36
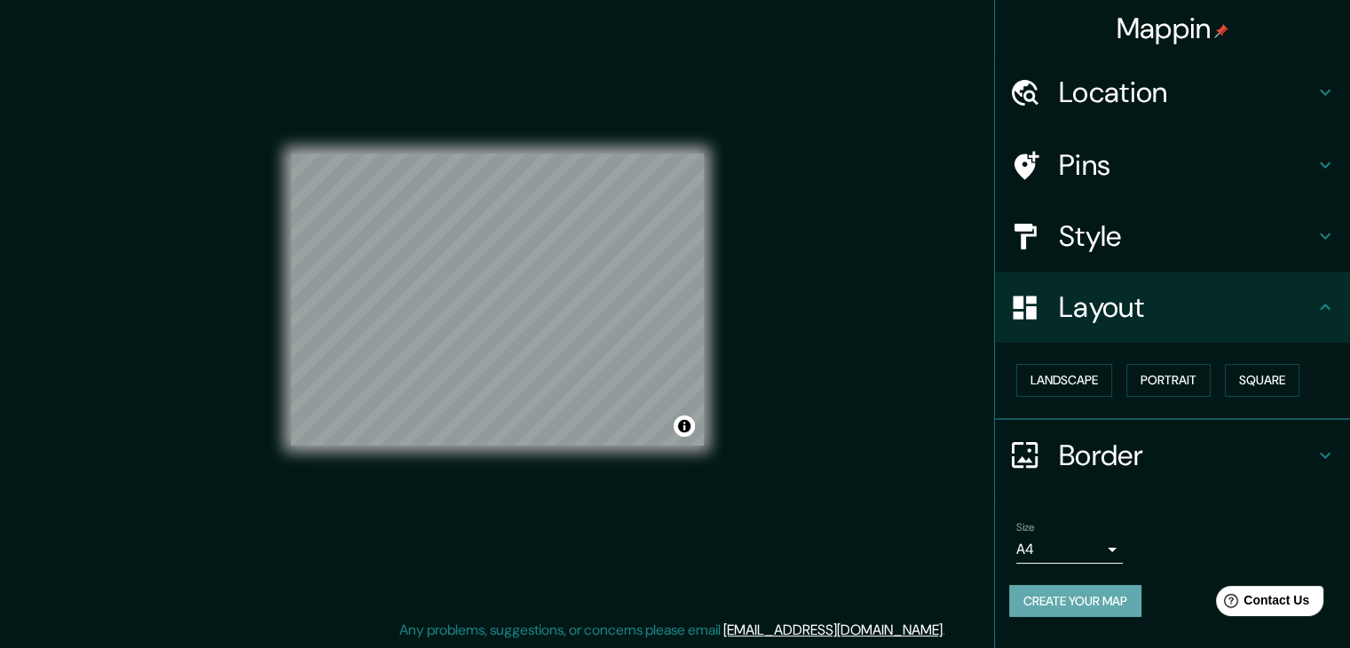
click at [1079, 608] on button "Create your map" at bounding box center [1075, 601] width 132 height 33
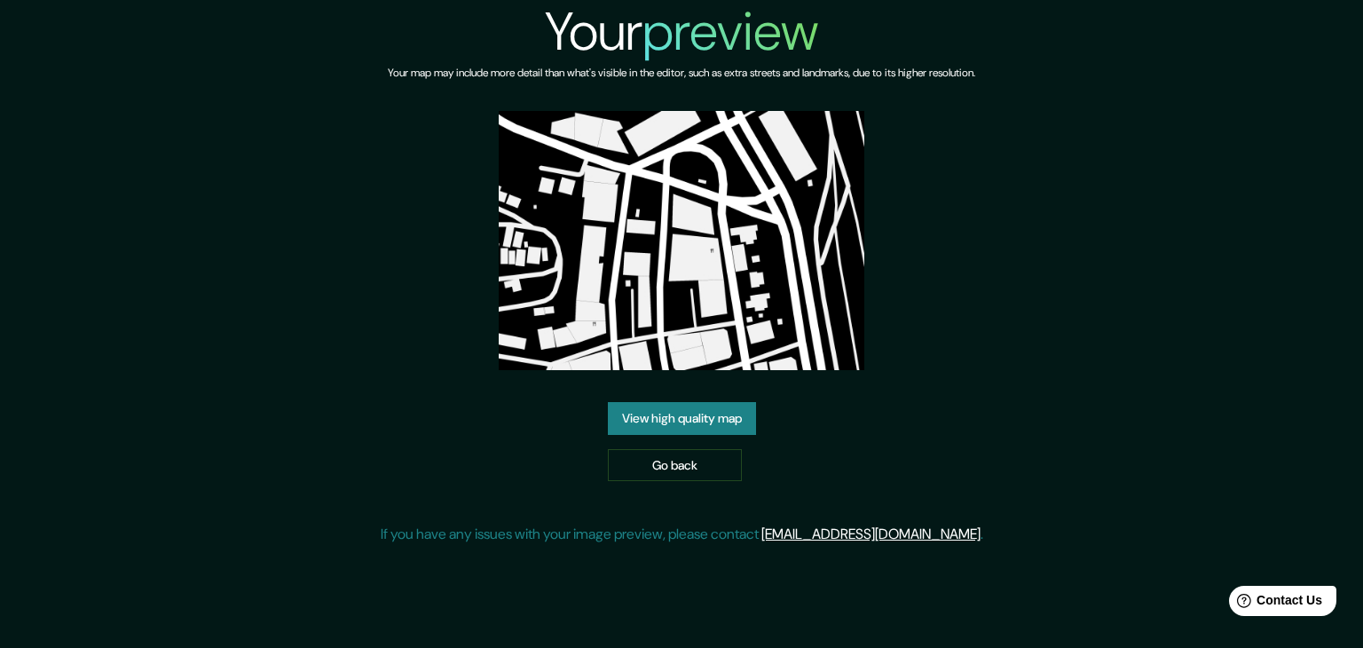
drag, startPoint x: 665, startPoint y: 272, endPoint x: 532, endPoint y: 364, distance: 162.0
click at [534, 358] on img at bounding box center [682, 240] width 366 height 259
click at [693, 428] on link "View high quality map" at bounding box center [682, 418] width 148 height 33
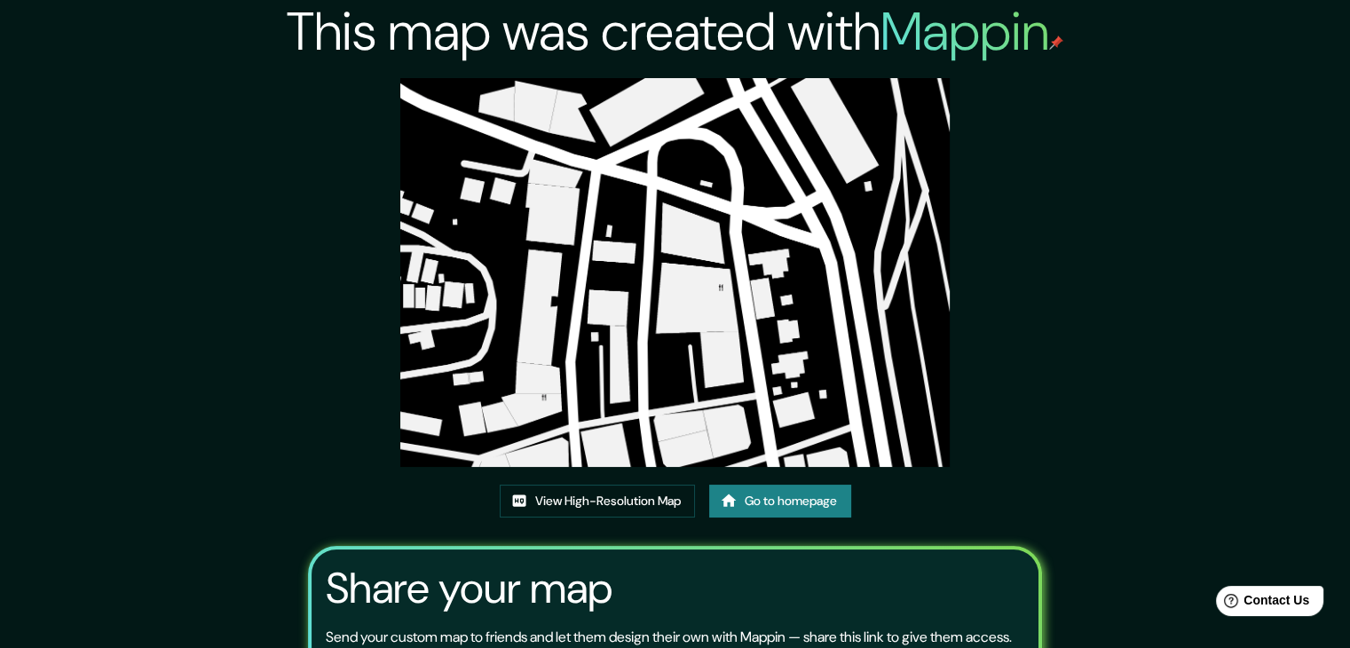
click at [755, 430] on img at bounding box center [674, 272] width 549 height 389
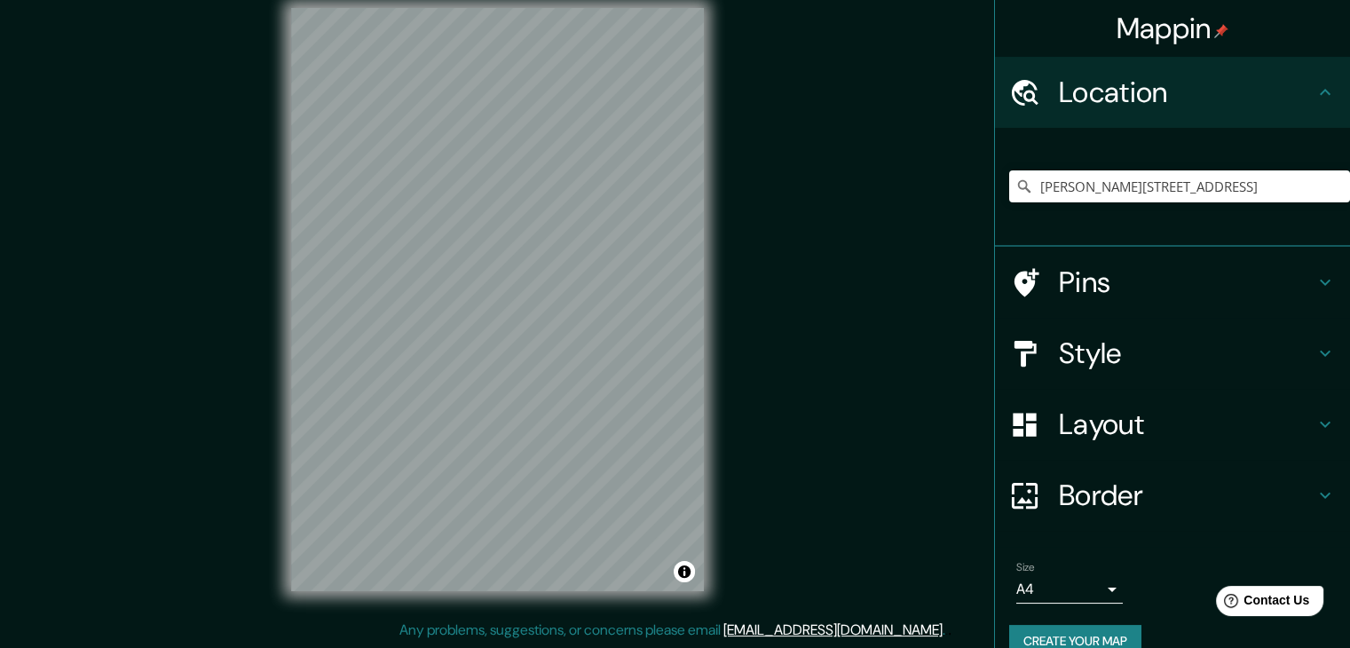
click at [1063, 348] on h4 "Style" at bounding box center [1187, 354] width 256 height 36
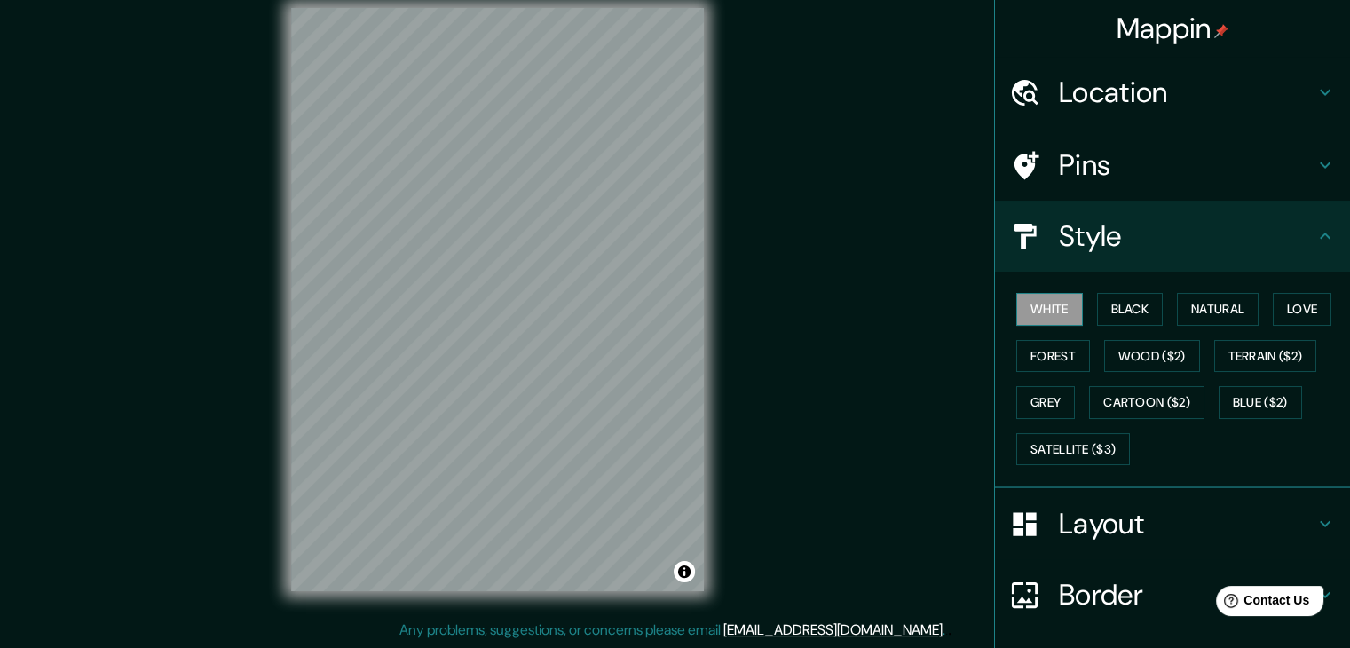
click at [1050, 305] on button "White" at bounding box center [1049, 309] width 67 height 33
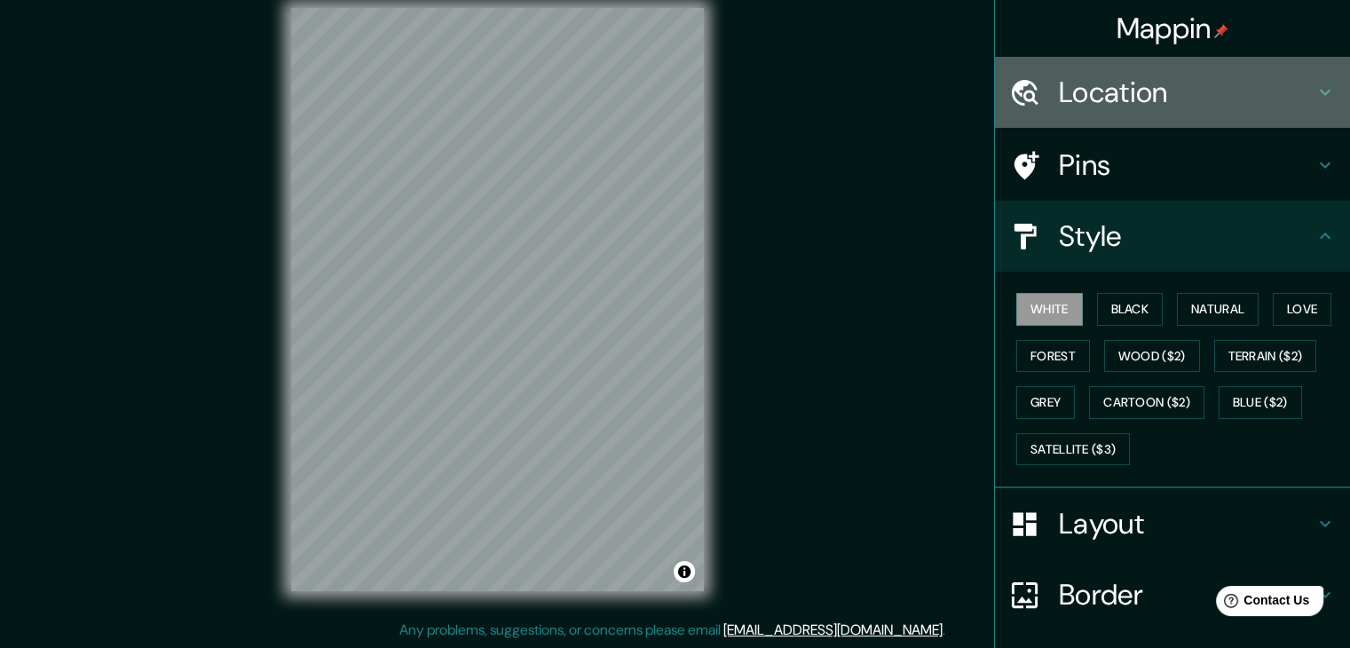
click at [1063, 91] on h4 "Location" at bounding box center [1187, 93] width 256 height 36
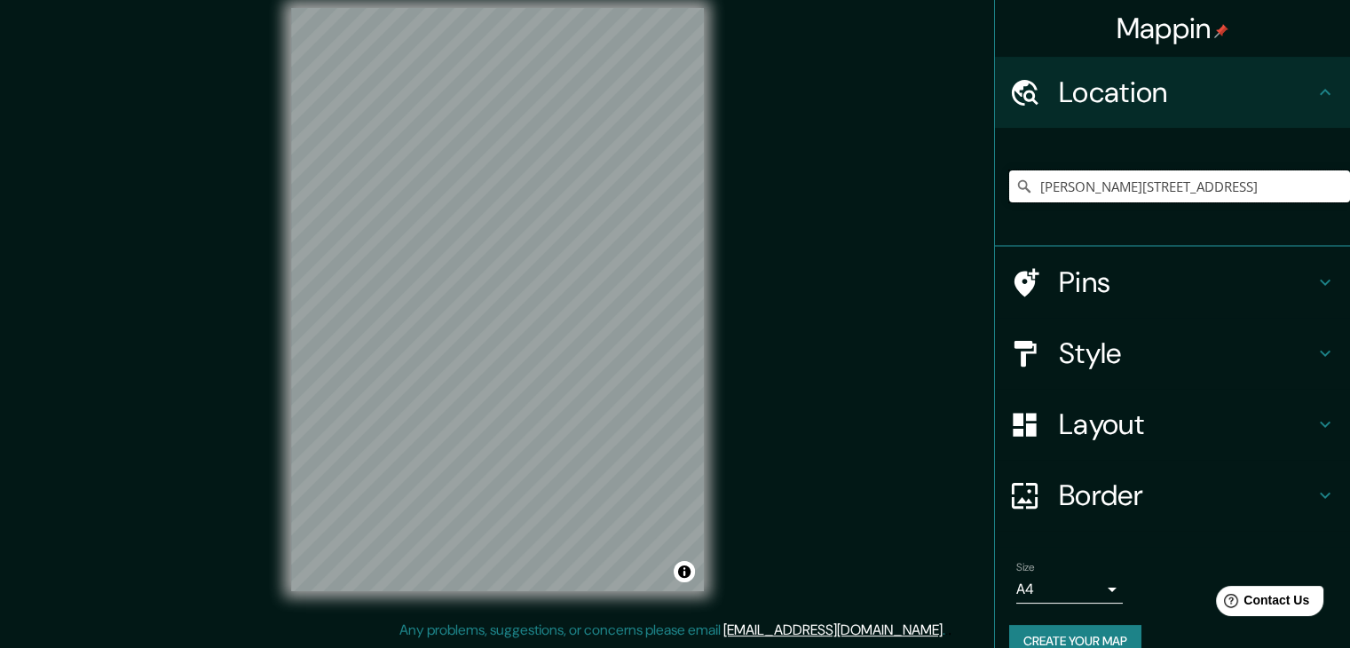
click at [1171, 189] on input "[PERSON_NAME][STREET_ADDRESS]" at bounding box center [1179, 186] width 341 height 32
click at [1223, 183] on input "[PERSON_NAME][STREET_ADDRESS]" at bounding box center [1179, 186] width 341 height 32
click at [1313, 186] on input "[PERSON_NAME][STREET_ADDRESS]" at bounding box center [1179, 186] width 341 height 32
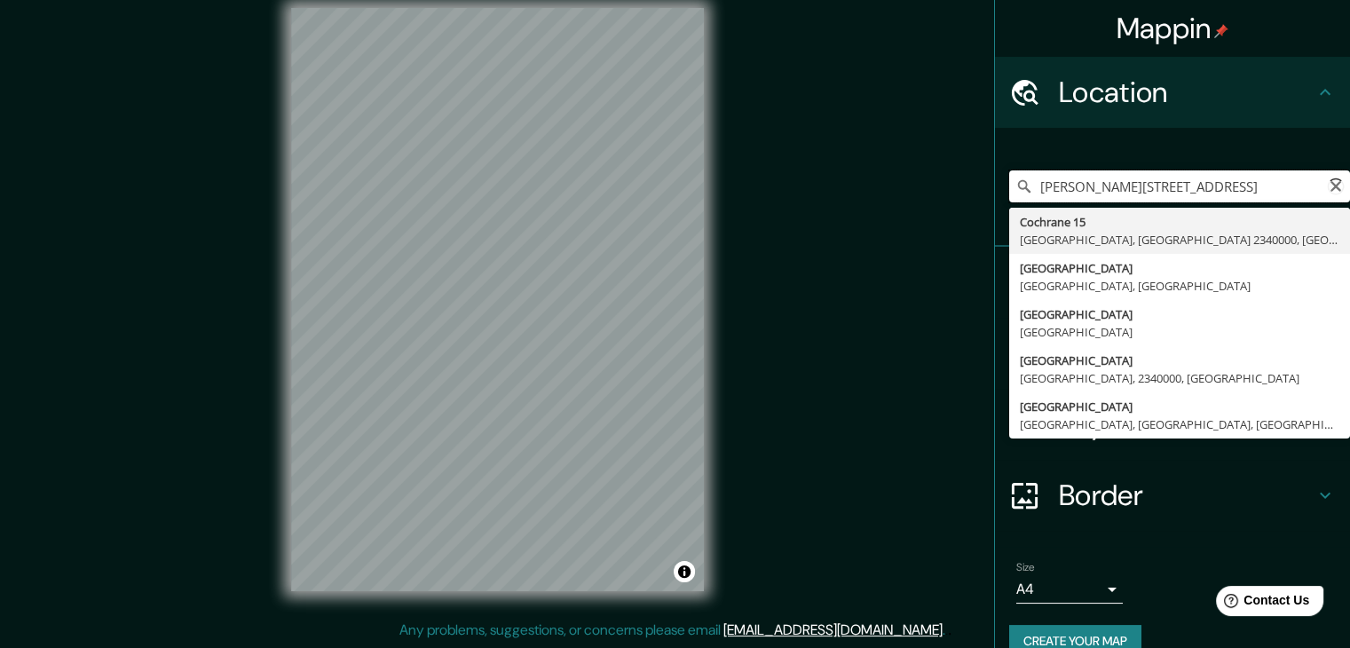
scroll to position [0, 18]
type input "[PERSON_NAME][STREET_ADDRESS]"
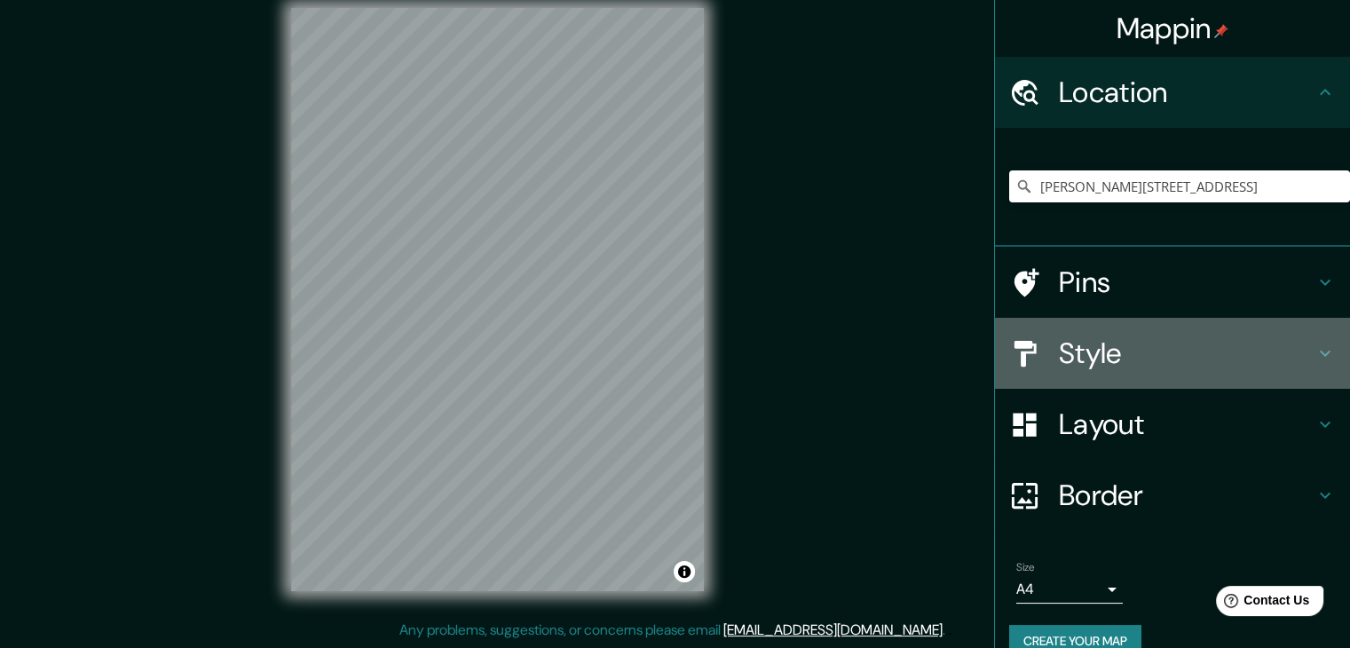
click at [1111, 346] on h4 "Style" at bounding box center [1187, 354] width 256 height 36
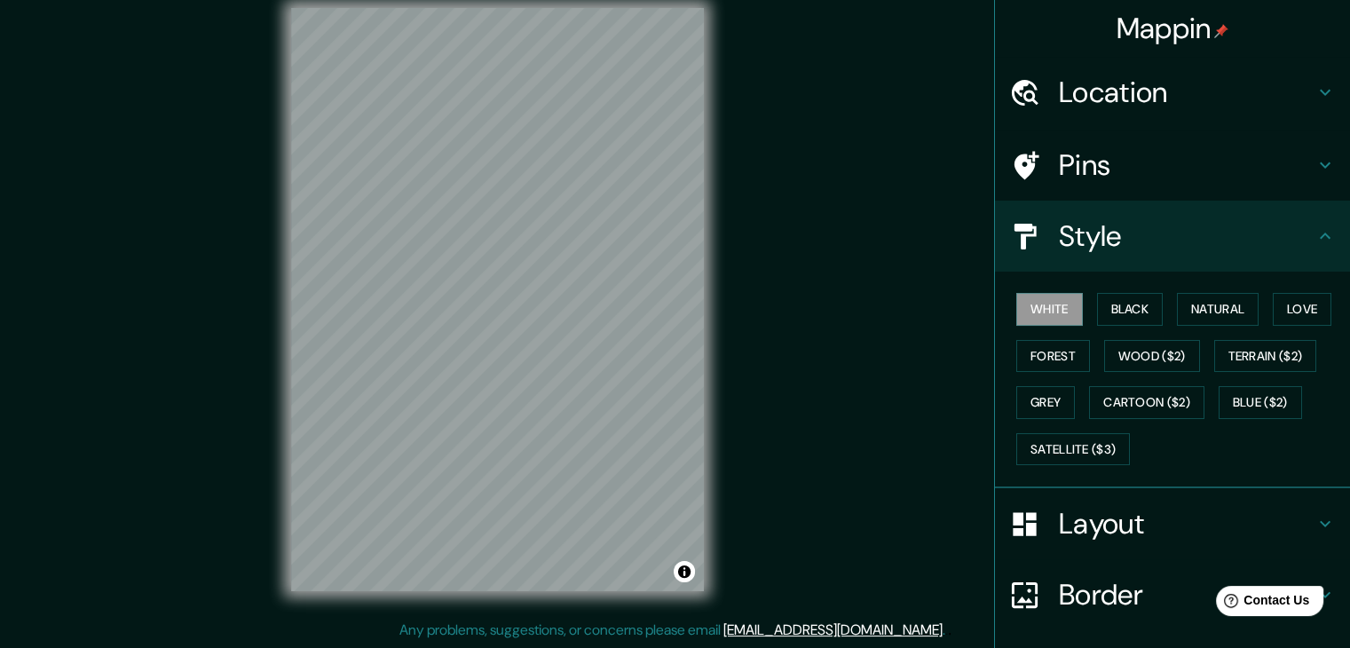
click at [1097, 519] on h4 "Layout" at bounding box center [1187, 524] width 256 height 36
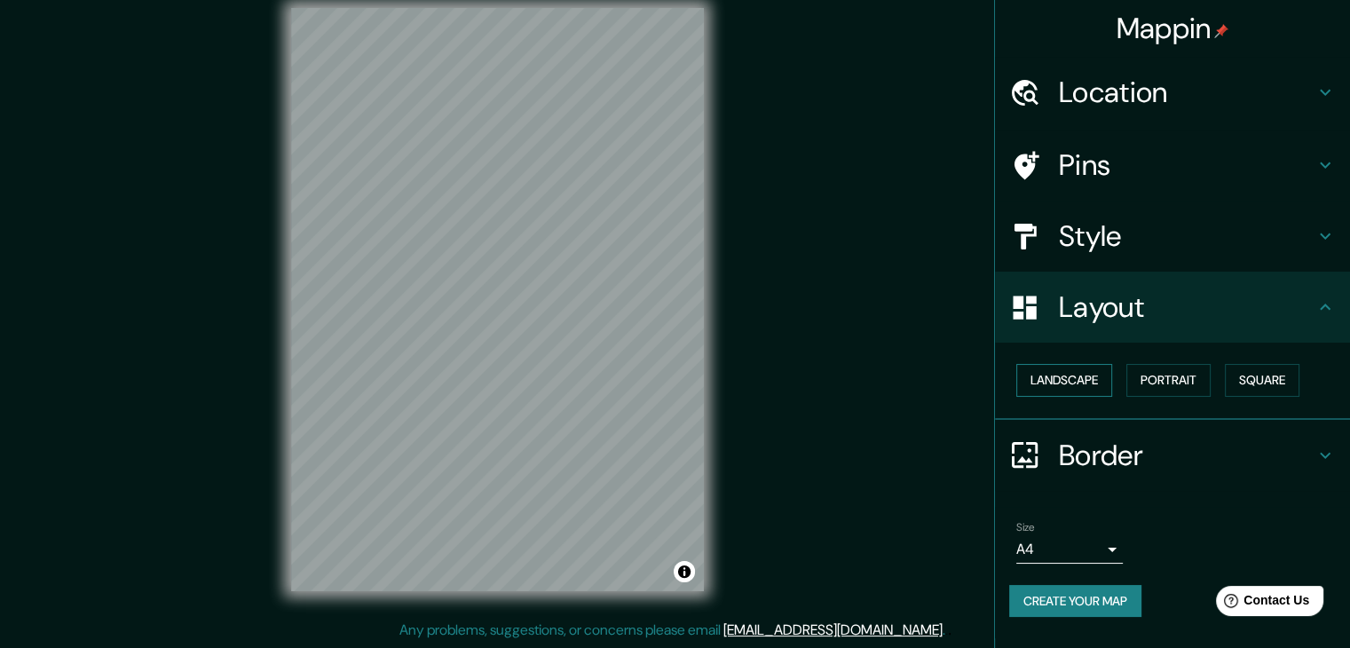
click at [1044, 388] on button "Landscape" at bounding box center [1064, 380] width 96 height 33
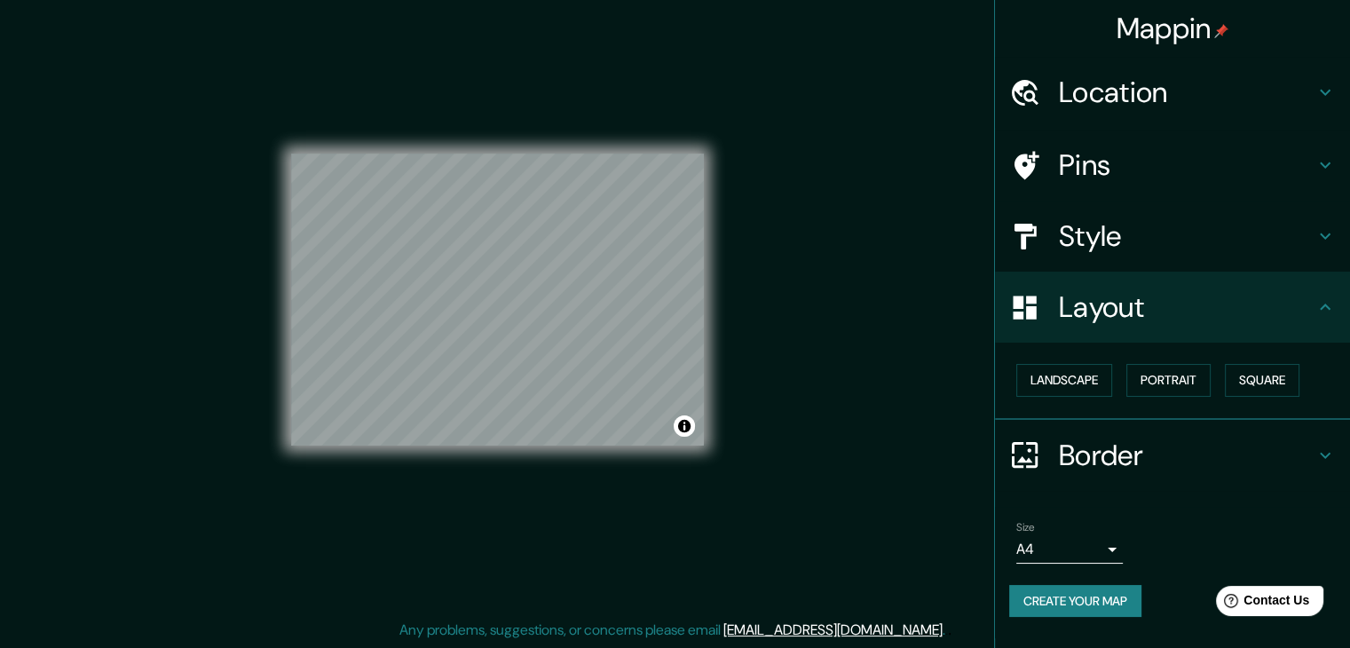
click at [611, 517] on div "© Mapbox © OpenStreetMap Improve this map" at bounding box center [497, 299] width 413 height 583
